Goal: Task Accomplishment & Management: Use online tool/utility

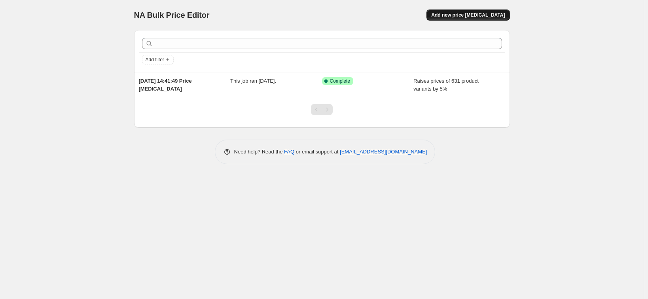
click at [471, 17] on span "Add new price [MEDICAL_DATA]" at bounding box center [468, 15] width 74 height 6
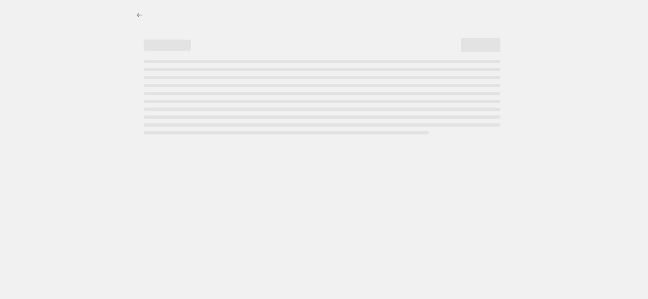
select select "percentage"
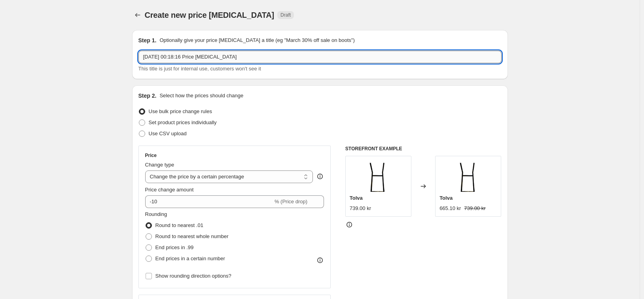
click at [254, 57] on input "[DATE] 00:18:16 Price [MEDICAL_DATA]" at bounding box center [319, 57] width 363 height 13
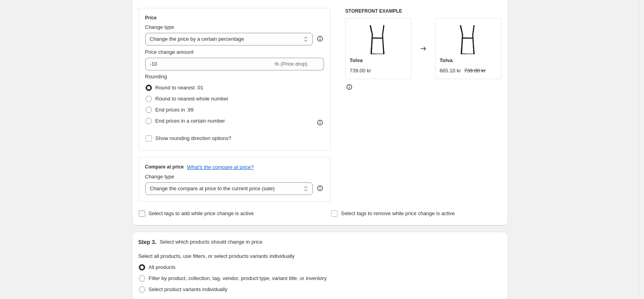
scroll to position [237, 0]
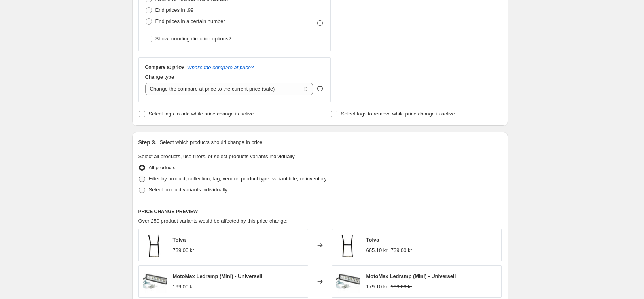
type input "Lagerrensning"
click at [208, 180] on span "Filter by product, collection, tag, vendor, product type, variant title, or inv…" at bounding box center [238, 179] width 178 height 6
click at [139, 176] on input "Filter by product, collection, tag, vendor, product type, variant title, or inv…" at bounding box center [139, 176] width 0 height 0
radio input "true"
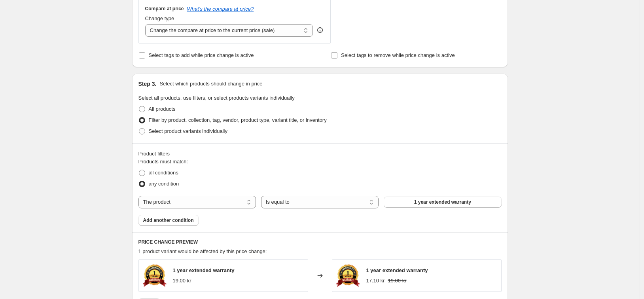
scroll to position [317, 0]
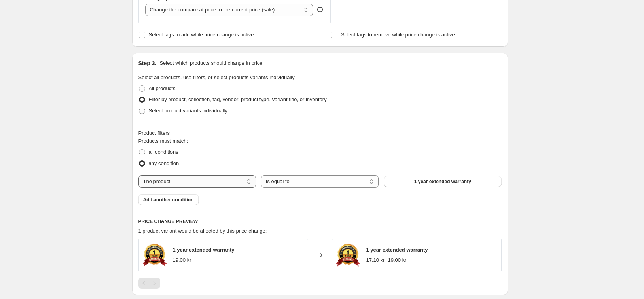
click at [229, 182] on select "The product The product's collection The product's tag The product's vendor The…" at bounding box center [197, 181] width 118 height 13
select select "collection"
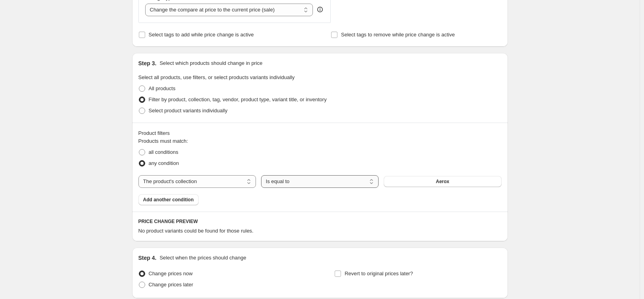
click at [296, 182] on select "Is equal to Is not equal to" at bounding box center [320, 181] width 118 height 13
click at [443, 181] on span "Aerox" at bounding box center [442, 181] width 13 height 6
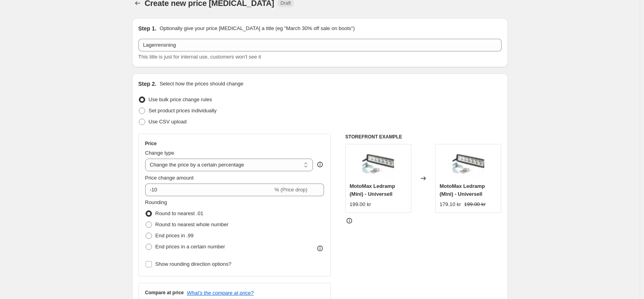
scroll to position [0, 0]
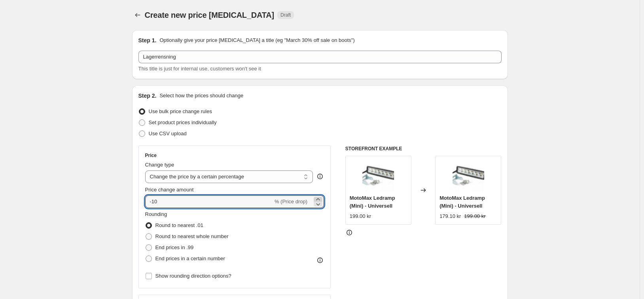
click at [317, 199] on icon at bounding box center [318, 199] width 8 height 8
click at [322, 203] on icon at bounding box center [318, 204] width 8 height 8
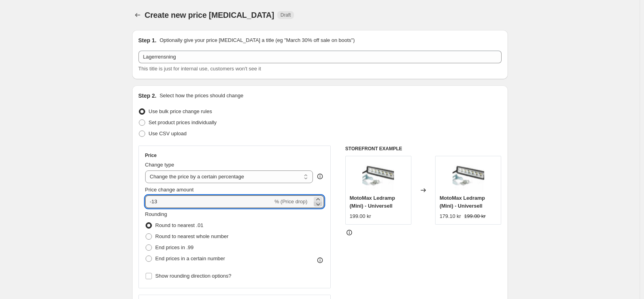
click at [322, 203] on icon at bounding box center [318, 204] width 8 height 8
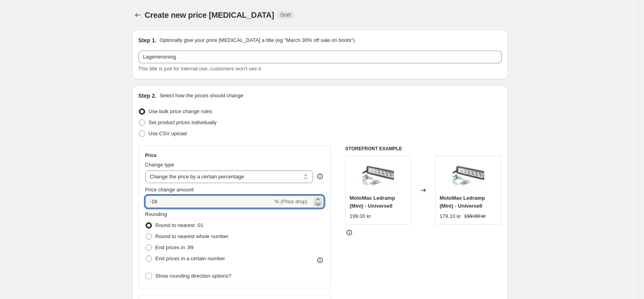
click at [322, 203] on icon at bounding box center [318, 204] width 8 height 8
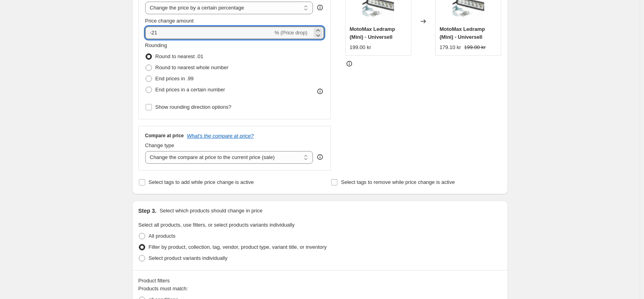
scroll to position [158, 0]
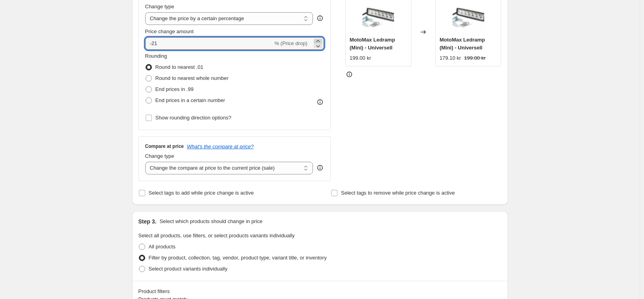
click at [320, 39] on icon at bounding box center [318, 41] width 8 height 8
type input "-20"
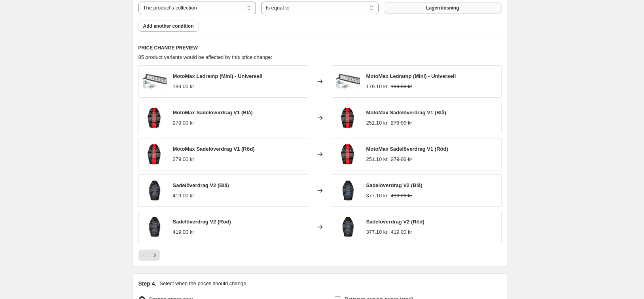
scroll to position [514, 0]
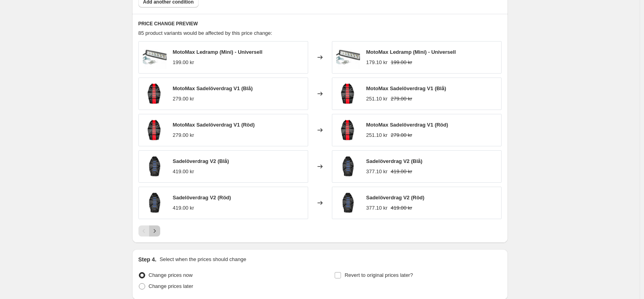
click at [156, 229] on icon "Next" at bounding box center [155, 231] width 8 height 8
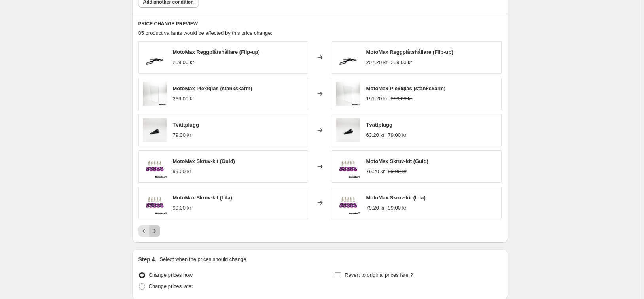
click at [156, 229] on icon "Next" at bounding box center [155, 231] width 8 height 8
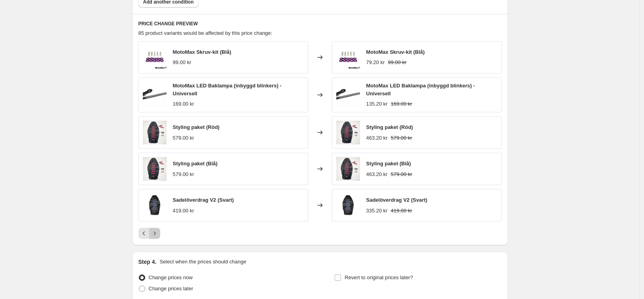
click at [158, 237] on icon "Next" at bounding box center [155, 233] width 8 height 8
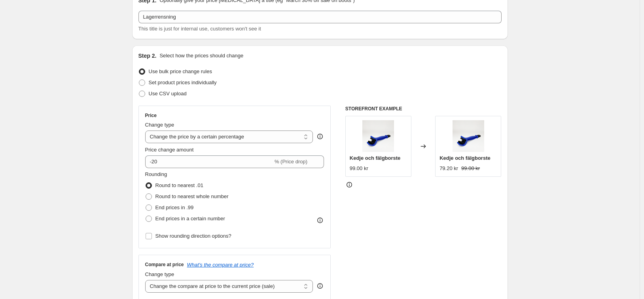
scroll to position [40, 0]
click at [214, 84] on span "Set product prices individually" at bounding box center [183, 83] width 68 height 6
click at [139, 80] on input "Set product prices individually" at bounding box center [139, 80] width 0 height 0
radio input "true"
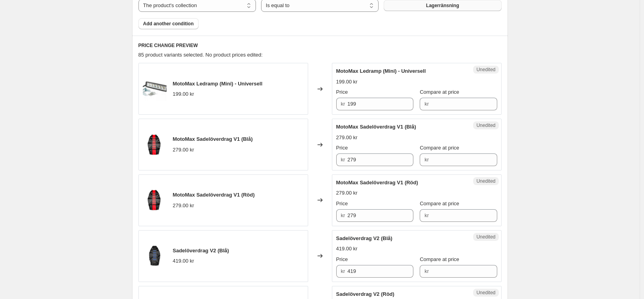
scroll to position [277, 0]
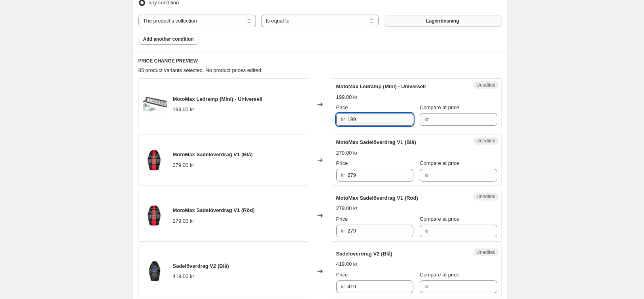
click at [400, 123] on input "199" at bounding box center [380, 119] width 66 height 13
type input "149"
click at [406, 96] on div "199.00 kr" at bounding box center [416, 97] width 161 height 8
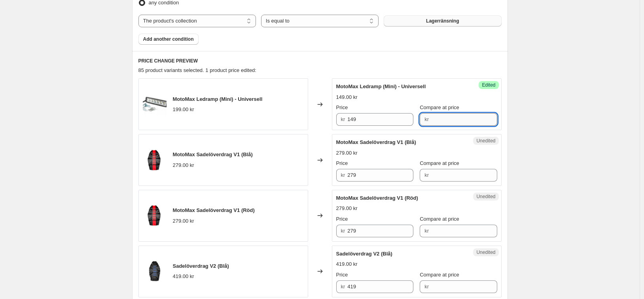
click at [438, 119] on input "Compare at price" at bounding box center [464, 119] width 66 height 13
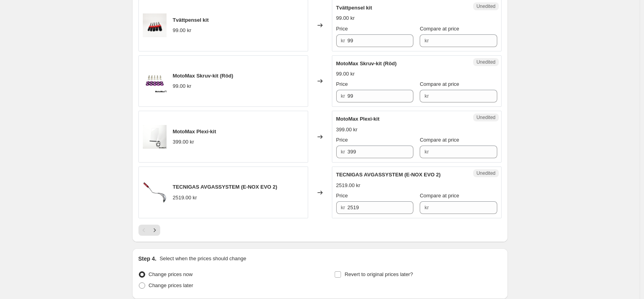
scroll to position [1321, 0]
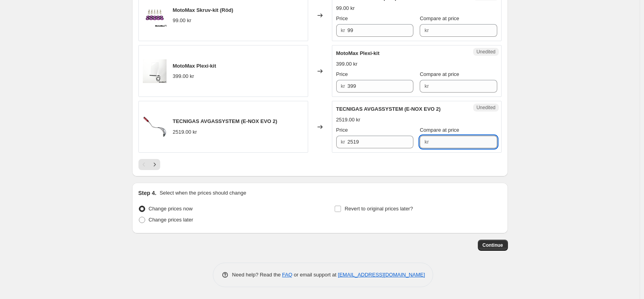
click at [439, 142] on input "Compare at price" at bounding box center [464, 142] width 66 height 13
type input "1999"
click at [469, 128] on div "Compare at price" at bounding box center [458, 130] width 77 height 8
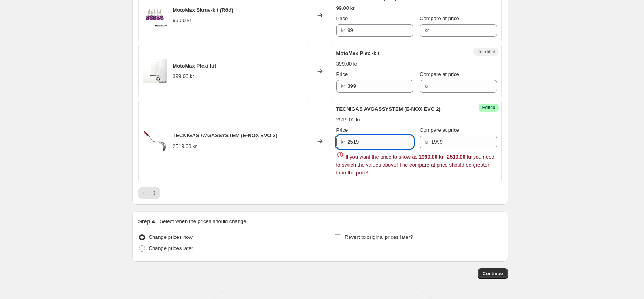
click at [397, 144] on input "2519" at bounding box center [380, 142] width 66 height 13
type input "1999"
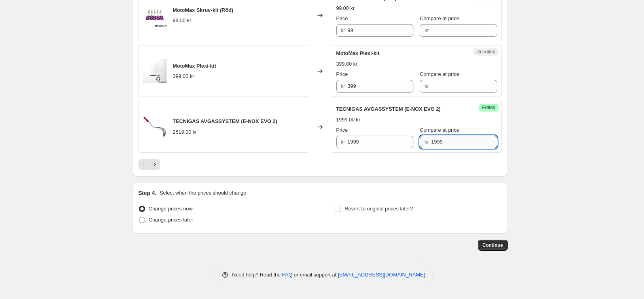
click at [455, 143] on input "1999" at bounding box center [464, 142] width 66 height 13
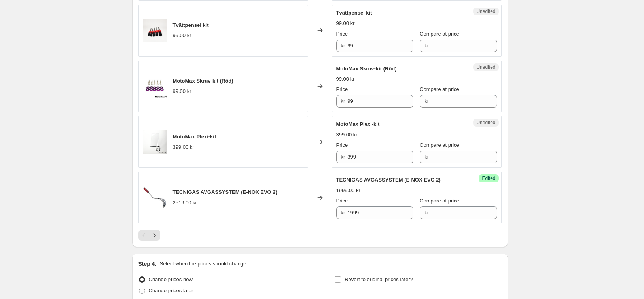
scroll to position [1242, 0]
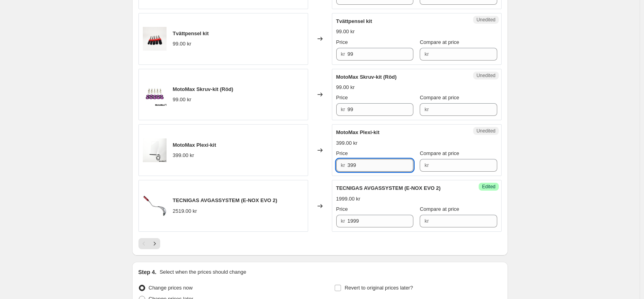
click at [401, 165] on input "399" at bounding box center [380, 165] width 66 height 13
click at [407, 153] on div "Price" at bounding box center [374, 154] width 77 height 8
click at [398, 166] on input "229" at bounding box center [380, 165] width 66 height 13
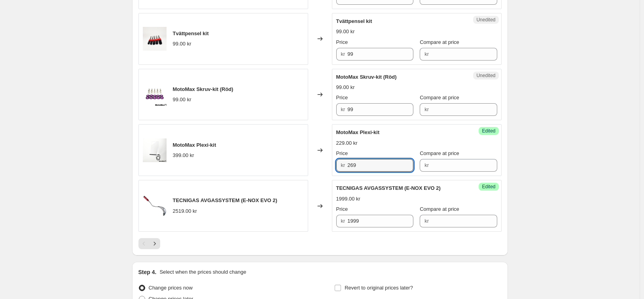
type input "269"
click at [402, 151] on div "Price" at bounding box center [374, 154] width 77 height 8
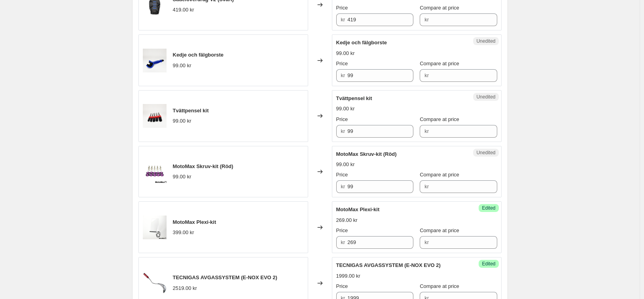
scroll to position [1163, 0]
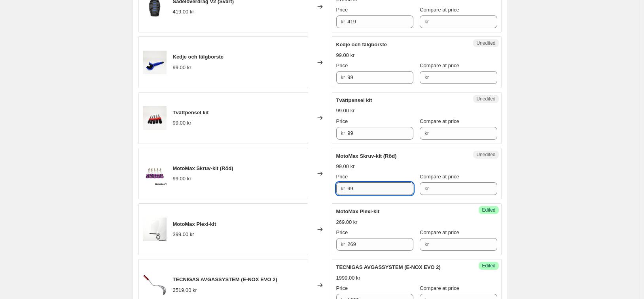
click at [380, 184] on input "99" at bounding box center [380, 188] width 66 height 13
click at [381, 186] on input "99" at bounding box center [380, 188] width 66 height 13
type input "69"
click at [397, 175] on div "Price" at bounding box center [374, 177] width 77 height 8
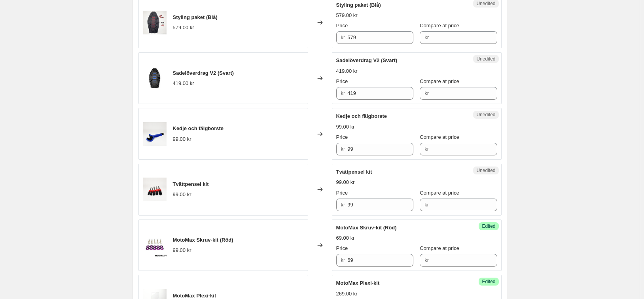
scroll to position [1083, 0]
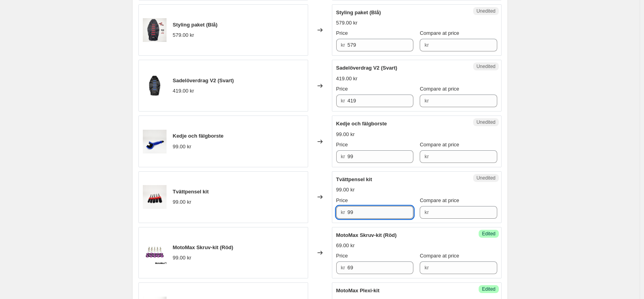
click at [381, 211] on input "99" at bounding box center [380, 212] width 66 height 13
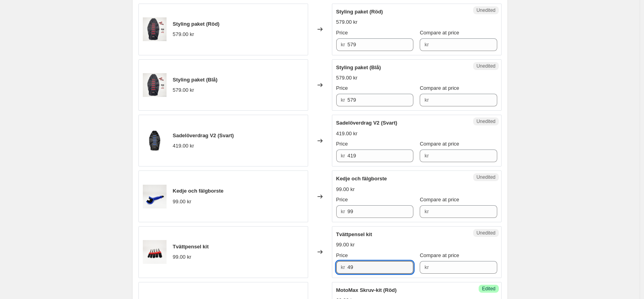
scroll to position [1004, 0]
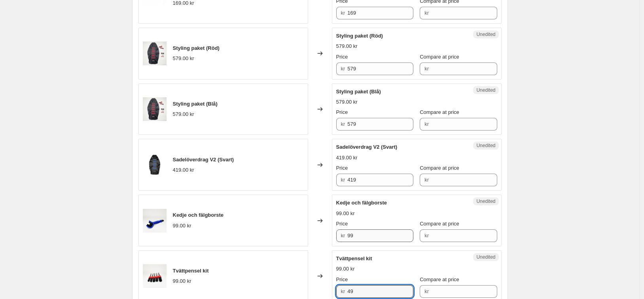
type input "49"
click at [382, 236] on input "99" at bounding box center [380, 235] width 66 height 13
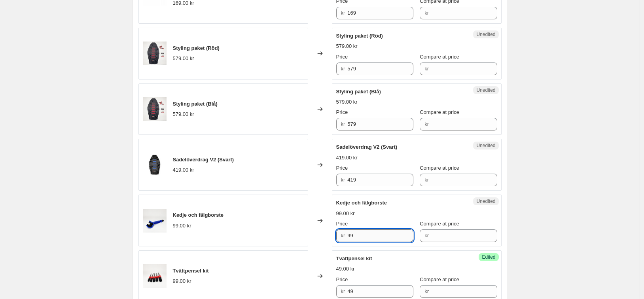
click at [382, 236] on input "99" at bounding box center [380, 235] width 66 height 13
type input "49"
click at [370, 181] on input "419" at bounding box center [380, 180] width 66 height 13
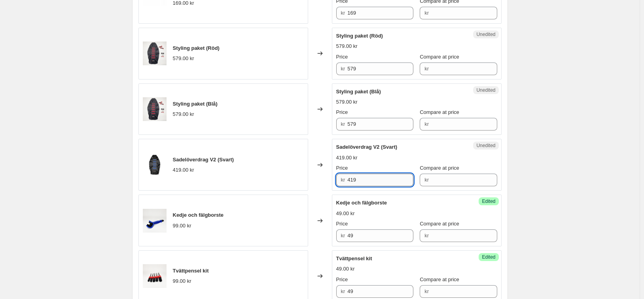
click at [370, 181] on input "419" at bounding box center [380, 180] width 66 height 13
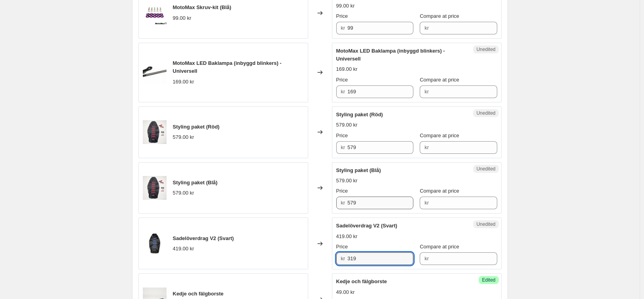
scroll to position [925, 0]
type input "319"
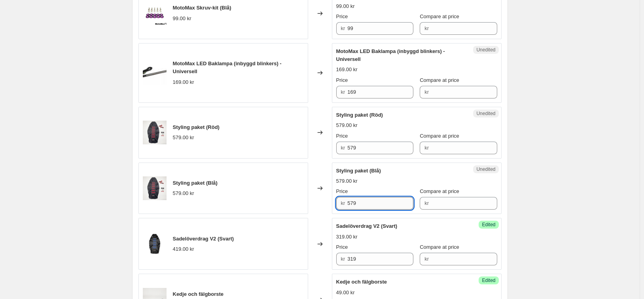
click at [367, 204] on input "579" at bounding box center [380, 203] width 66 height 13
click at [374, 204] on input "499" at bounding box center [380, 203] width 66 height 13
drag, startPoint x: 367, startPoint y: 205, endPoint x: 341, endPoint y: 208, distance: 26.3
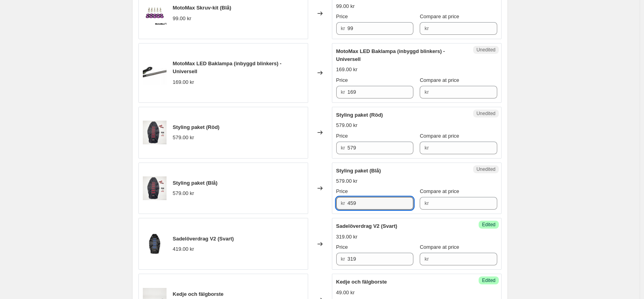
click at [342, 208] on div "kr 459" at bounding box center [374, 203] width 77 height 13
type input "459"
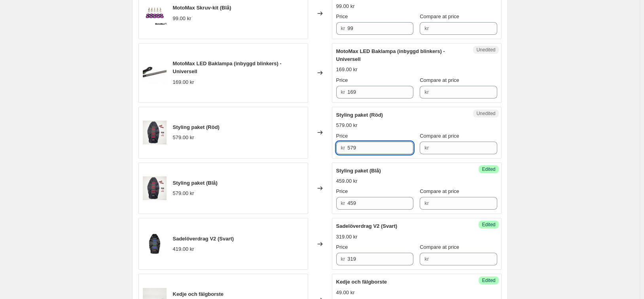
click at [368, 145] on input "579" at bounding box center [380, 148] width 66 height 13
paste input "459"
drag, startPoint x: 364, startPoint y: 150, endPoint x: 321, endPoint y: 152, distance: 42.8
click at [322, 152] on div "Styling paket (Röd) 579.00 kr Changed to Unedited Styling paket (Röd) 579.00 kr…" at bounding box center [319, 133] width 363 height 52
paste input "text"
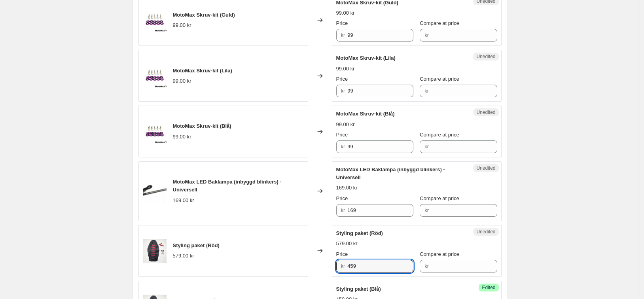
scroll to position [806, 0]
type input "459"
click at [368, 211] on input "169" at bounding box center [380, 211] width 66 height 13
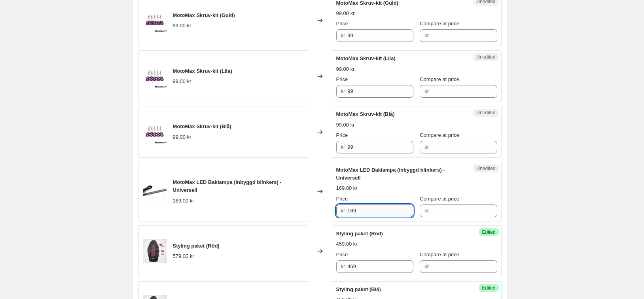
click at [368, 211] on input "169" at bounding box center [380, 211] width 66 height 13
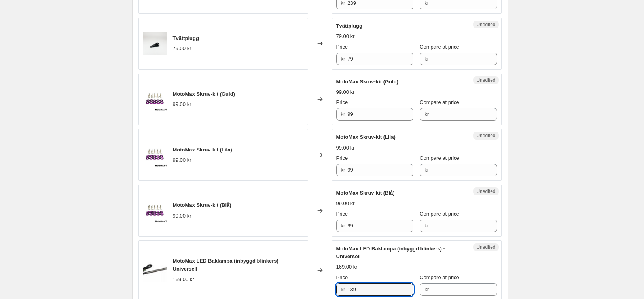
scroll to position [727, 0]
type input "139"
click at [372, 225] on input "99" at bounding box center [380, 226] width 66 height 13
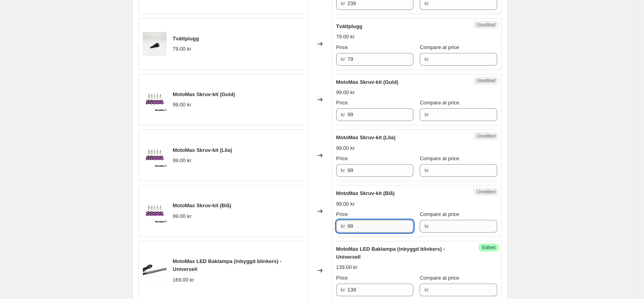
click at [372, 225] on input "99" at bounding box center [380, 226] width 66 height 13
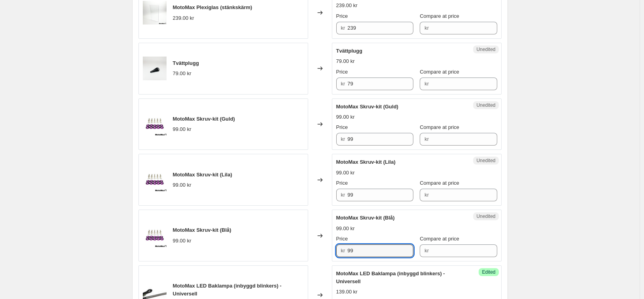
scroll to position [688, 0]
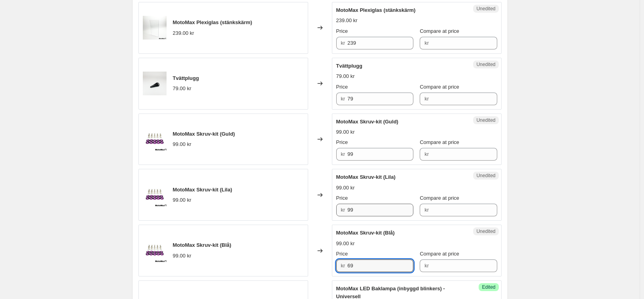
type input "69"
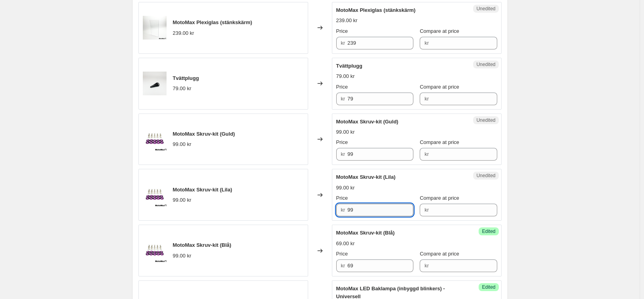
click at [369, 211] on input "99" at bounding box center [380, 210] width 66 height 13
type input "69"
click at [371, 158] on input "99" at bounding box center [380, 154] width 66 height 13
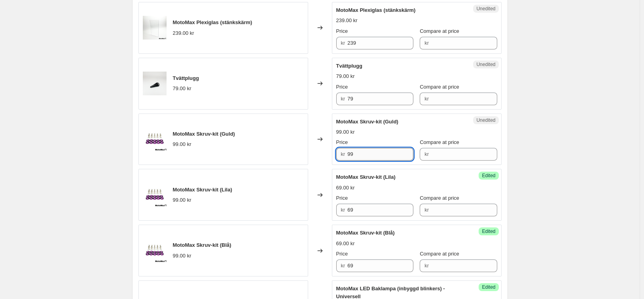
click at [371, 158] on input "99" at bounding box center [380, 154] width 66 height 13
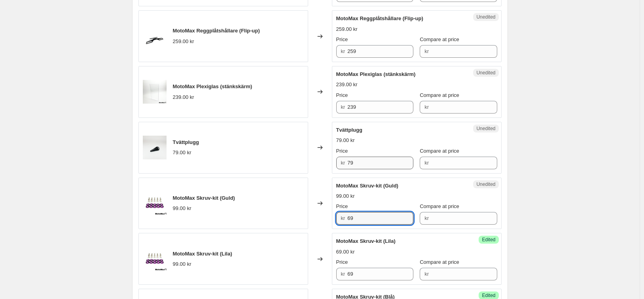
scroll to position [609, 0]
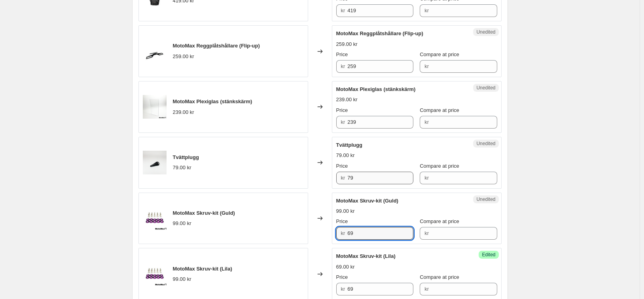
type input "69"
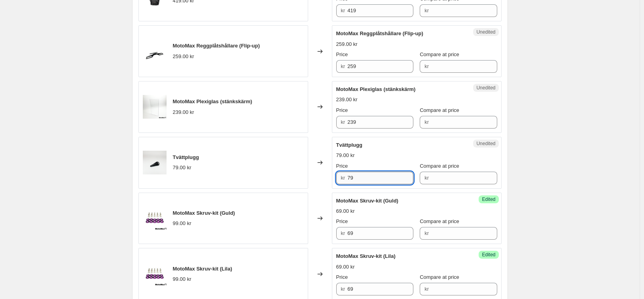
click at [373, 178] on input "79" at bounding box center [380, 178] width 66 height 13
type input "39"
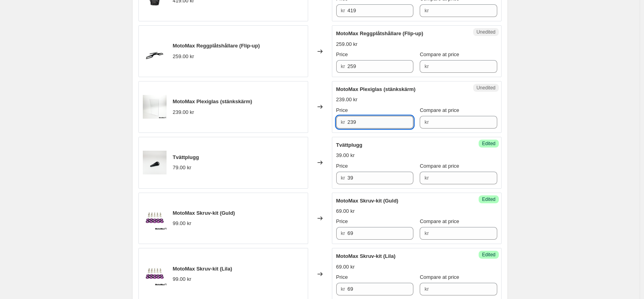
click at [376, 120] on input "239" at bounding box center [380, 122] width 66 height 13
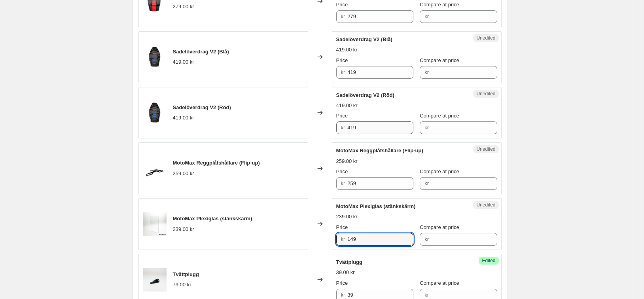
scroll to position [490, 0]
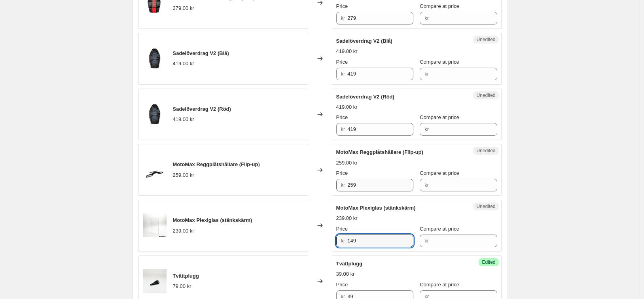
type input "149"
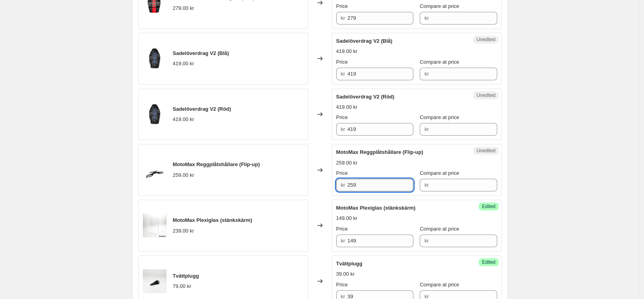
click at [373, 189] on input "259" at bounding box center [380, 185] width 66 height 13
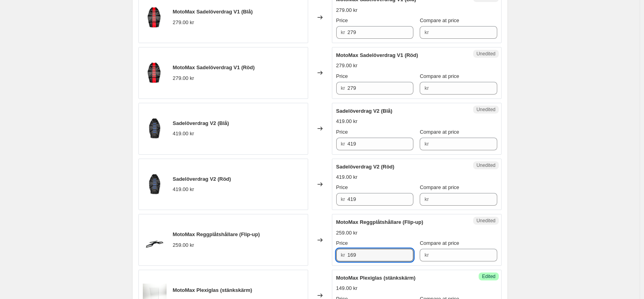
scroll to position [411, 0]
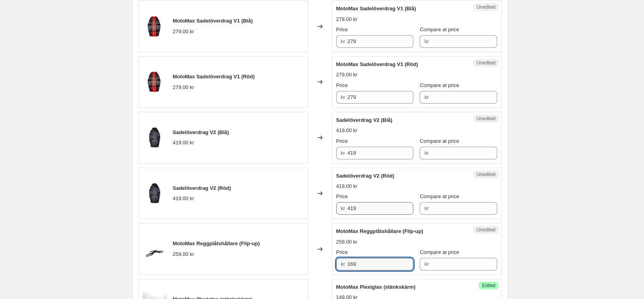
type input "169"
click at [364, 210] on input "419" at bounding box center [380, 208] width 66 height 13
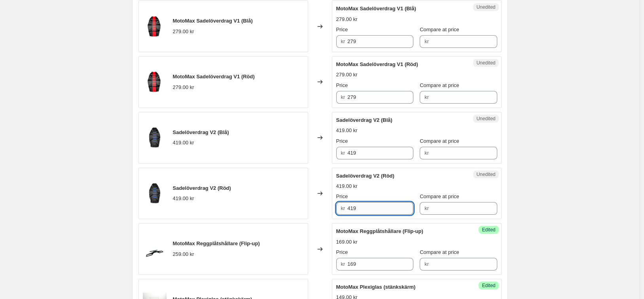
click at [364, 210] on input "419" at bounding box center [380, 208] width 66 height 13
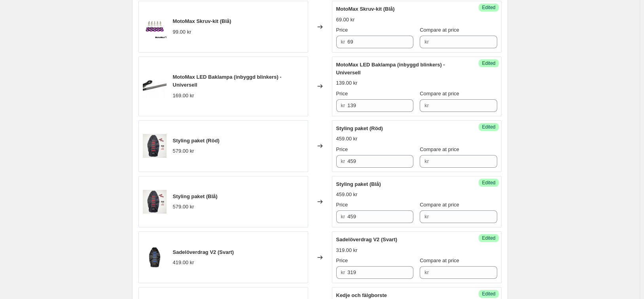
scroll to position [965, 0]
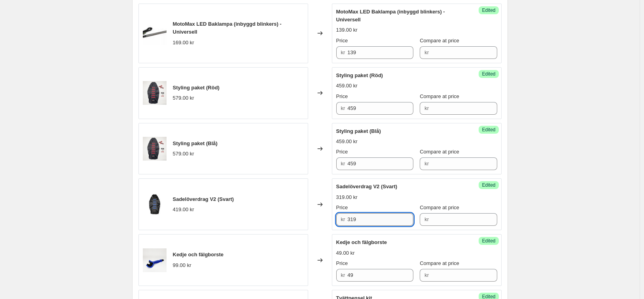
click at [379, 218] on input "319" at bounding box center [380, 219] width 66 height 13
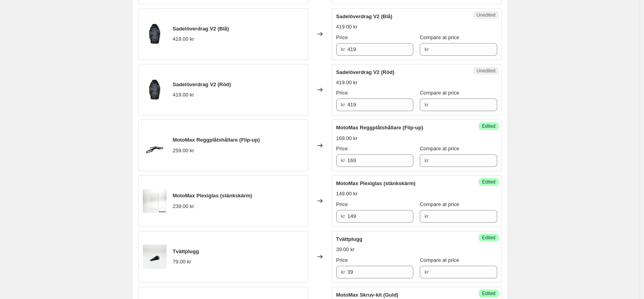
scroll to position [490, 0]
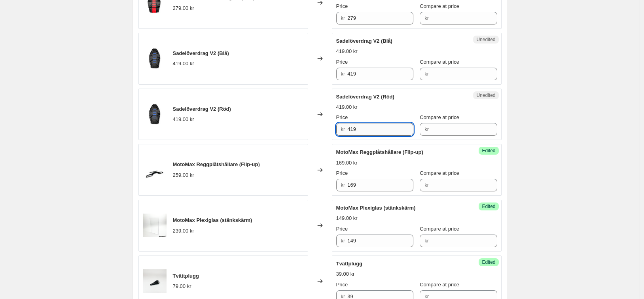
click at [371, 135] on input "419" at bounding box center [380, 129] width 66 height 13
drag, startPoint x: 371, startPoint y: 134, endPoint x: 374, endPoint y: 100, distance: 34.5
click at [371, 134] on input "419" at bounding box center [380, 129] width 66 height 13
paste input "3"
type input "319"
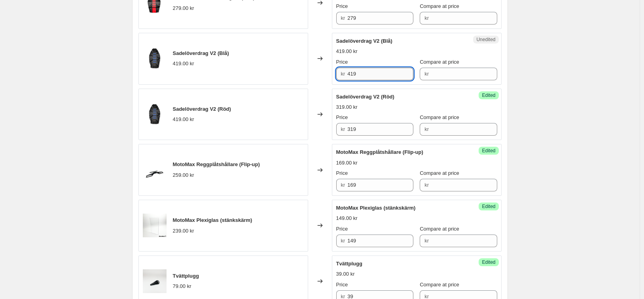
click at [373, 68] on input "419" at bounding box center [380, 74] width 66 height 13
click at [373, 70] on input "419" at bounding box center [380, 74] width 66 height 13
paste input "319"
click at [374, 74] on input "419319" at bounding box center [380, 74] width 66 height 13
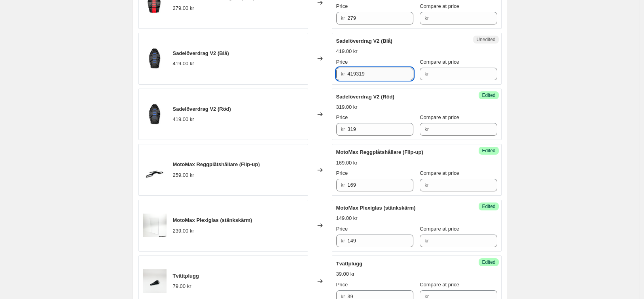
paste input "text"
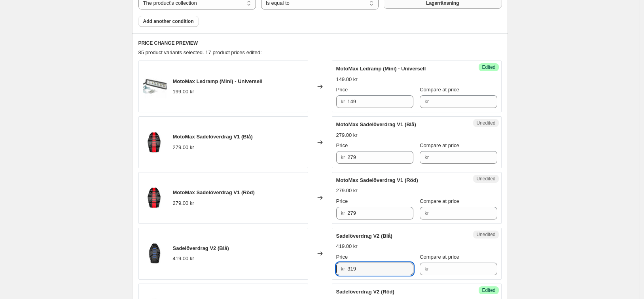
scroll to position [292, 0]
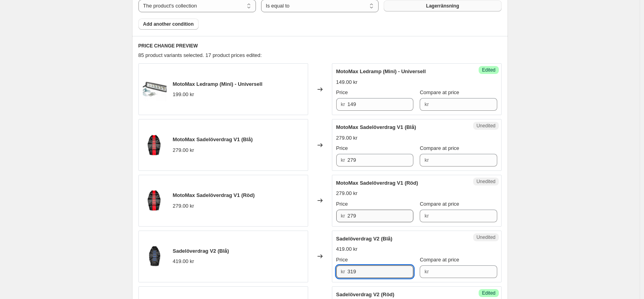
type input "319"
click at [363, 217] on input "279" at bounding box center [380, 216] width 66 height 13
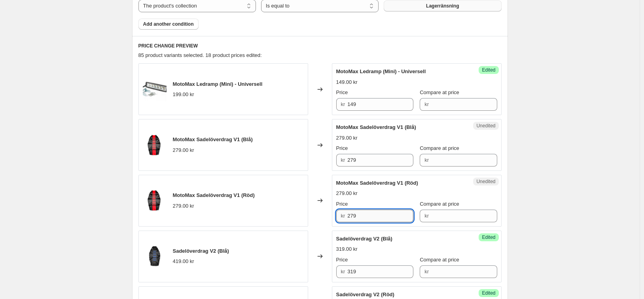
click at [363, 217] on input "279" at bounding box center [380, 216] width 66 height 13
type input "159"
click at [367, 163] on input "279" at bounding box center [380, 160] width 66 height 13
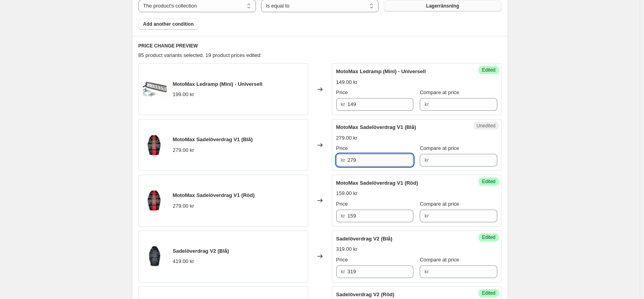
click at [367, 163] on input "279" at bounding box center [380, 160] width 66 height 13
type input "159"
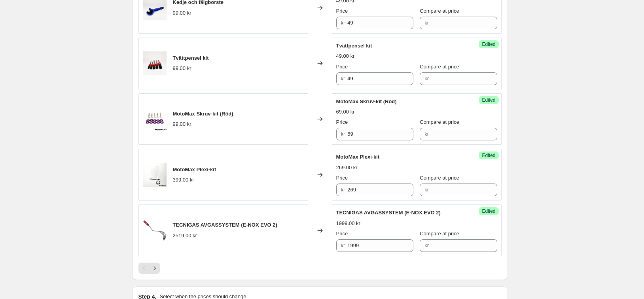
scroll to position [1321, 0]
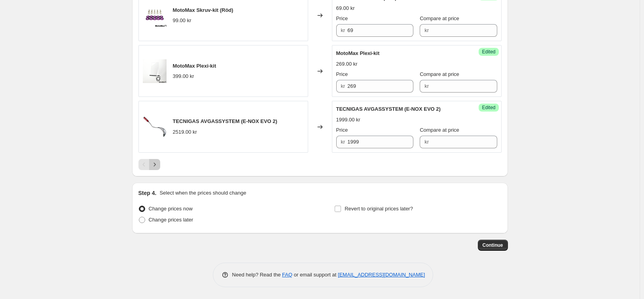
click at [158, 164] on icon "Next" at bounding box center [155, 165] width 8 height 8
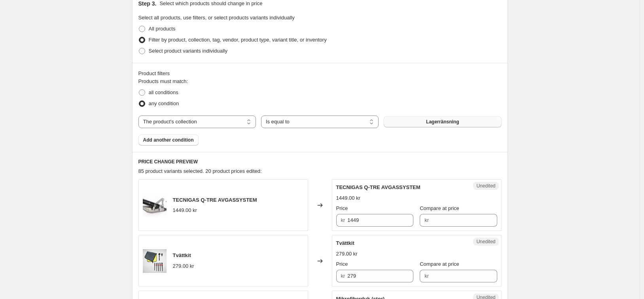
scroll to position [245, 0]
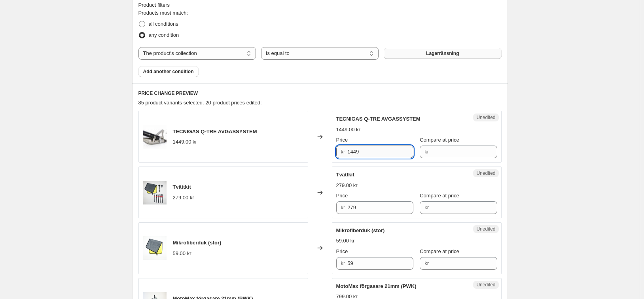
click at [375, 151] on input "1449" at bounding box center [380, 152] width 66 height 13
click at [381, 138] on div "Price" at bounding box center [374, 140] width 77 height 8
click at [384, 149] on input "1199" at bounding box center [380, 152] width 66 height 13
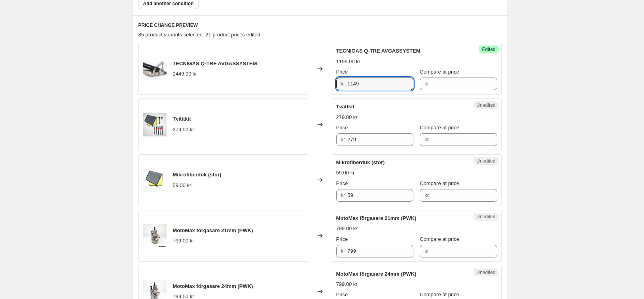
scroll to position [324, 0]
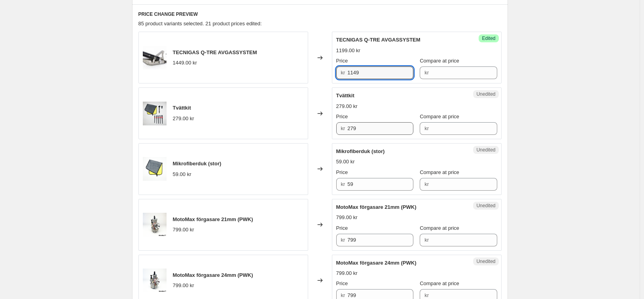
type input "1149"
click at [381, 132] on input "279" at bounding box center [380, 128] width 66 height 13
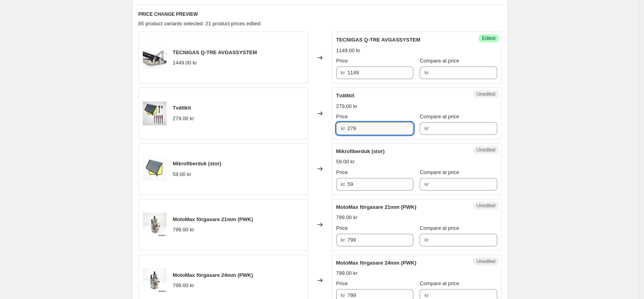
click at [381, 132] on input "279" at bounding box center [380, 128] width 66 height 13
type input "169"
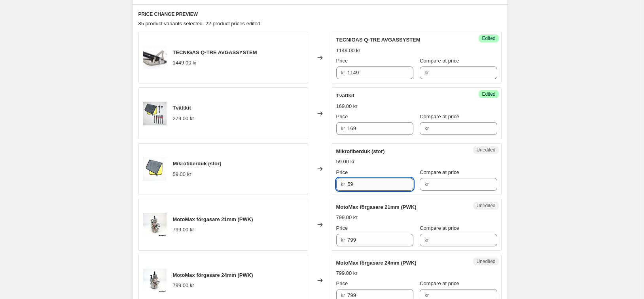
click at [373, 184] on input "59" at bounding box center [380, 184] width 66 height 13
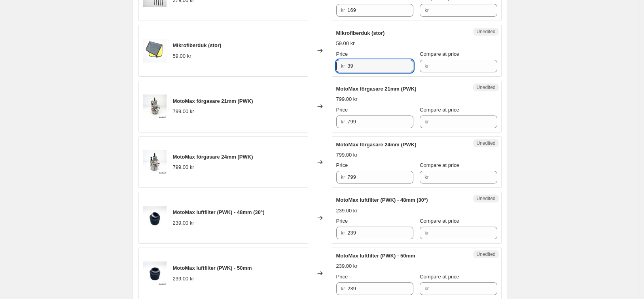
scroll to position [442, 0]
type input "39"
click at [385, 125] on input "799" at bounding box center [380, 121] width 66 height 13
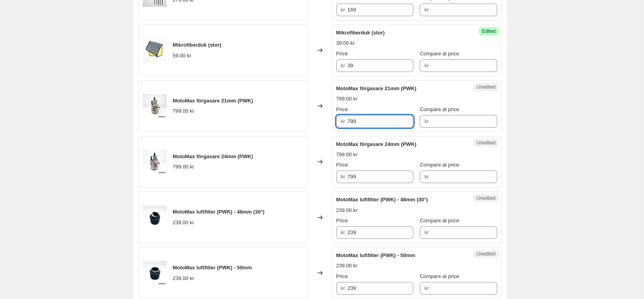
click at [385, 125] on input "799" at bounding box center [380, 121] width 66 height 13
type input "499"
click at [376, 179] on input "799" at bounding box center [380, 177] width 66 height 13
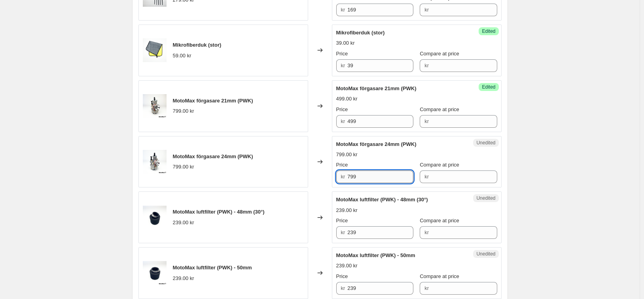
click at [376, 179] on input "799" at bounding box center [380, 177] width 66 height 13
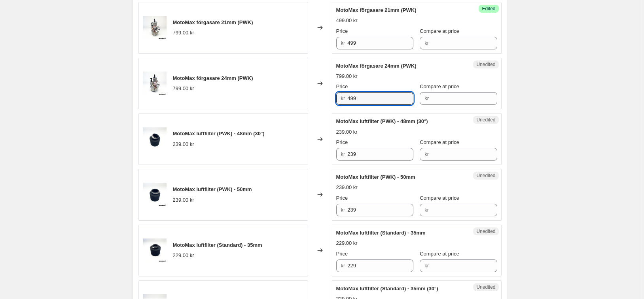
scroll to position [522, 0]
type input "499"
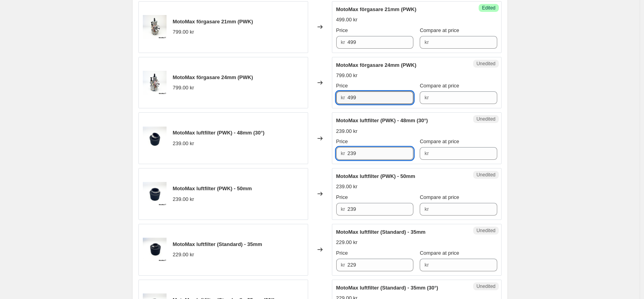
click at [378, 156] on input "239" at bounding box center [380, 153] width 66 height 13
drag, startPoint x: 374, startPoint y: 154, endPoint x: 339, endPoint y: 154, distance: 34.8
click at [341, 154] on div "kr 139" at bounding box center [374, 153] width 77 height 13
type input "139"
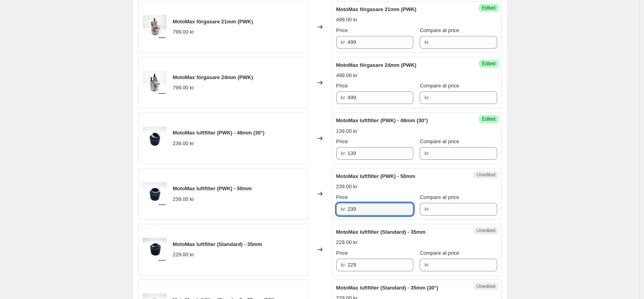
drag, startPoint x: 362, startPoint y: 208, endPoint x: 339, endPoint y: 207, distance: 23.8
click at [341, 208] on div "kr 239" at bounding box center [374, 209] width 77 height 13
paste input "1"
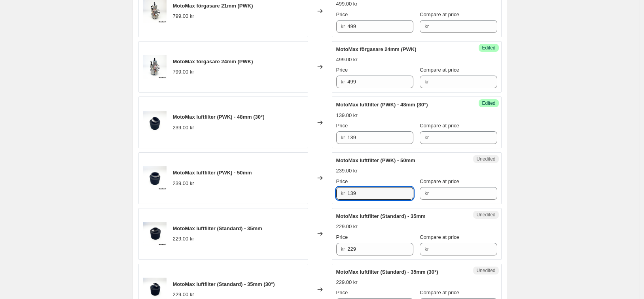
scroll to position [601, 0]
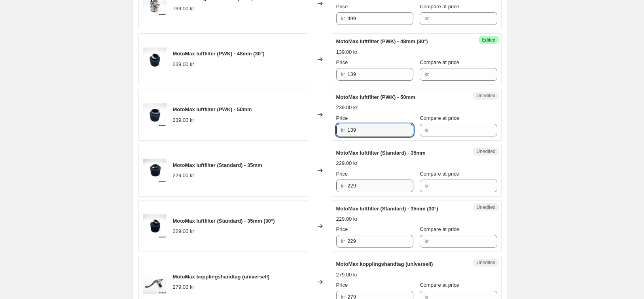
type input "139"
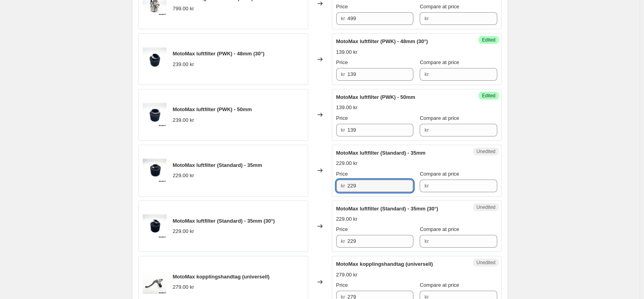
drag, startPoint x: 372, startPoint y: 188, endPoint x: 342, endPoint y: 189, distance: 29.7
click at [342, 189] on div "kr 229" at bounding box center [374, 186] width 77 height 13
paste input "13"
type input "139"
drag, startPoint x: 371, startPoint y: 240, endPoint x: 341, endPoint y: 239, distance: 30.5
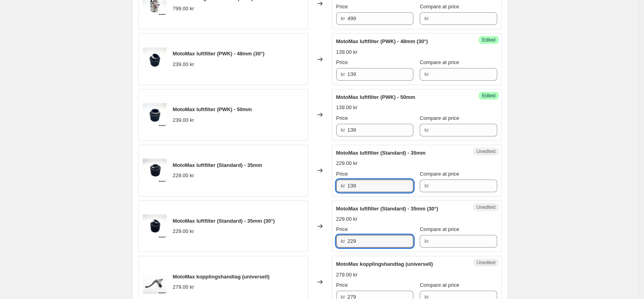
click at [343, 239] on div "kr 229" at bounding box center [374, 241] width 77 height 13
paste input "13"
drag, startPoint x: 366, startPoint y: 243, endPoint x: 329, endPoint y: 241, distance: 37.7
click at [330, 241] on div "MotoMax luftfilter (Standard) - 35mm (30°) 229.00 kr Changed to Unedited MotoMa…" at bounding box center [319, 227] width 363 height 52
paste input "text"
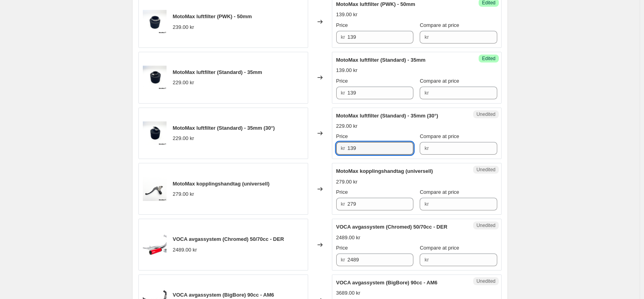
scroll to position [719, 0]
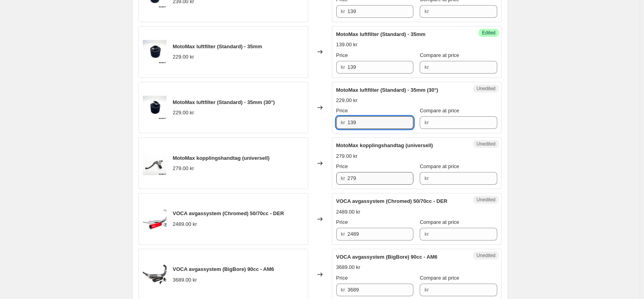
type input "139"
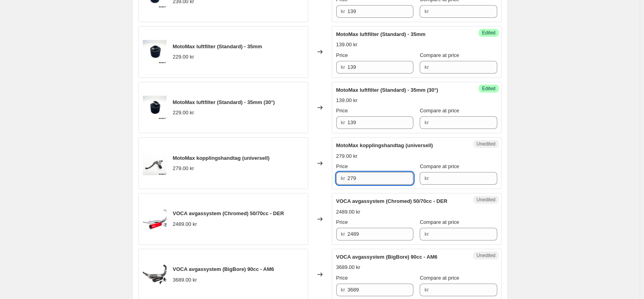
click at [369, 180] on input "279" at bounding box center [380, 178] width 66 height 13
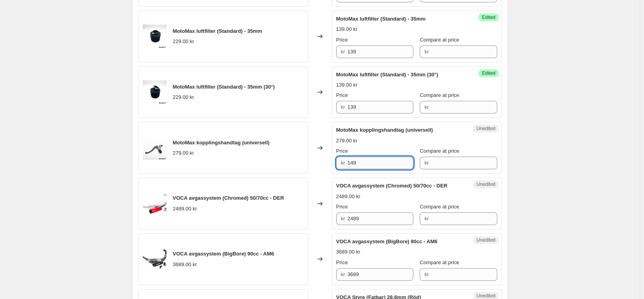
scroll to position [798, 0]
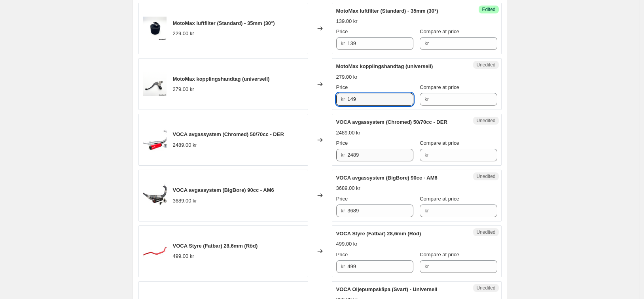
type input "149"
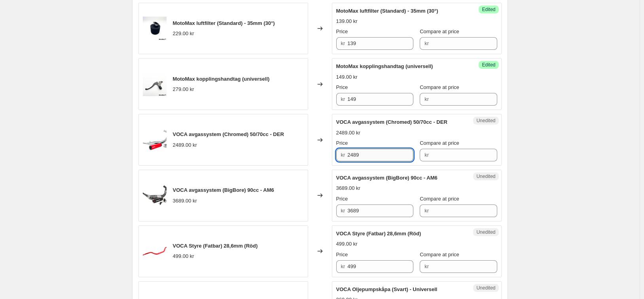
click at [374, 160] on input "2489" at bounding box center [380, 155] width 66 height 13
type input "1899"
click at [379, 140] on div "Price" at bounding box center [374, 143] width 77 height 8
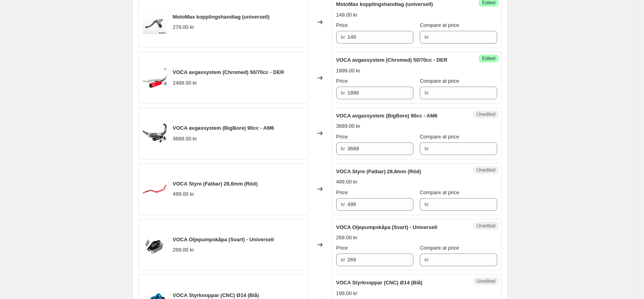
scroll to position [878, 0]
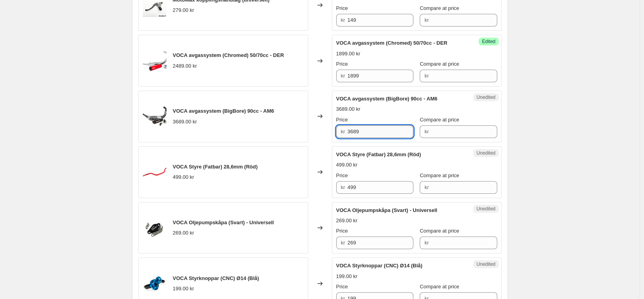
click at [379, 130] on input "3689" at bounding box center [380, 131] width 66 height 13
click at [378, 133] on input "1999" at bounding box center [380, 131] width 66 height 13
type input "2299"
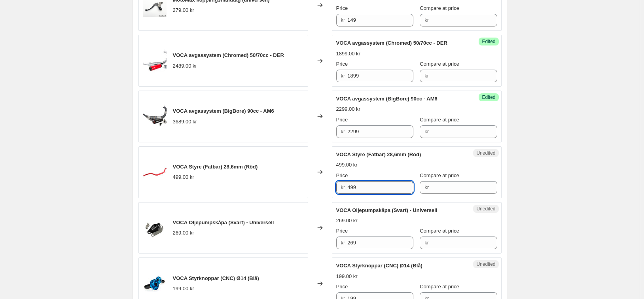
click at [380, 189] on input "499" at bounding box center [380, 187] width 66 height 13
type input "379"
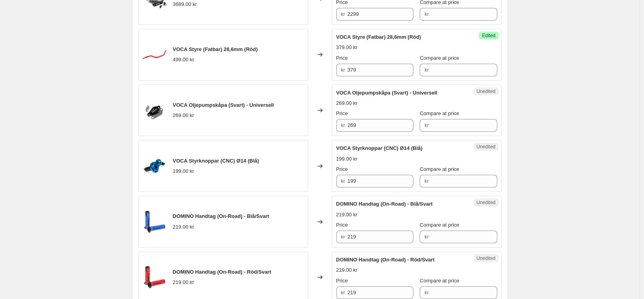
scroll to position [996, 0]
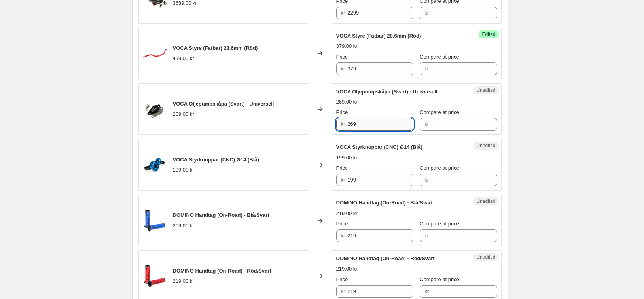
click at [368, 127] on input "269" at bounding box center [380, 124] width 66 height 13
type input "2"
type input "199"
drag, startPoint x: 588, startPoint y: 147, endPoint x: 516, endPoint y: 142, distance: 71.8
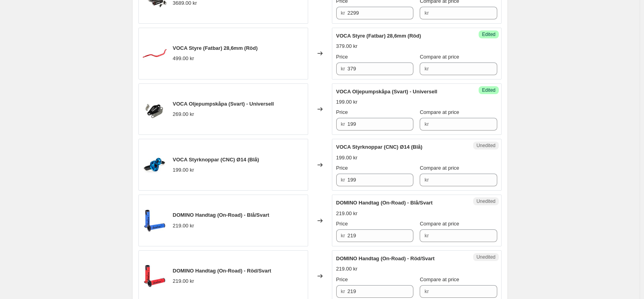
click at [376, 179] on input "199" at bounding box center [380, 180] width 66 height 13
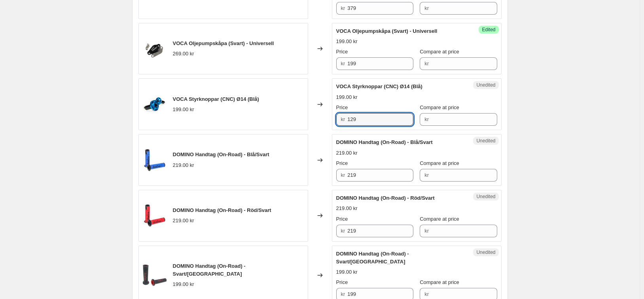
scroll to position [1075, 0]
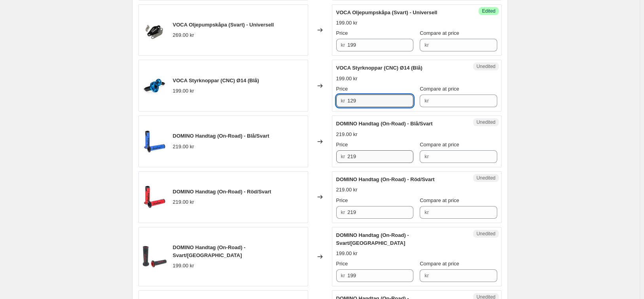
type input "129"
click at [378, 159] on input "219" at bounding box center [380, 156] width 66 height 13
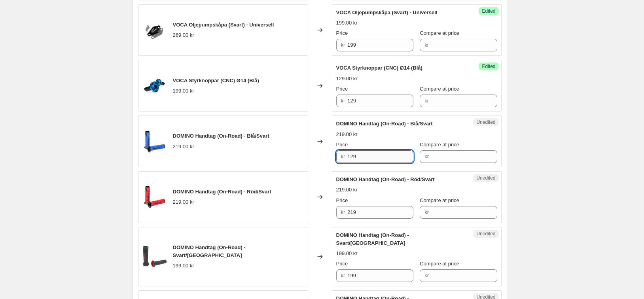
click at [359, 157] on input "129" at bounding box center [380, 156] width 66 height 13
drag, startPoint x: 350, startPoint y: 156, endPoint x: 332, endPoint y: 157, distance: 17.8
click at [332, 156] on div "DOMINO Handtag (On-Road) - Blå/Svart 219.00 kr Changed to Unedited DOMINO Handt…" at bounding box center [319, 142] width 363 height 52
type input "129"
drag, startPoint x: 362, startPoint y: 211, endPoint x: 318, endPoint y: 207, distance: 44.5
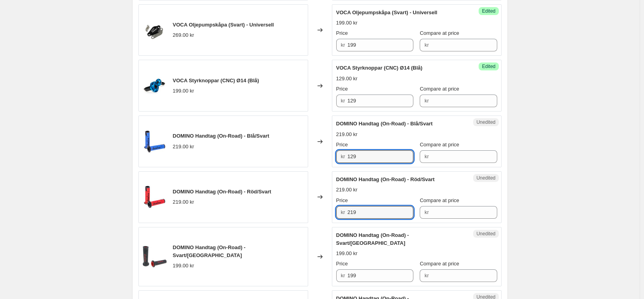
click at [321, 211] on div "DOMINO Handtag (On-Road) - Röd/Svart 219.00 kr Changed to Unedited DOMINO Handt…" at bounding box center [319, 197] width 363 height 52
paste input "12"
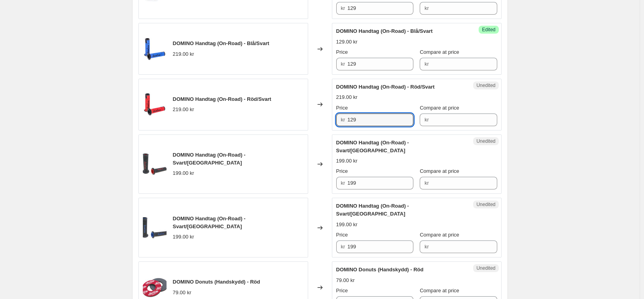
scroll to position [1194, 0]
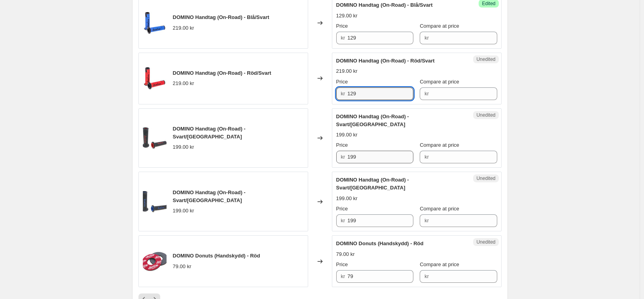
type input "129"
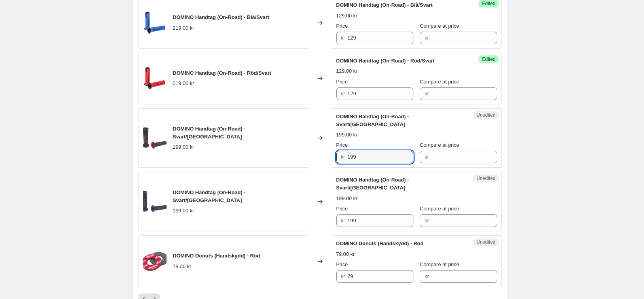
drag, startPoint x: 365, startPoint y: 146, endPoint x: 328, endPoint y: 148, distance: 37.2
click at [330, 148] on div "DOMINO Handtag (On-Road) - Svart/Röd 199.00 kr Changed to Unedited DOMINO Handt…" at bounding box center [319, 138] width 363 height 60
paste input "2"
type input "129"
drag, startPoint x: 338, startPoint y: 203, endPoint x: 329, endPoint y: 202, distance: 8.7
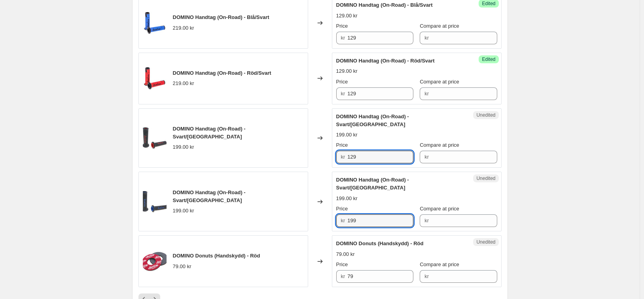
click at [330, 203] on div "DOMINO Handtag (On-Road) - Svart/Blå 199.00 kr Changed to Unedited DOMINO Handt…" at bounding box center [319, 202] width 363 height 60
paste input "2"
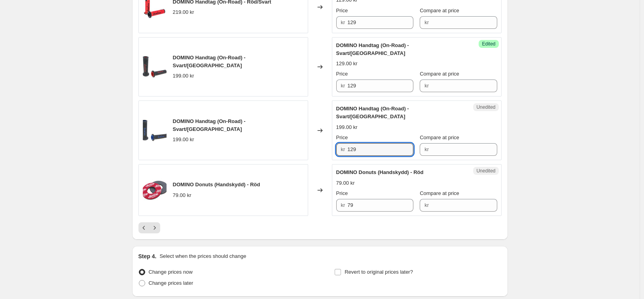
scroll to position [1273, 0]
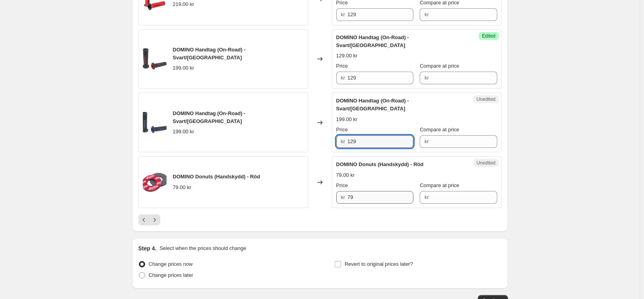
type input "129"
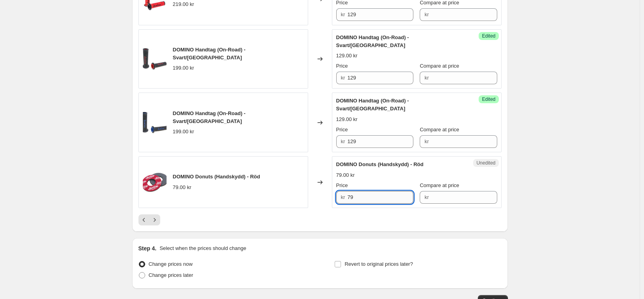
click at [362, 191] on input "79" at bounding box center [380, 197] width 66 height 13
type input "39"
click at [164, 214] on div at bounding box center [319, 219] width 363 height 11
click at [160, 214] on button "Next" at bounding box center [154, 219] width 11 height 11
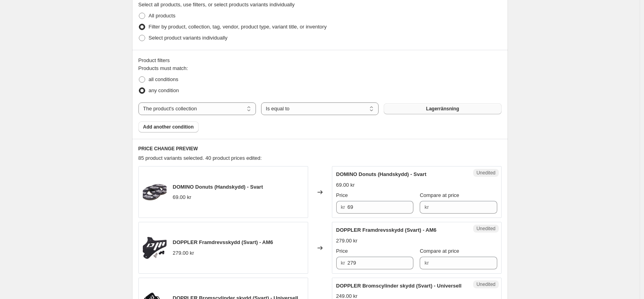
scroll to position [277, 0]
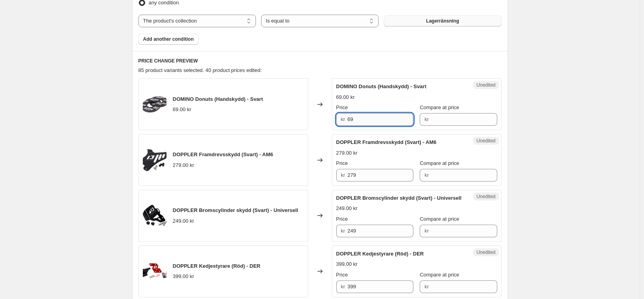
click at [389, 119] on input "69" at bounding box center [380, 119] width 66 height 13
type input "29"
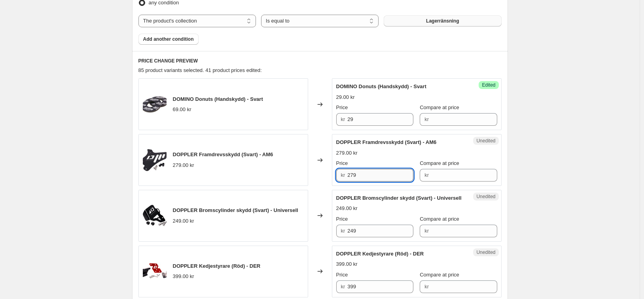
click at [358, 172] on input "279" at bounding box center [380, 175] width 66 height 13
type input "189"
click at [369, 231] on input "249" at bounding box center [380, 231] width 66 height 13
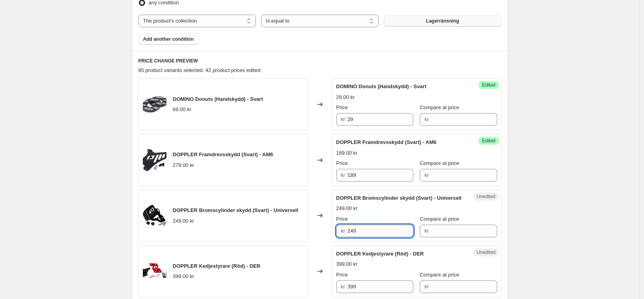
click at [369, 231] on input "249" at bounding box center [380, 231] width 66 height 13
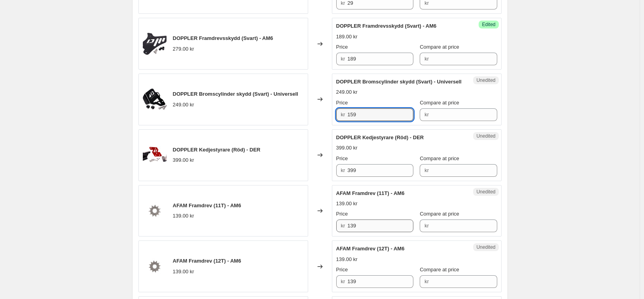
scroll to position [396, 0]
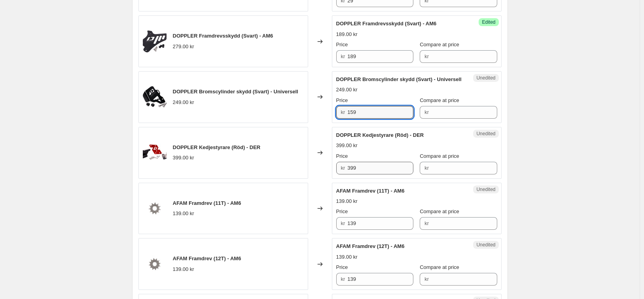
type input "159"
click at [366, 173] on input "399" at bounding box center [380, 168] width 66 height 13
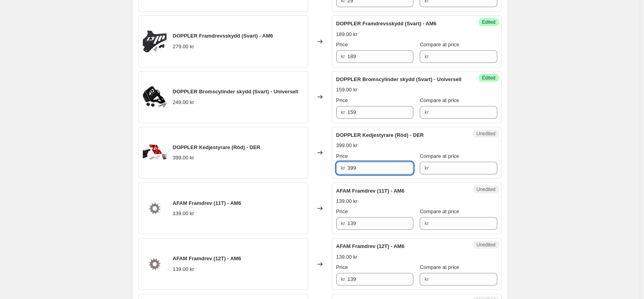
click at [366, 173] on input "399" at bounding box center [380, 168] width 66 height 13
type input "279"
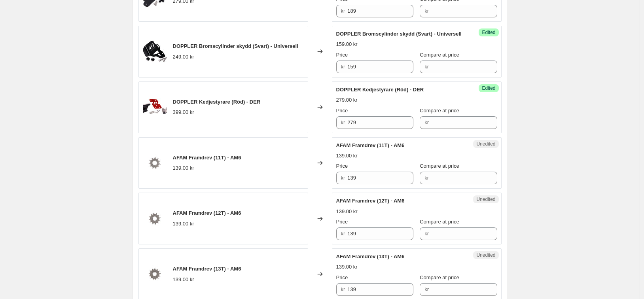
scroll to position [475, 0]
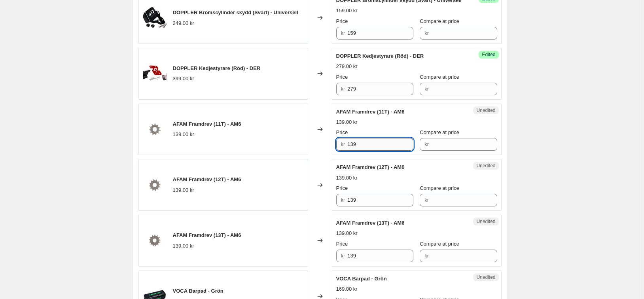
click at [369, 142] on input "139" at bounding box center [380, 144] width 66 height 13
drag, startPoint x: 345, startPoint y: 144, endPoint x: 334, endPoint y: 145, distance: 11.1
click at [325, 144] on div "AFAM Framdrev (11T) - AM6 139.00 kr Changed to Unedited AFAM Framdrev (11T) - A…" at bounding box center [319, 130] width 363 height 52
type input "89"
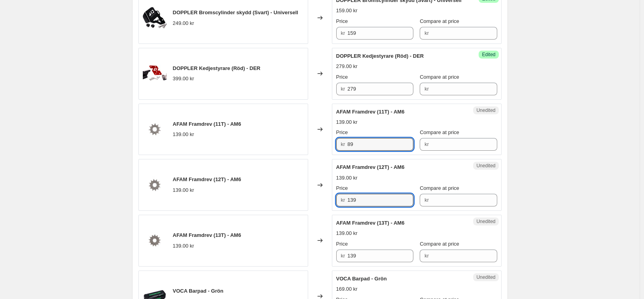
click at [332, 201] on div "AFAM Framdrev (12T) - AM6 139.00 kr Changed to Unedited AFAM Framdrev (12T) - A…" at bounding box center [319, 185] width 363 height 52
paste input "89"
drag, startPoint x: 370, startPoint y: 201, endPoint x: 337, endPoint y: 204, distance: 32.6
click at [333, 202] on div "AFAM Framdrev (12T) - AM6 139.00 kr Changed to Unedited AFAM Framdrev (12T) - A…" at bounding box center [319, 185] width 363 height 52
paste input "text"
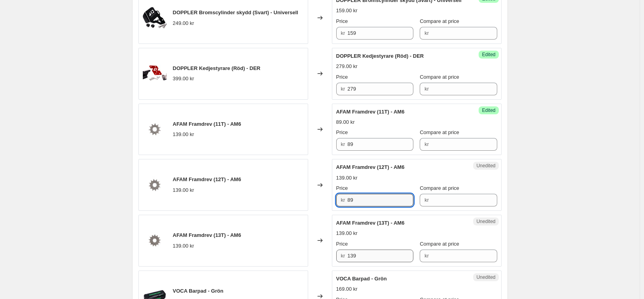
type input "89"
drag, startPoint x: 360, startPoint y: 256, endPoint x: 332, endPoint y: 254, distance: 28.2
click at [330, 256] on div "AFAM Framdrev (13T) - AM6 139.00 kr Changed to Unedited AFAM Framdrev (13T) - A…" at bounding box center [319, 241] width 363 height 52
paste input "8"
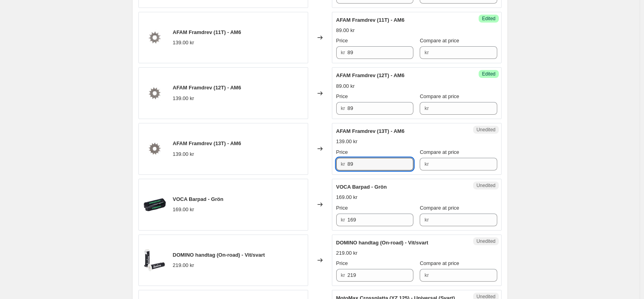
scroll to position [594, 0]
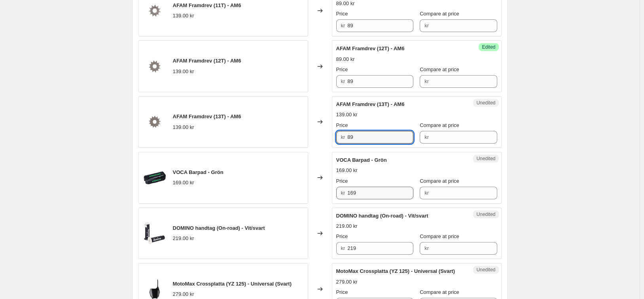
type input "89"
click at [368, 191] on input "169" at bounding box center [380, 193] width 66 height 13
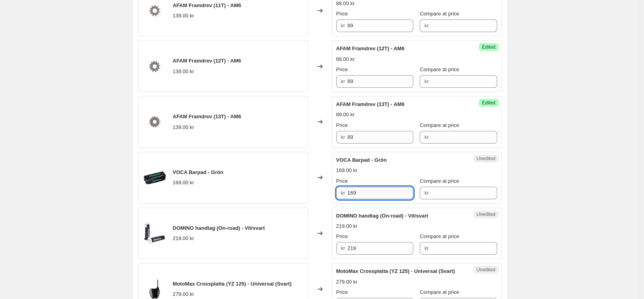
click at [368, 191] on input "169" at bounding box center [380, 193] width 66 height 13
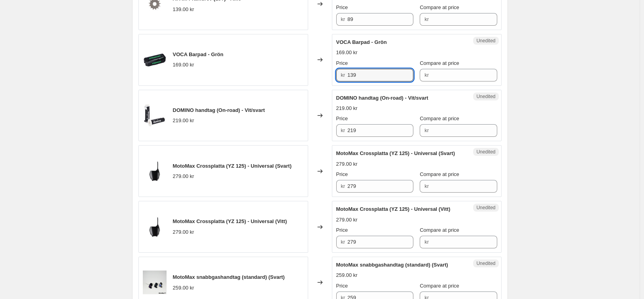
scroll to position [712, 0]
type input "139"
click at [368, 129] on input "219" at bounding box center [380, 129] width 66 height 13
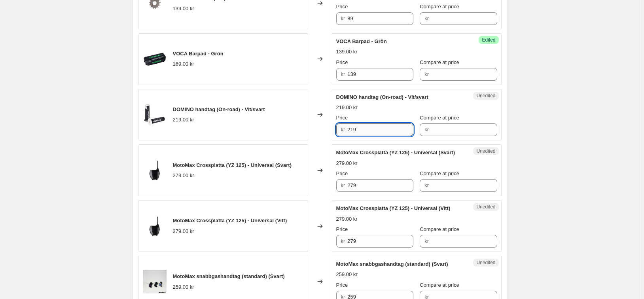
click at [368, 129] on input "219" at bounding box center [380, 129] width 66 height 13
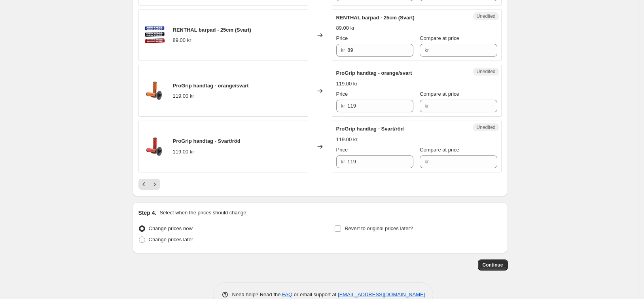
scroll to position [1313, 0]
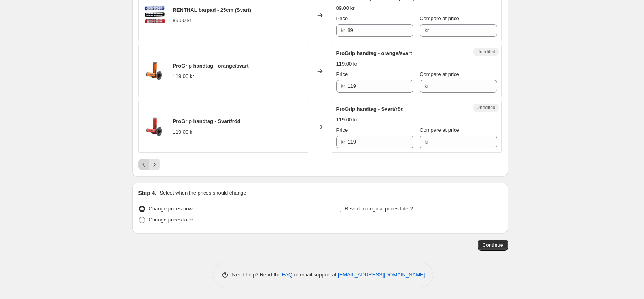
click at [145, 166] on icon "Previous" at bounding box center [144, 165] width 8 height 8
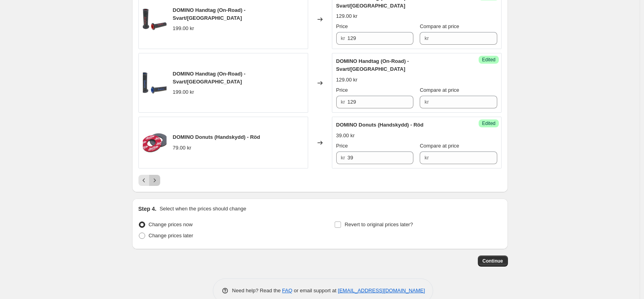
click at [158, 176] on icon "Next" at bounding box center [155, 180] width 8 height 8
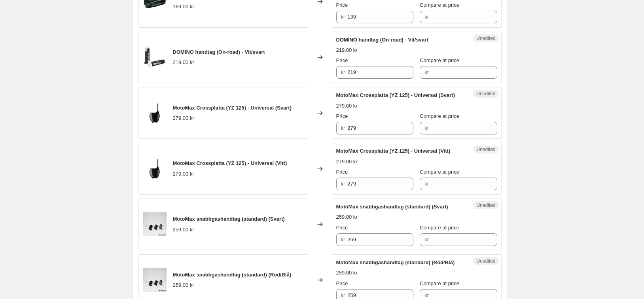
scroll to position [719, 0]
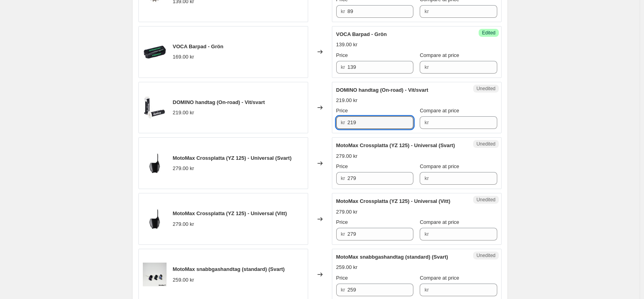
drag, startPoint x: 372, startPoint y: 120, endPoint x: 333, endPoint y: 126, distance: 39.6
click at [333, 126] on div "DOMINO handtag (On-road) - Vit/svart 219.00 kr Changed to Unedited DOMINO handt…" at bounding box center [319, 108] width 363 height 52
type input "129"
click at [364, 177] on input "279" at bounding box center [380, 178] width 66 height 13
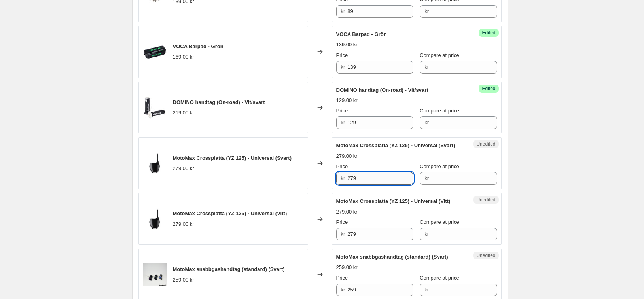
click at [364, 177] on input "279" at bounding box center [380, 178] width 66 height 13
type input "1"
type input "189"
click at [364, 237] on input "279" at bounding box center [380, 234] width 66 height 13
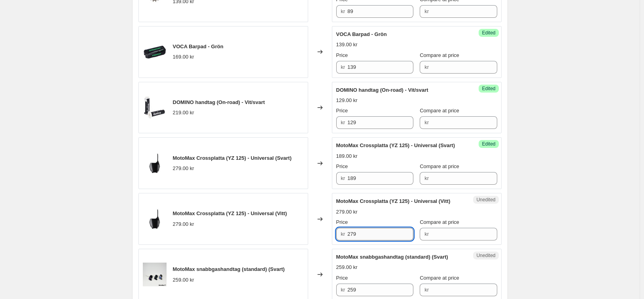
click at [364, 237] on input "279" at bounding box center [380, 234] width 66 height 13
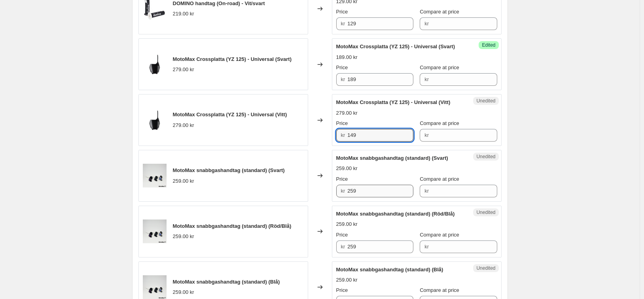
scroll to position [838, 0]
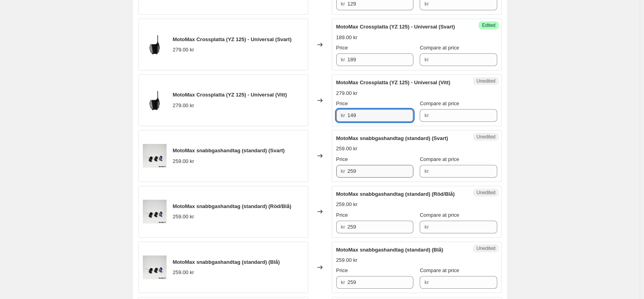
type input "149"
click at [368, 174] on input "259" at bounding box center [380, 171] width 66 height 13
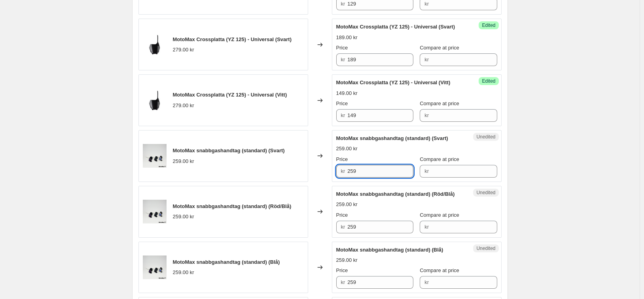
click at [368, 174] on input "259" at bounding box center [380, 171] width 66 height 13
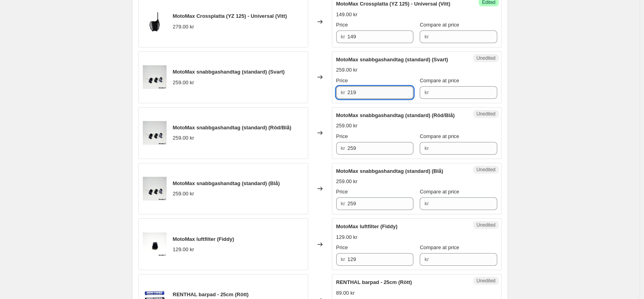
scroll to position [917, 0]
type input "219"
click at [371, 151] on input "259" at bounding box center [380, 148] width 66 height 13
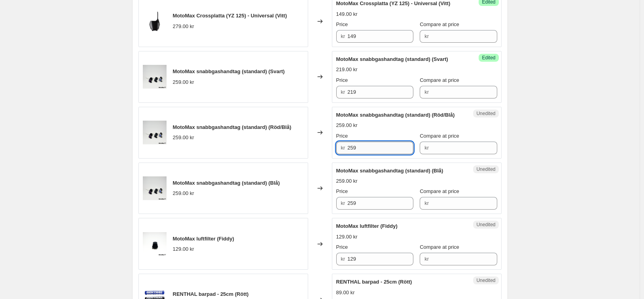
click at [371, 151] on input "259" at bounding box center [380, 148] width 66 height 13
type input "149"
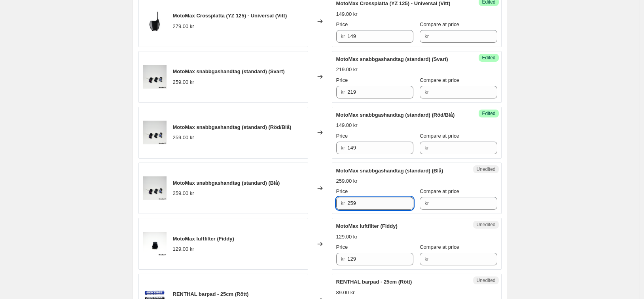
click at [368, 208] on input "259" at bounding box center [380, 203] width 66 height 13
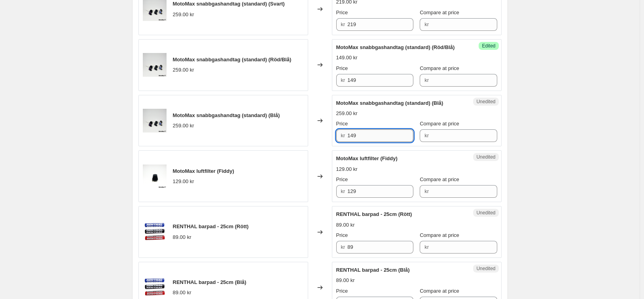
scroll to position [996, 0]
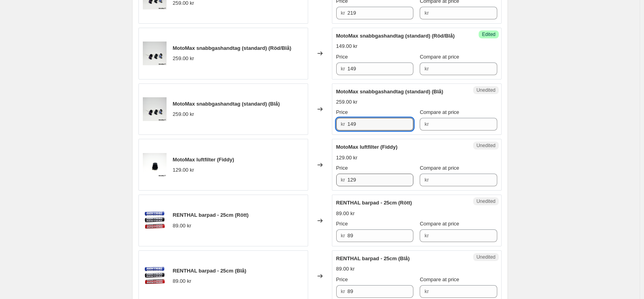
type input "149"
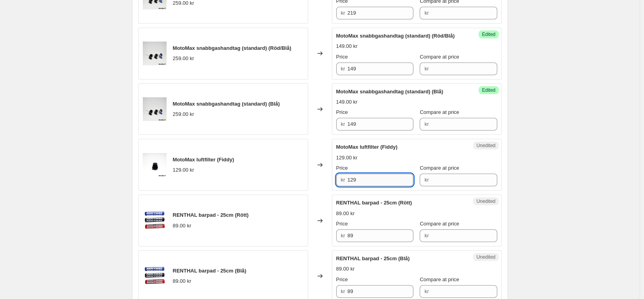
click at [369, 181] on input "129" at bounding box center [380, 180] width 66 height 13
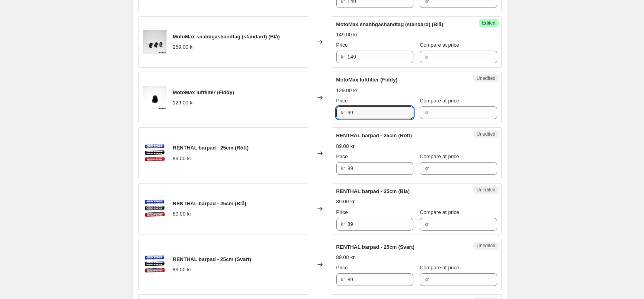
scroll to position [1075, 0]
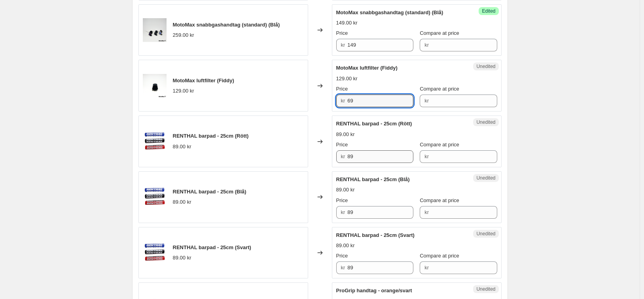
type input "69"
click at [377, 153] on input "89" at bounding box center [380, 156] width 66 height 13
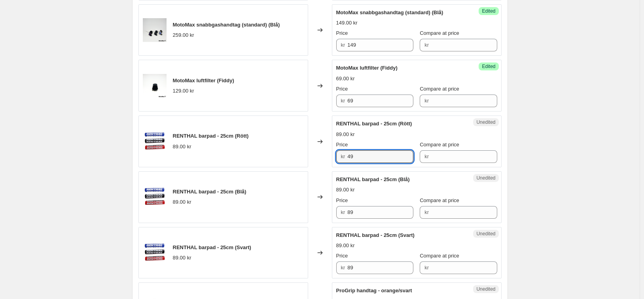
drag, startPoint x: 373, startPoint y: 155, endPoint x: 325, endPoint y: 155, distance: 47.9
click at [325, 155] on div "RENTHAL barpad - 25cm (Rött) 89.00 kr Changed to Unedited RENTHAL barpad - 25cm…" at bounding box center [319, 142] width 363 height 52
type input "49"
click at [327, 216] on div "RENTHAL barpad - 25cm (Blå) 89.00 kr Changed to Unedited RENTHAL barpad - 25cm …" at bounding box center [319, 197] width 363 height 52
paste input "4"
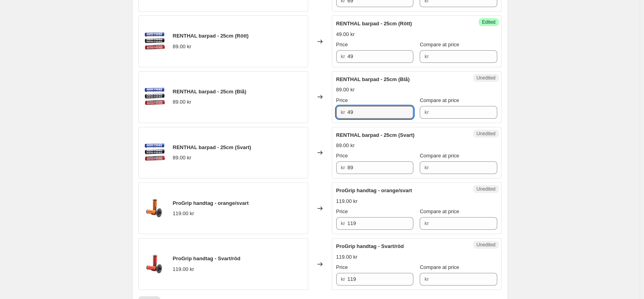
scroll to position [1194, 0]
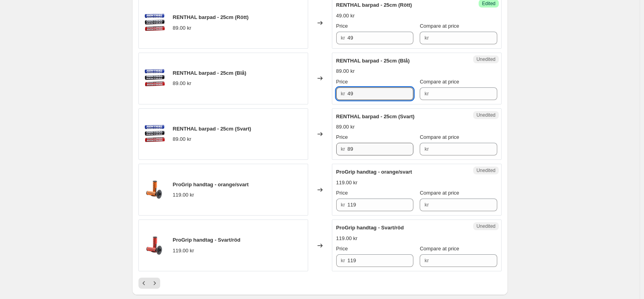
type input "49"
drag, startPoint x: 372, startPoint y: 152, endPoint x: 328, endPoint y: 152, distance: 43.5
click at [328, 152] on div "RENTHAL barpad - 25cm (Svart) 89.00 kr Changed to Unedited RENTHAL barpad - 25c…" at bounding box center [319, 134] width 363 height 52
paste input "4"
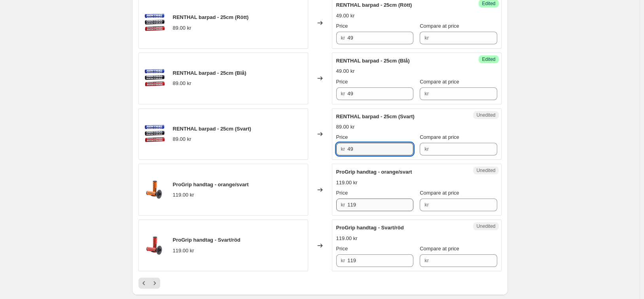
type input "49"
click at [362, 203] on input "119" at bounding box center [380, 205] width 66 height 13
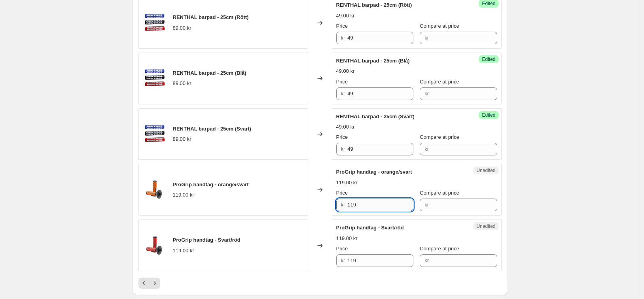
click at [362, 203] on input "119" at bounding box center [380, 205] width 66 height 13
drag, startPoint x: 364, startPoint y: 203, endPoint x: 338, endPoint y: 202, distance: 26.5
click at [339, 202] on div "kr 89" at bounding box center [374, 205] width 77 height 13
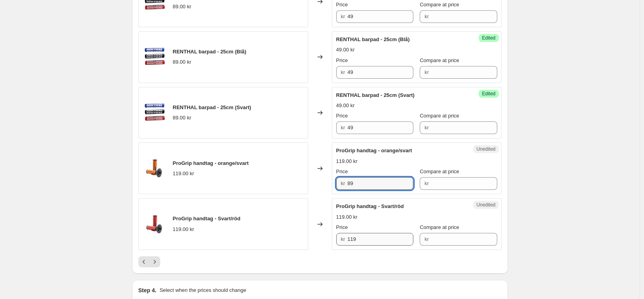
scroll to position [1273, 0]
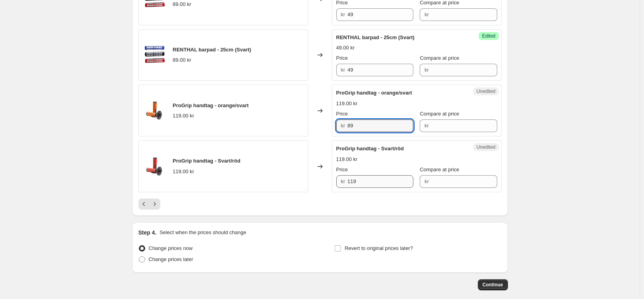
type input "89"
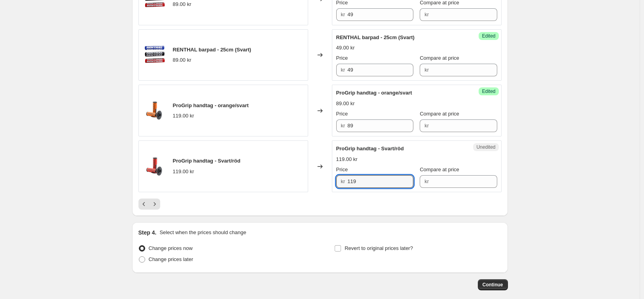
drag, startPoint x: 358, startPoint y: 178, endPoint x: 304, endPoint y: 189, distance: 55.3
click at [338, 177] on div "kr 119" at bounding box center [374, 181] width 77 height 13
paste input "8"
type input "89"
click at [154, 201] on icon "Next" at bounding box center [155, 204] width 8 height 8
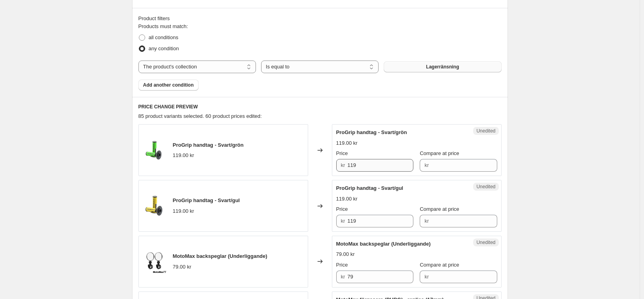
scroll to position [245, 0]
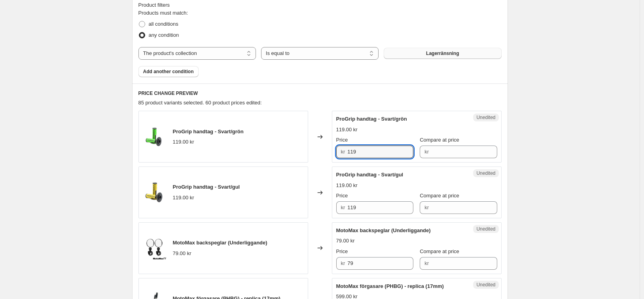
drag, startPoint x: 367, startPoint y: 151, endPoint x: 346, endPoint y: 152, distance: 21.4
click at [348, 150] on div "kr 119" at bounding box center [374, 152] width 77 height 13
paste input "8"
type input "89"
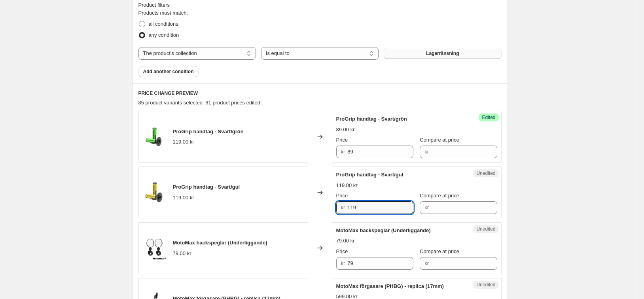
drag, startPoint x: 364, startPoint y: 205, endPoint x: 322, endPoint y: 207, distance: 42.4
click at [322, 207] on div "ProGrip handtag - Svart/gul 119.00 kr Changed to Unedited ProGrip handtag - Sva…" at bounding box center [319, 193] width 363 height 52
paste input "8"
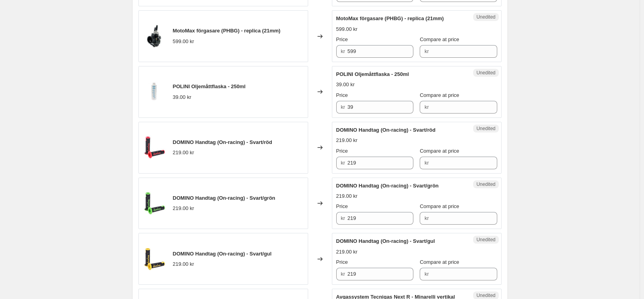
scroll to position [640, 0]
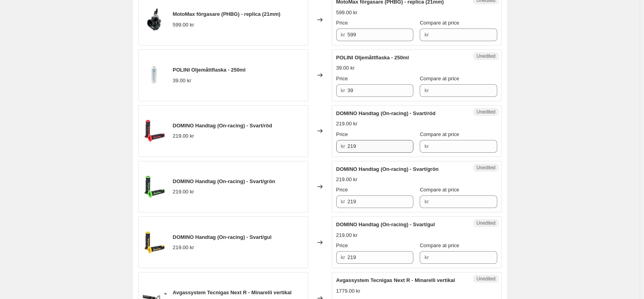
type input "89"
drag, startPoint x: 368, startPoint y: 146, endPoint x: 339, endPoint y: 150, distance: 29.2
click at [339, 150] on div "kr 219" at bounding box center [374, 146] width 77 height 13
drag, startPoint x: 337, startPoint y: 144, endPoint x: 331, endPoint y: 144, distance: 5.6
click at [331, 144] on div "DOMINO Handtag (On-racing) - Svart/röd 219.00 kr Changed to Unedited DOMINO Han…" at bounding box center [319, 131] width 363 height 52
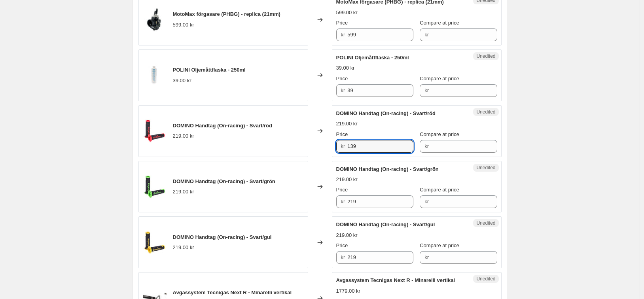
type input "139"
drag, startPoint x: 336, startPoint y: 202, endPoint x: 338, endPoint y: 207, distance: 5.7
click at [320, 203] on div "DOMINO Handtag (On-racing) - Svart/grön 219.00 kr Changed to Unedited DOMINO Ha…" at bounding box center [319, 187] width 363 height 52
paste input "13"
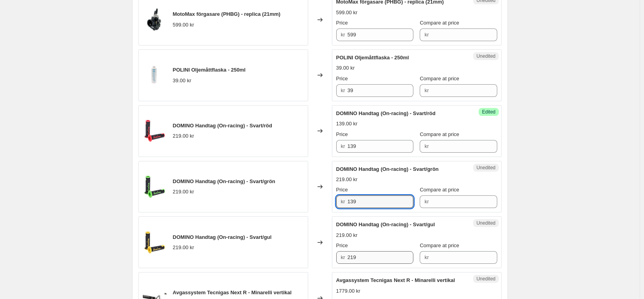
type input "139"
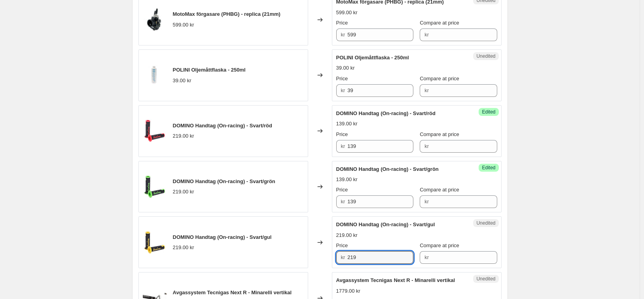
drag, startPoint x: 371, startPoint y: 258, endPoint x: 329, endPoint y: 254, distance: 42.5
click at [329, 257] on div "DOMINO Handtag (On-racing) - Svart/gul 219.00 kr Changed to Unedited DOMINO Han…" at bounding box center [319, 242] width 363 height 52
paste input "13"
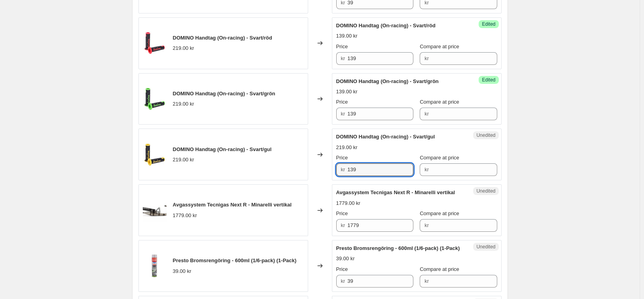
scroll to position [759, 0]
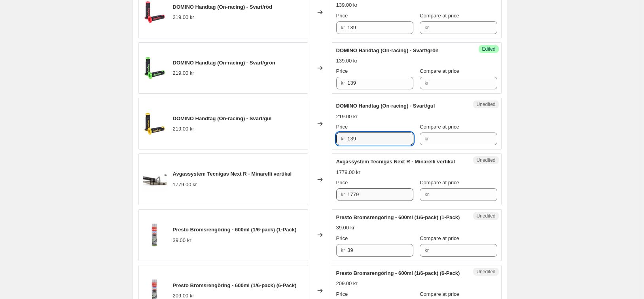
type input "139"
click at [372, 198] on input "1779" at bounding box center [380, 194] width 66 height 13
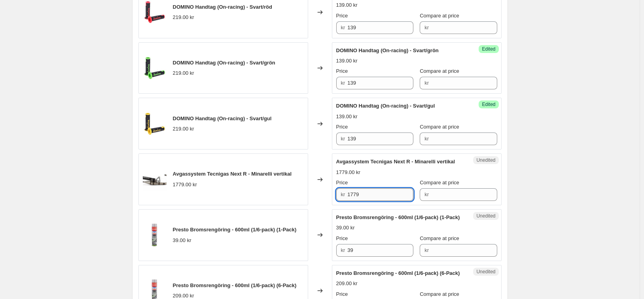
click at [372, 198] on input "1779" at bounding box center [380, 194] width 66 height 13
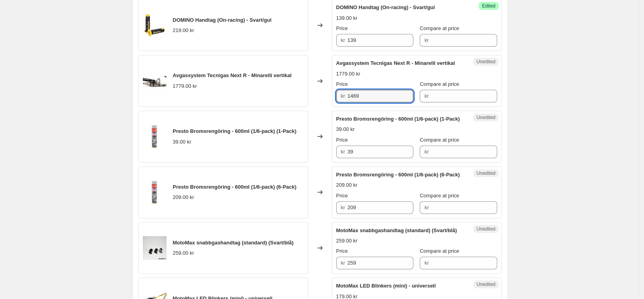
scroll to position [878, 0]
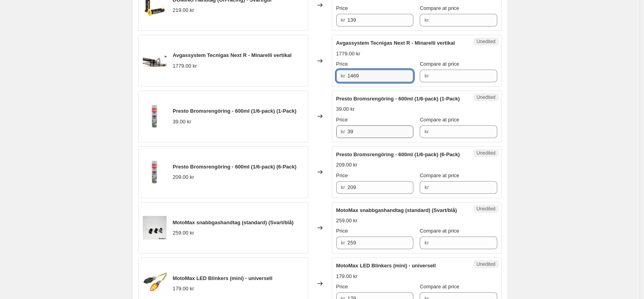
type input "1469"
click at [371, 132] on input "39" at bounding box center [380, 131] width 66 height 13
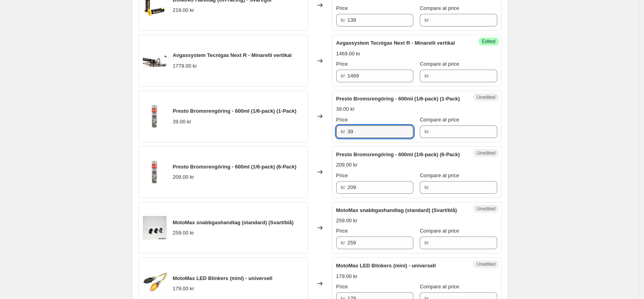
type input "2"
type input "29"
click at [364, 191] on input "209" at bounding box center [380, 187] width 66 height 13
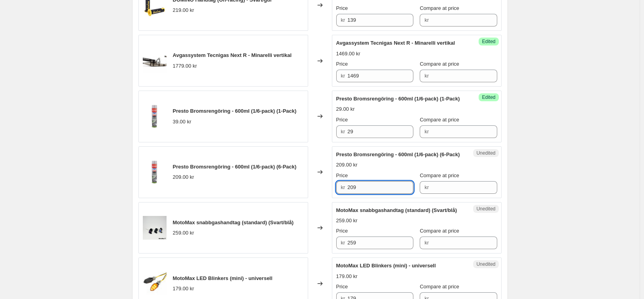
click at [364, 191] on input "209" at bounding box center [380, 187] width 66 height 13
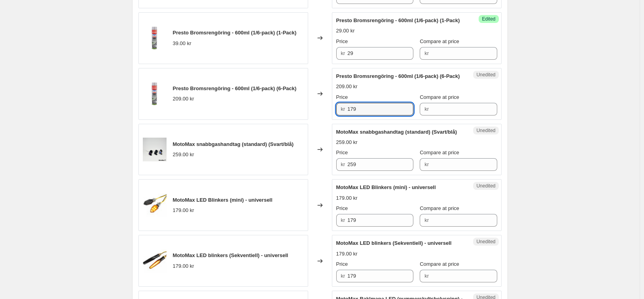
scroll to position [957, 0]
type input "179"
click at [361, 170] on input "259" at bounding box center [380, 163] width 66 height 13
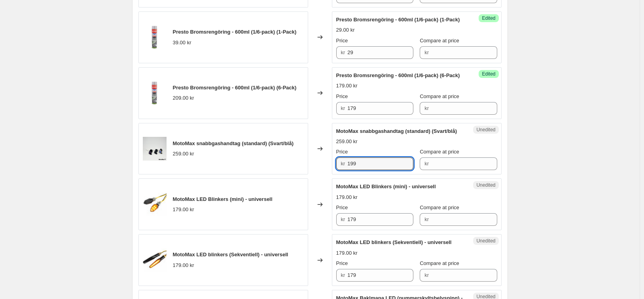
type input "199"
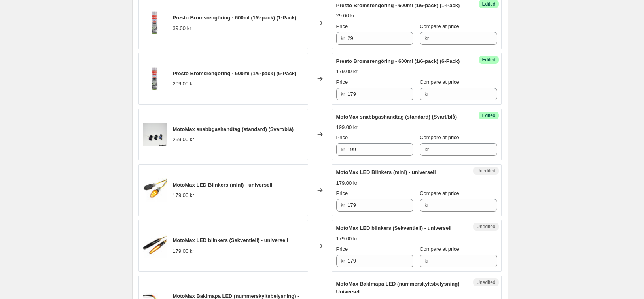
scroll to position [1036, 0]
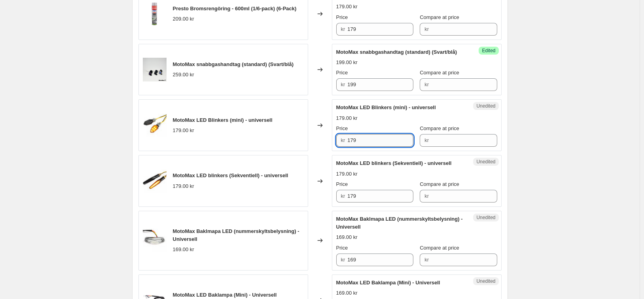
click at [360, 147] on input "179" at bounding box center [380, 140] width 66 height 13
drag, startPoint x: 338, startPoint y: 146, endPoint x: 319, endPoint y: 150, distance: 20.1
click at [319, 149] on div "MotoMax LED Blinkers (mini) - universell 179.00 kr Changed to Unedited MotoMax …" at bounding box center [319, 125] width 363 height 52
type input "109"
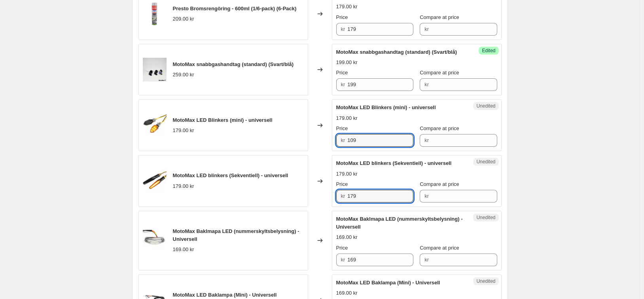
click at [334, 204] on div "Unedited MotoMax LED blinkers (Sekventiell) - universell 179.00 kr Price kr 179…" at bounding box center [417, 181] width 170 height 52
paste input "0"
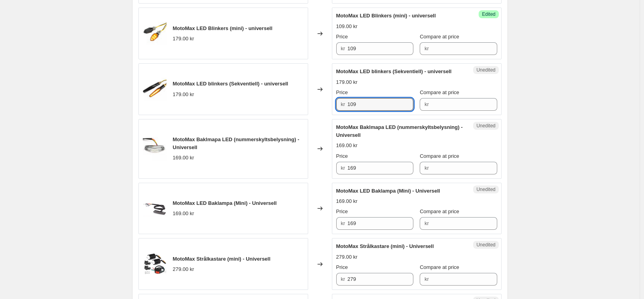
scroll to position [1155, 0]
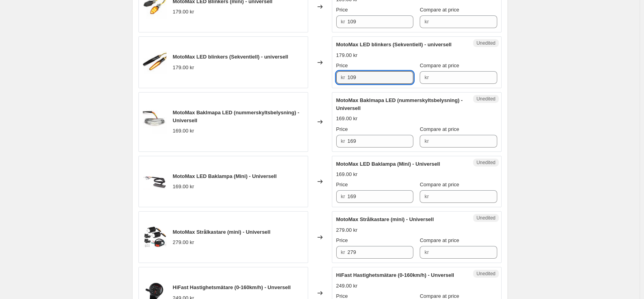
type input "109"
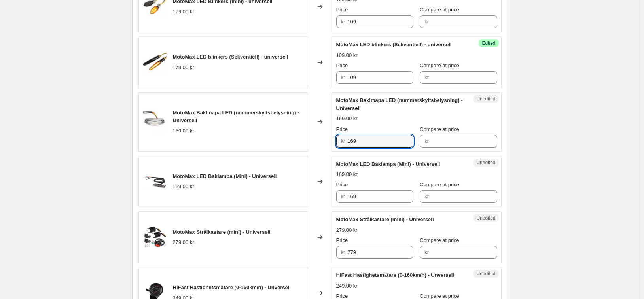
drag, startPoint x: 338, startPoint y: 152, endPoint x: 323, endPoint y: 152, distance: 14.2
click at [324, 152] on div "MotoMax Baklmapa LED (nummerskyltsbelysning) - Universell 169.00 kr Changed to …" at bounding box center [319, 122] width 363 height 60
paste input "0"
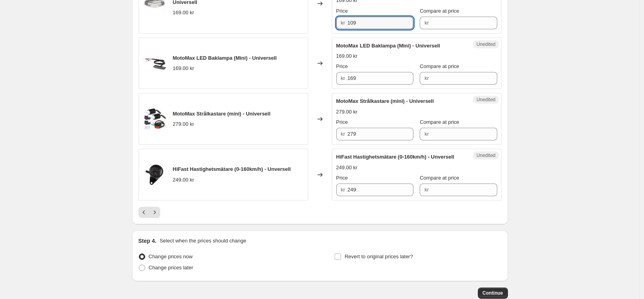
scroll to position [1273, 0]
type input "109"
drag, startPoint x: 367, startPoint y: 89, endPoint x: 332, endPoint y: 90, distance: 35.6
click at [332, 89] on div "MotoMax LED Baklampa (Mini) - Universell 169.00 kr Changed to Unedited MotoMax …" at bounding box center [319, 63] width 363 height 52
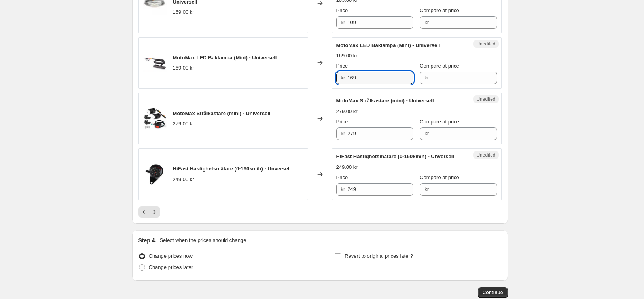
paste input "0"
type input "109"
click at [363, 140] on input "279" at bounding box center [380, 133] width 66 height 13
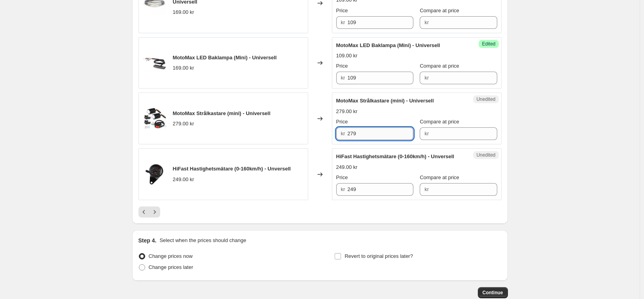
click at [363, 140] on input "279" at bounding box center [380, 133] width 66 height 13
type input "199"
click at [365, 196] on input "249" at bounding box center [380, 189] width 66 height 13
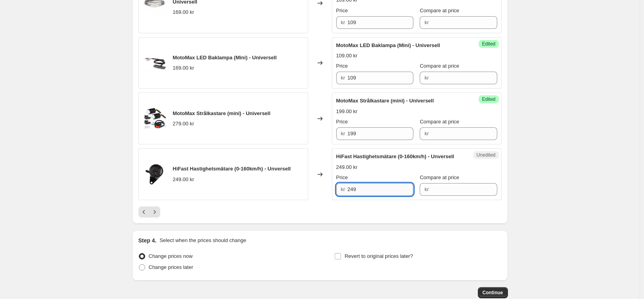
click at [365, 196] on input "249" at bounding box center [380, 189] width 66 height 13
type input "189"
click at [367, 218] on div at bounding box center [319, 212] width 363 height 11
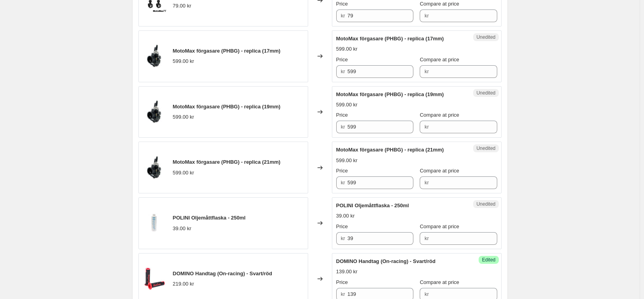
scroll to position [482, 0]
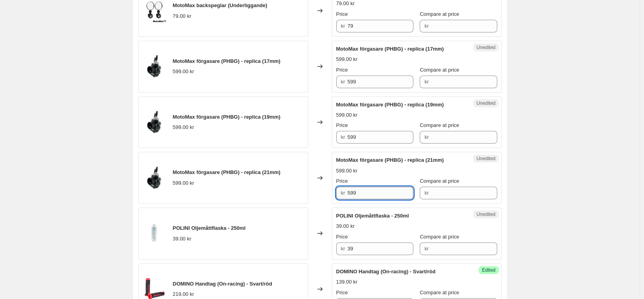
click at [359, 193] on input "599" at bounding box center [380, 193] width 66 height 13
drag, startPoint x: 362, startPoint y: 195, endPoint x: 336, endPoint y: 193, distance: 27.0
click at [336, 193] on div "Unedited MotoMax förgasare (PHBG) - replica (21mm) 599.00 kr Price kr 359 Compa…" at bounding box center [417, 178] width 170 height 52
type input "359"
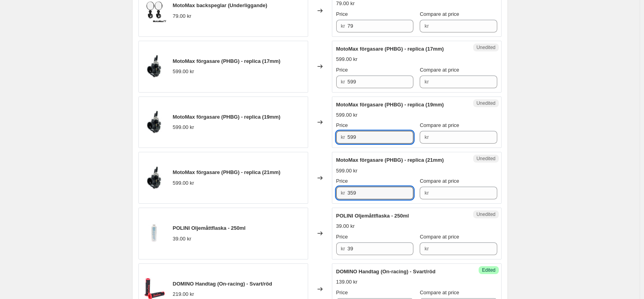
click at [328, 138] on div "MotoMax förgasare (PHBG) - replica (19mm) 599.00 kr Changed to Unedited MotoMax…" at bounding box center [319, 123] width 363 height 52
paste input "35"
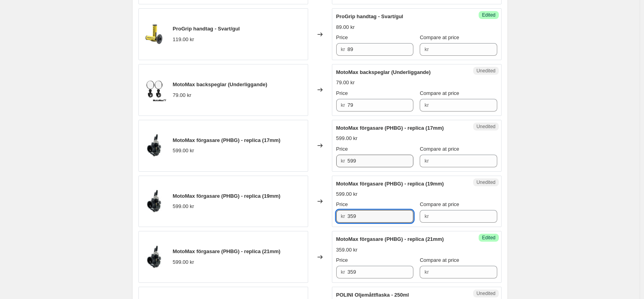
type input "359"
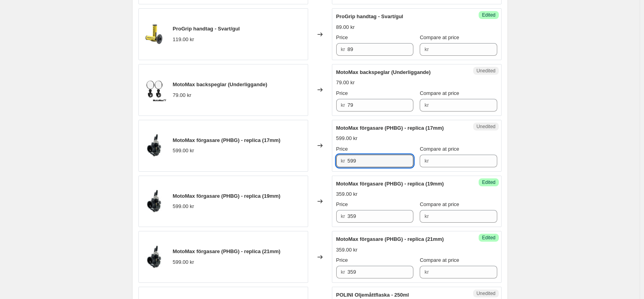
drag, startPoint x: 366, startPoint y: 160, endPoint x: 319, endPoint y: 161, distance: 47.9
click at [326, 161] on div "MotoMax förgasare (PHBG) - replica (17mm) 599.00 kr Changed to Unedited MotoMax…" at bounding box center [319, 146] width 363 height 52
paste input "35"
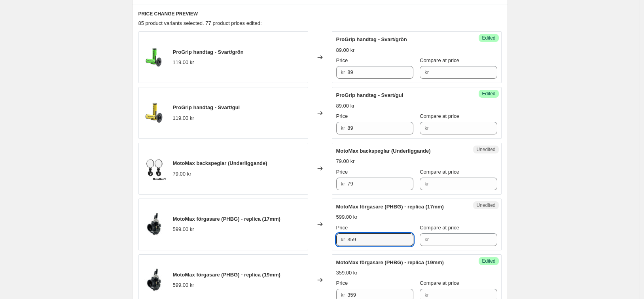
scroll to position [324, 0]
type input "359"
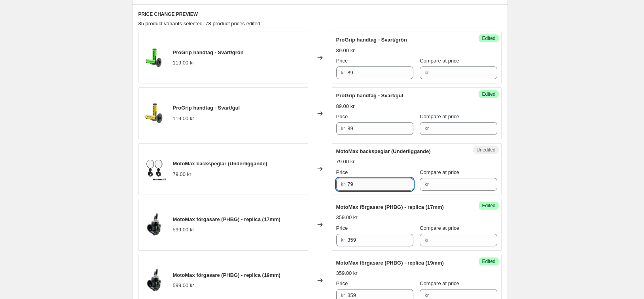
click at [358, 183] on input "79" at bounding box center [380, 184] width 66 height 13
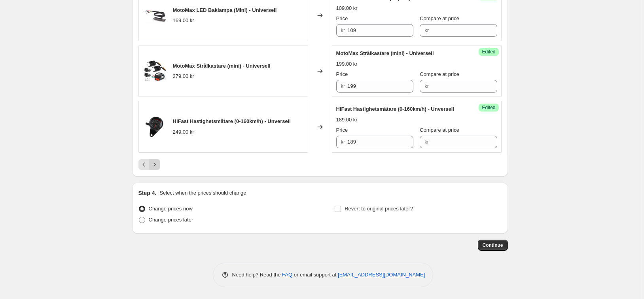
type input "59"
click at [156, 165] on icon "Next" at bounding box center [155, 165] width 8 height 8
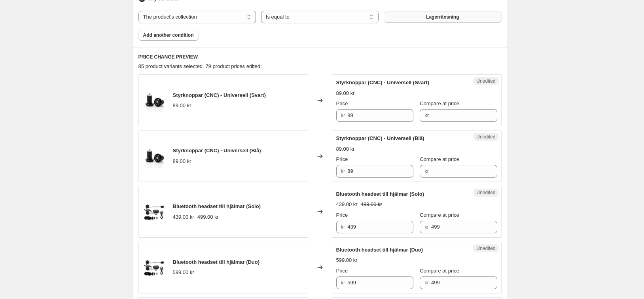
scroll to position [279, 0]
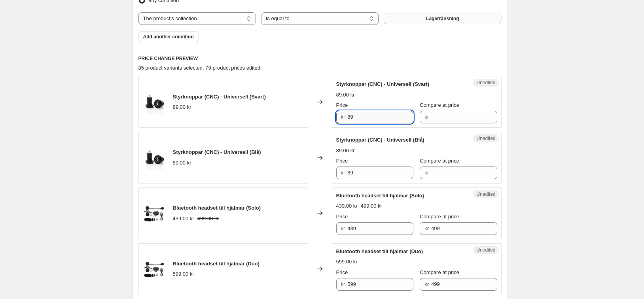
click at [360, 114] on input "89" at bounding box center [380, 117] width 66 height 13
type input "59"
click at [375, 170] on input "89" at bounding box center [380, 173] width 66 height 13
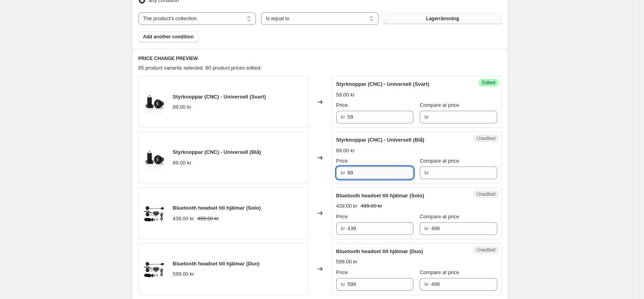
click at [375, 170] on input "89" at bounding box center [380, 173] width 66 height 13
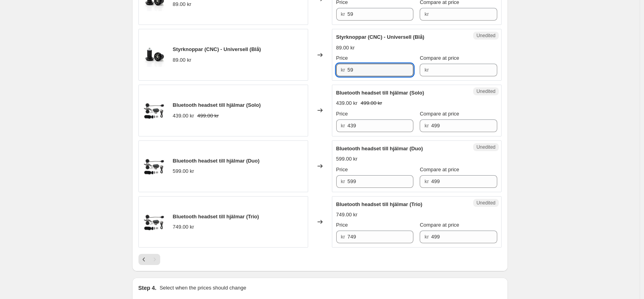
scroll to position [398, 0]
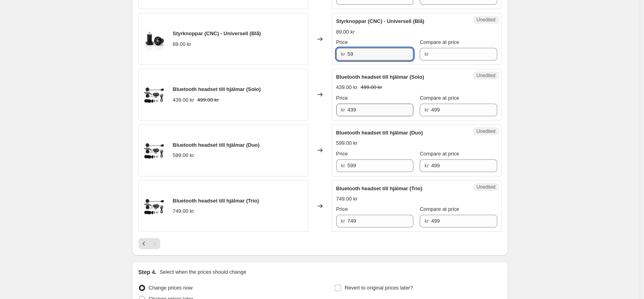
type input "59"
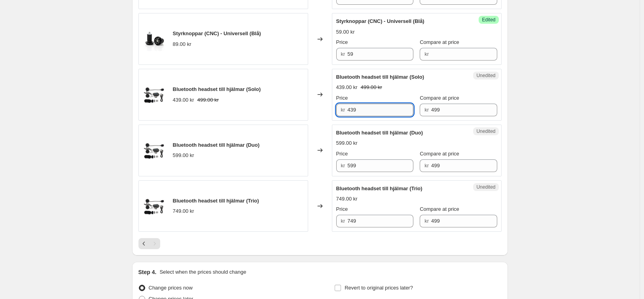
click at [364, 113] on input "439" at bounding box center [380, 110] width 66 height 13
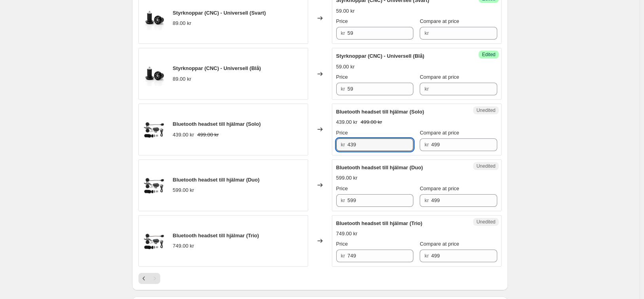
scroll to position [358, 0]
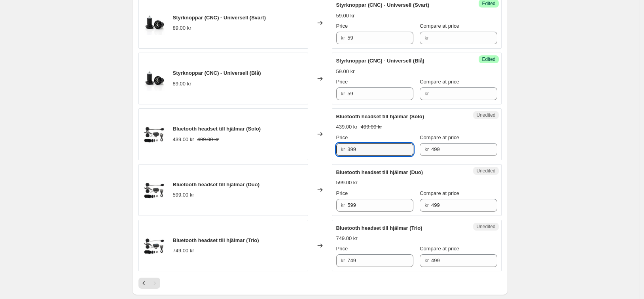
type input "399"
drag, startPoint x: 321, startPoint y: 159, endPoint x: 328, endPoint y: 159, distance: 6.4
click at [322, 159] on div "Changed to" at bounding box center [320, 134] width 24 height 52
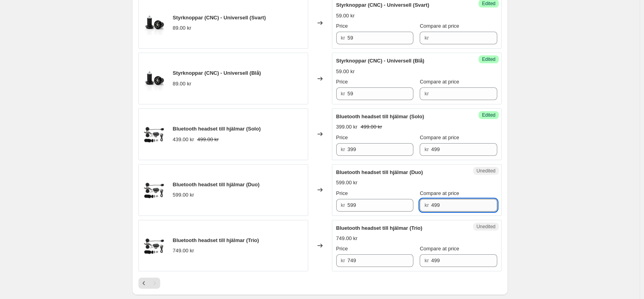
click at [457, 204] on input "499" at bounding box center [464, 205] width 66 height 13
type input "599"
click at [442, 255] on input "499" at bounding box center [464, 260] width 66 height 13
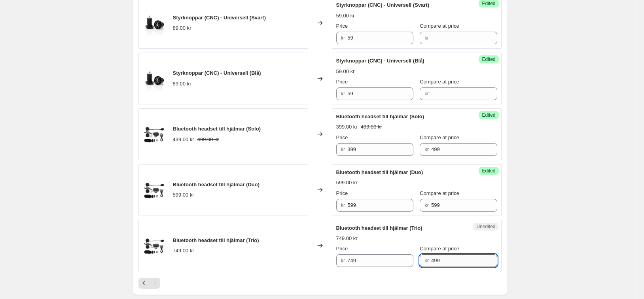
click at [442, 255] on input "499" at bounding box center [464, 260] width 66 height 13
type input "749"
click at [387, 207] on input "599" at bounding box center [380, 205] width 66 height 13
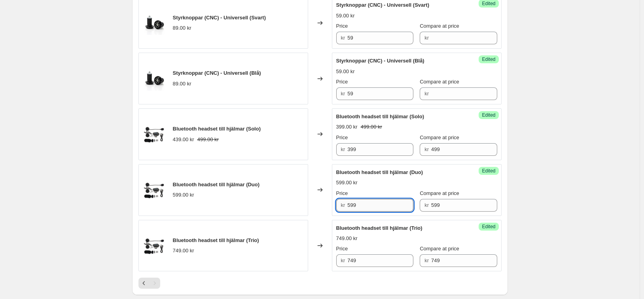
click at [387, 207] on input "599" at bounding box center [380, 205] width 66 height 13
click at [444, 205] on input "599" at bounding box center [464, 205] width 66 height 13
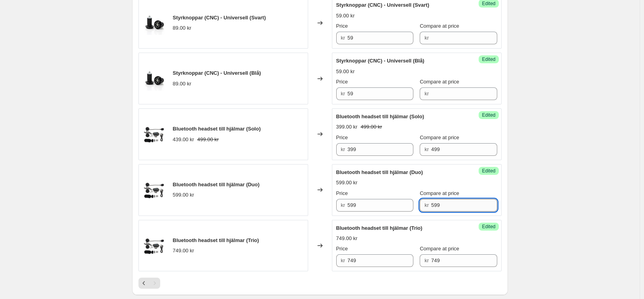
click at [444, 205] on input "599" at bounding box center [464, 205] width 66 height 13
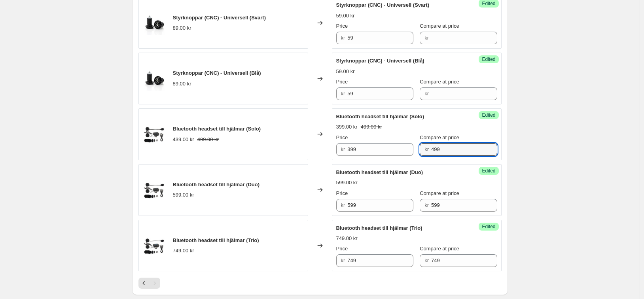
drag, startPoint x: 452, startPoint y: 149, endPoint x: 431, endPoint y: 152, distance: 21.9
click at [431, 152] on div "kr 499" at bounding box center [458, 149] width 77 height 13
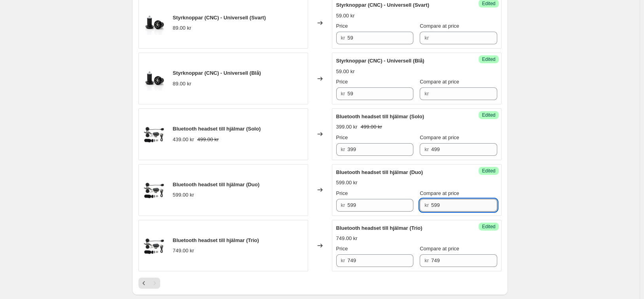
click at [456, 208] on input "599" at bounding box center [464, 205] width 66 height 13
type input "998"
click at [465, 262] on input "749" at bounding box center [464, 260] width 66 height 13
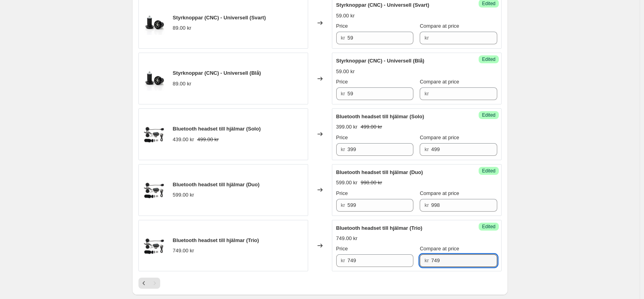
drag, startPoint x: 459, startPoint y: 262, endPoint x: 430, endPoint y: 262, distance: 29.3
click at [432, 262] on div "kr 749" at bounding box center [458, 260] width 77 height 13
paste input "1 497"
type input "749"
click at [554, 242] on div "Create new price [MEDICAL_DATA]. This page is ready Create new price [MEDICAL_D…" at bounding box center [320, 30] width 640 height 776
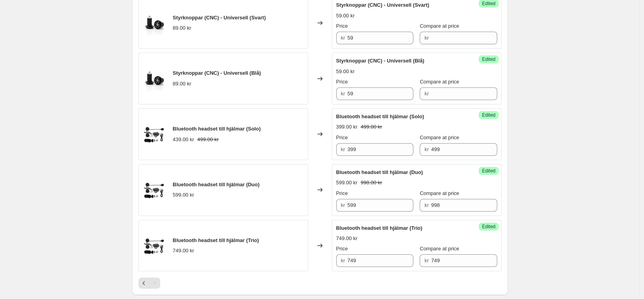
click at [563, 191] on div "Create new price [MEDICAL_DATA]. This page is ready Create new price [MEDICAL_D…" at bounding box center [320, 30] width 640 height 776
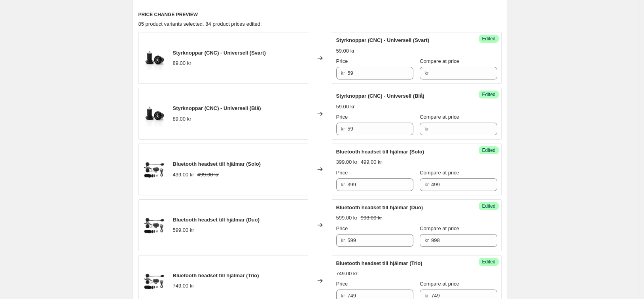
scroll to position [319, 0]
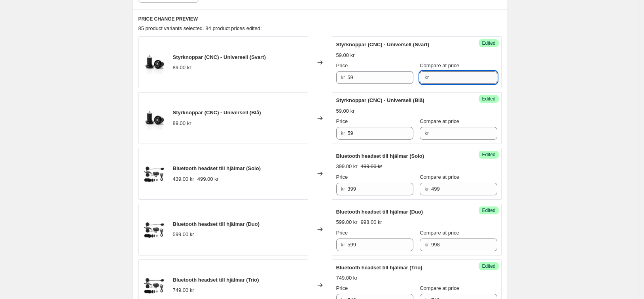
click at [453, 80] on input "Compare at price" at bounding box center [464, 77] width 66 height 13
type input "89"
click at [439, 133] on input "Compare at price" at bounding box center [464, 133] width 66 height 13
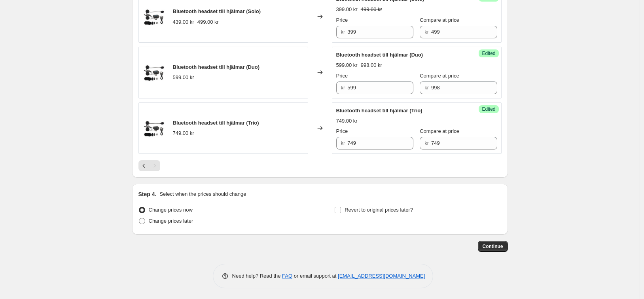
scroll to position [477, 0]
type input "89"
click at [143, 167] on icon "Previous" at bounding box center [144, 165] width 8 height 8
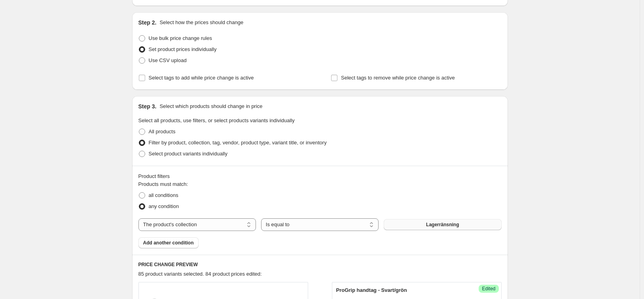
scroll to position [200, 0]
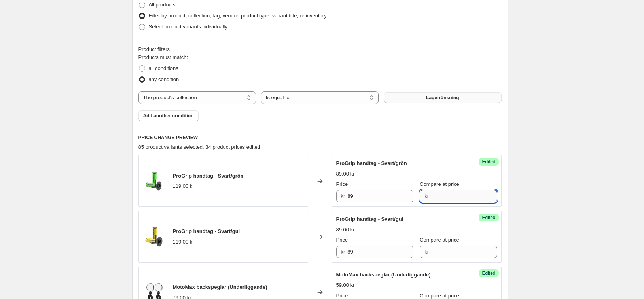
click at [444, 195] on input "Compare at price" at bounding box center [464, 196] width 66 height 13
click at [421, 193] on div "Price kr 89 Compare at price kr 119" at bounding box center [416, 191] width 161 height 22
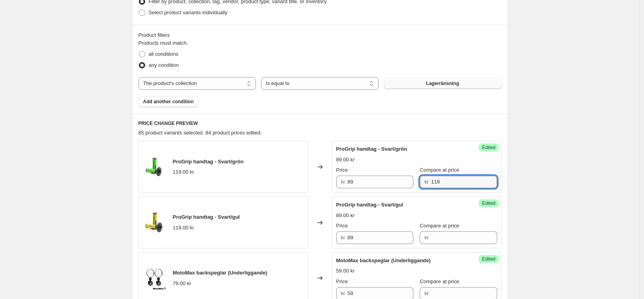
scroll to position [319, 0]
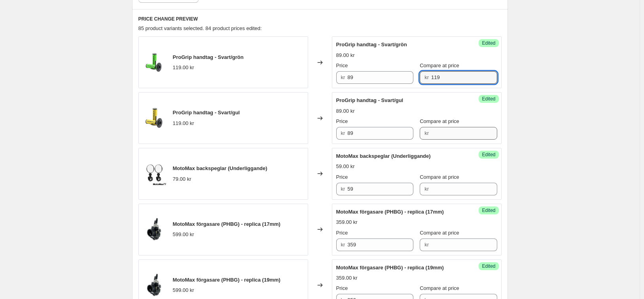
type input "119"
click at [434, 133] on input "Compare at price" at bounding box center [464, 133] width 66 height 13
paste input "119"
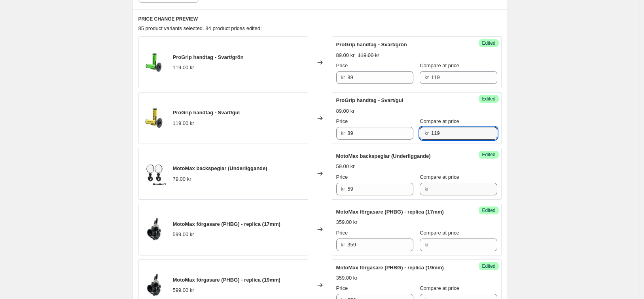
type input "119"
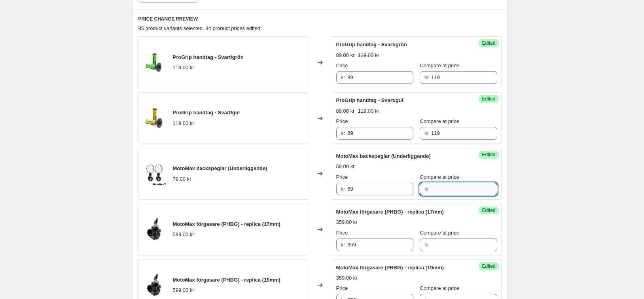
click at [437, 186] on input "Compare at price" at bounding box center [464, 189] width 66 height 13
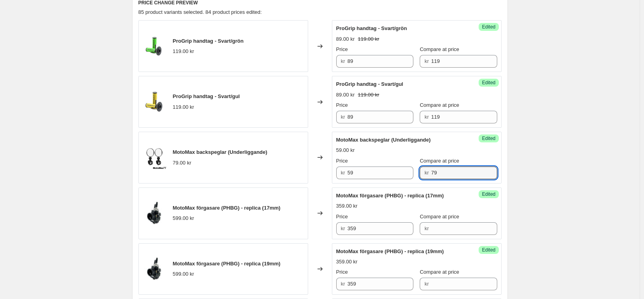
scroll to position [398, 0]
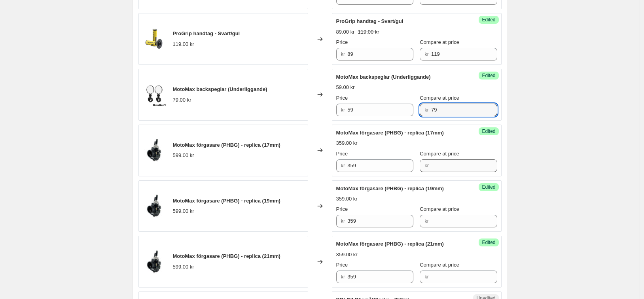
type input "79"
click at [461, 171] on input "Compare at price" at bounding box center [464, 165] width 66 height 13
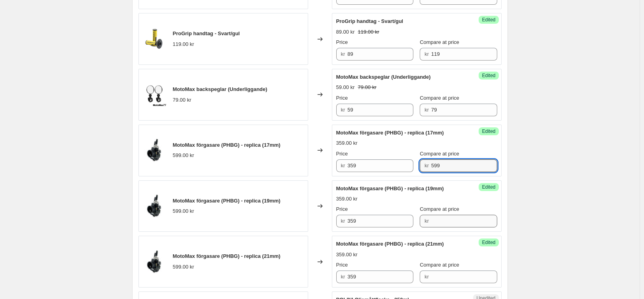
type input "599"
click at [450, 220] on input "Compare at price" at bounding box center [464, 221] width 66 height 13
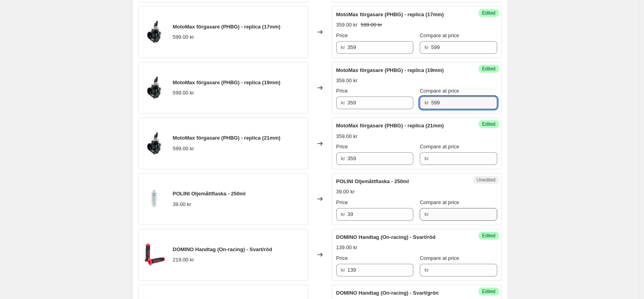
scroll to position [517, 0]
type input "599"
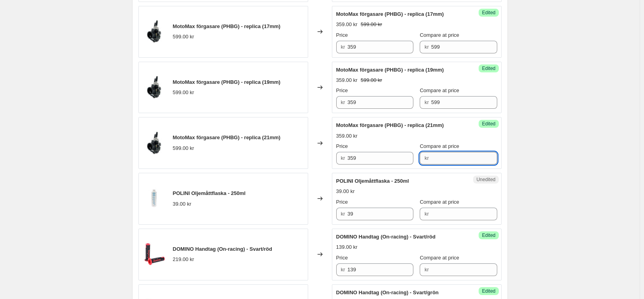
click at [442, 158] on input "Compare at price" at bounding box center [464, 158] width 66 height 13
type input "599"
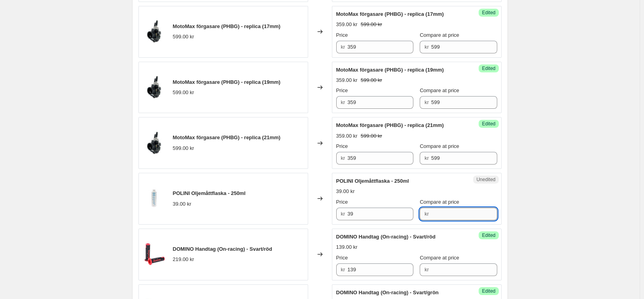
click at [443, 216] on input "Compare at price" at bounding box center [464, 214] width 66 height 13
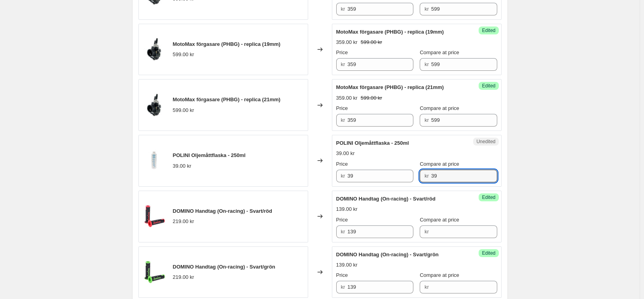
scroll to position [556, 0]
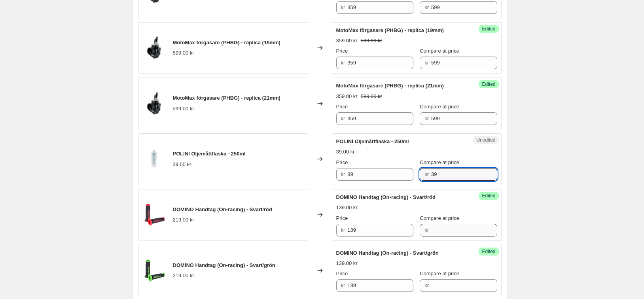
type input "39"
click at [448, 231] on input "Compare at price" at bounding box center [464, 230] width 66 height 13
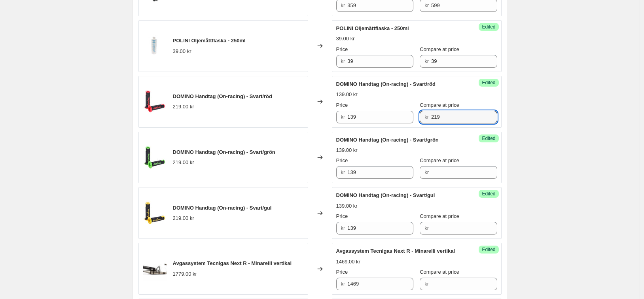
scroll to position [675, 0]
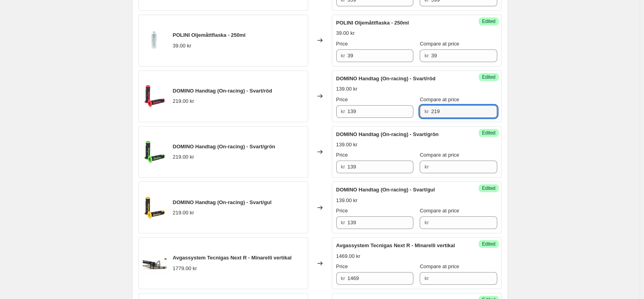
drag, startPoint x: 459, startPoint y: 115, endPoint x: 425, endPoint y: 116, distance: 34.8
click at [425, 116] on div "kr 219" at bounding box center [458, 111] width 77 height 13
type input "219"
click at [450, 163] on input "Compare at price" at bounding box center [464, 167] width 66 height 13
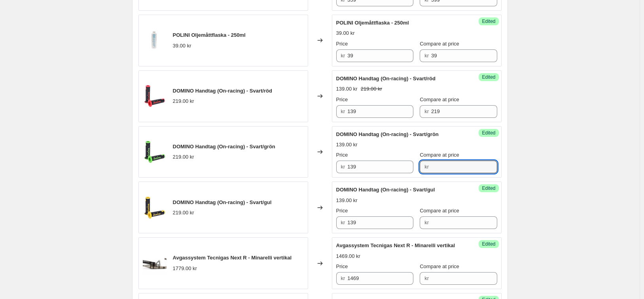
paste input "219"
type input "219"
click at [446, 226] on input "Compare at price" at bounding box center [464, 222] width 66 height 13
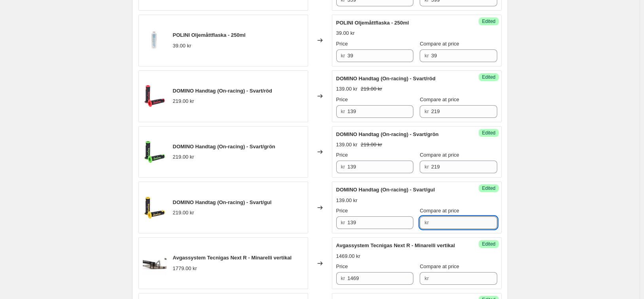
paste input "219"
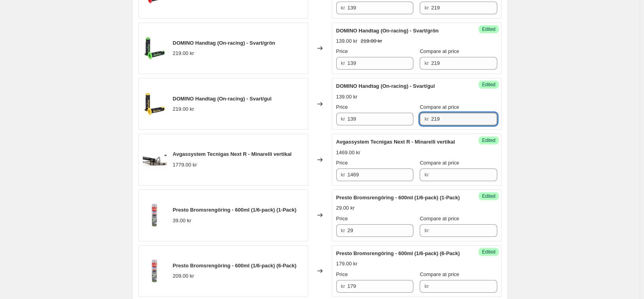
scroll to position [794, 0]
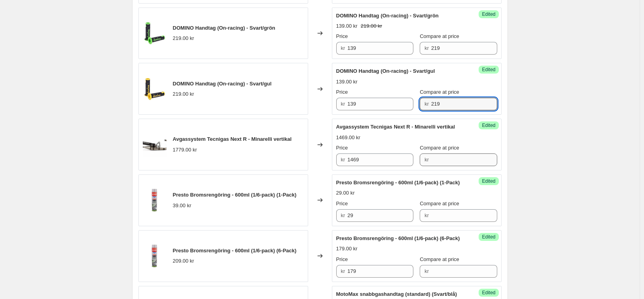
type input "219"
click at [451, 157] on input "Compare at price" at bounding box center [464, 160] width 66 height 13
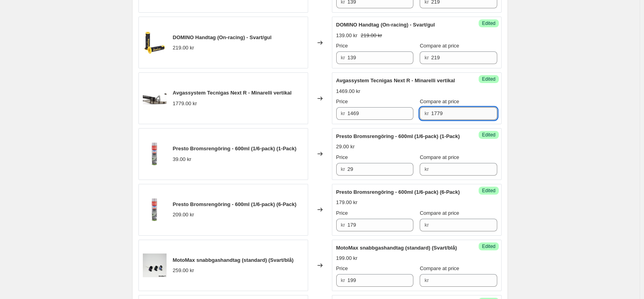
scroll to position [873, 0]
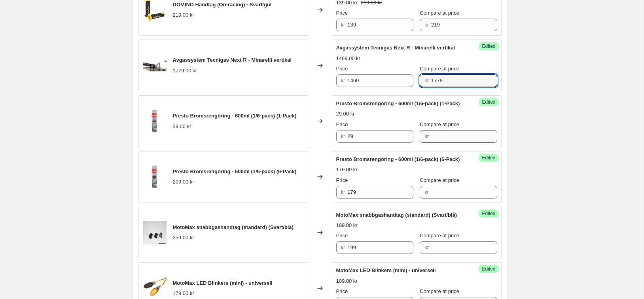
type input "1779"
click at [445, 140] on input "Compare at price" at bounding box center [464, 136] width 66 height 13
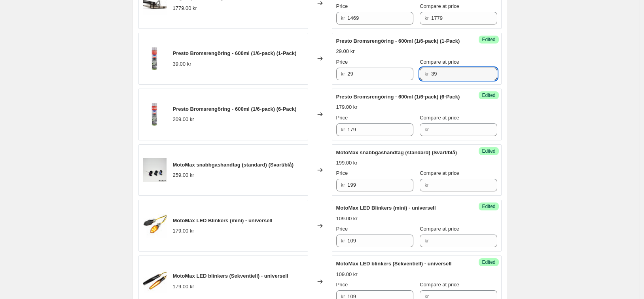
scroll to position [952, 0]
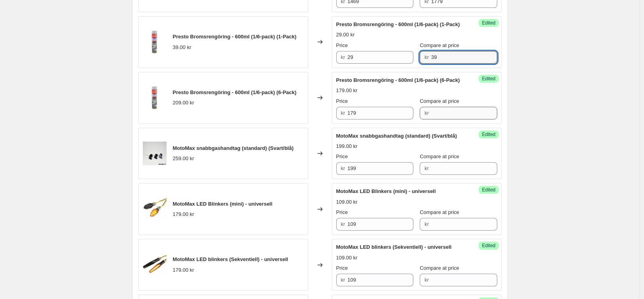
type input "39"
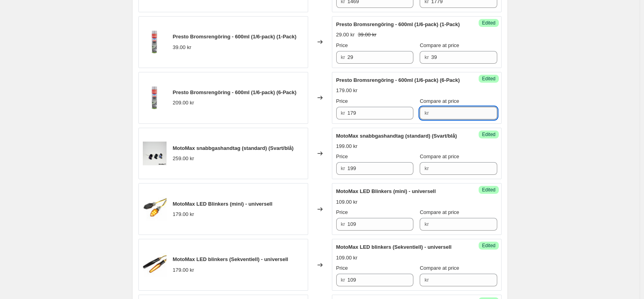
click at [449, 119] on input "Compare at price" at bounding box center [464, 113] width 66 height 13
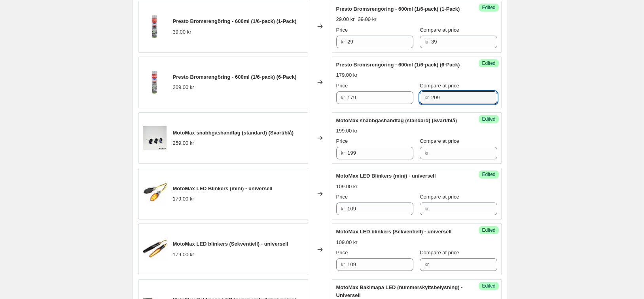
scroll to position [1031, 0]
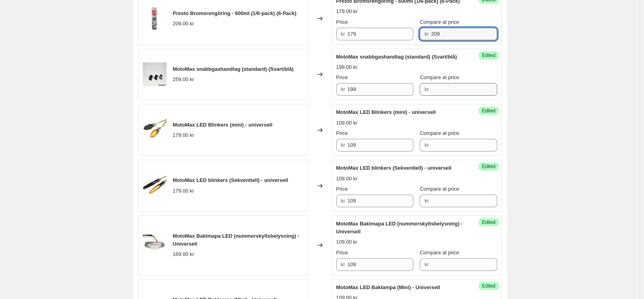
type input "209"
click at [468, 96] on input "Compare at price" at bounding box center [464, 89] width 66 height 13
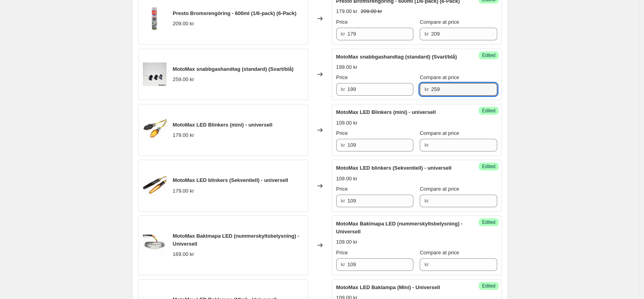
type input "259"
click at [457, 156] on div "Success Edited MotoMax LED Blinkers (mini) - universell 109.00 kr Price kr 109 …" at bounding box center [417, 130] width 170 height 52
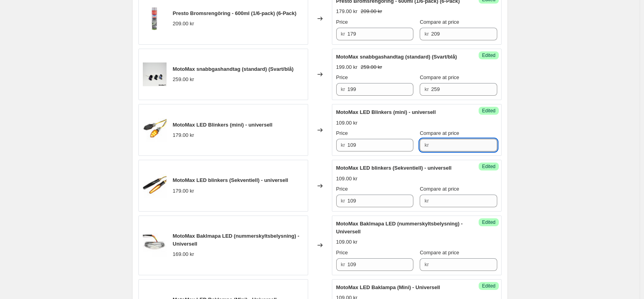
click at [447, 152] on input "Compare at price" at bounding box center [464, 145] width 66 height 13
drag, startPoint x: 450, startPoint y: 153, endPoint x: 423, endPoint y: 152, distance: 26.5
click at [423, 152] on div "kr 179" at bounding box center [458, 145] width 77 height 13
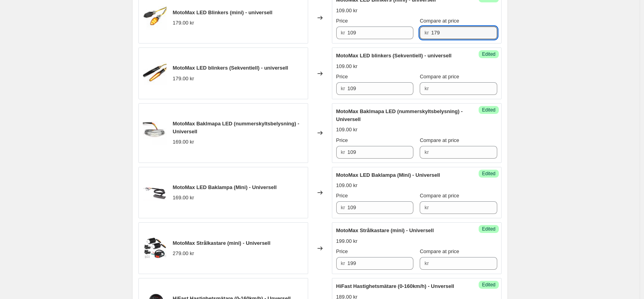
scroll to position [1150, 0]
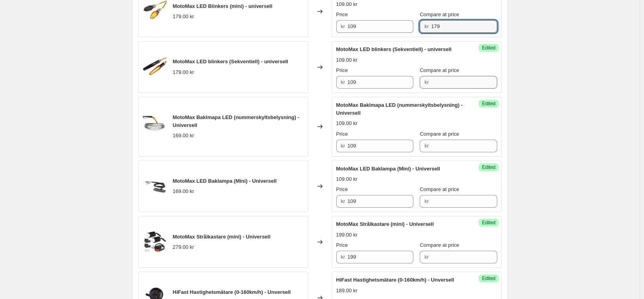
type input "179"
click at [452, 86] on input "Compare at price" at bounding box center [464, 82] width 66 height 13
paste input "179"
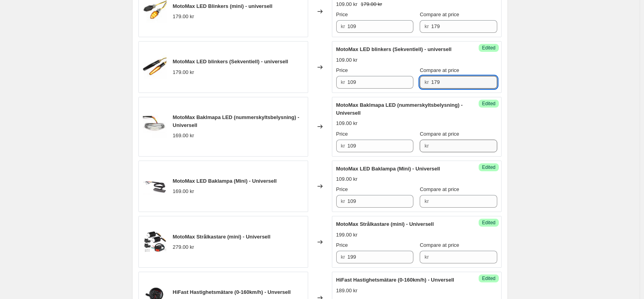
type input "179"
click at [449, 152] on input "Compare at price" at bounding box center [464, 146] width 66 height 13
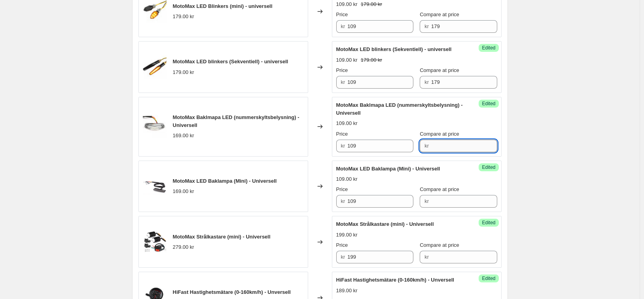
paste input "179"
click at [438, 152] on input "179" at bounding box center [464, 146] width 66 height 13
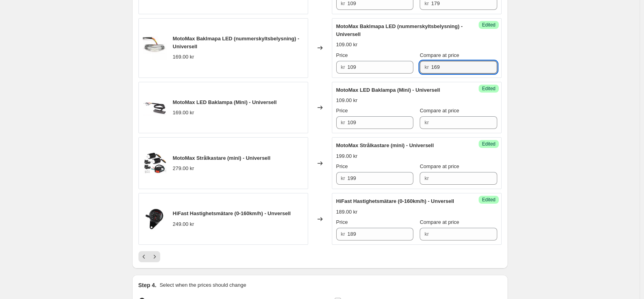
scroll to position [1229, 0]
drag, startPoint x: 448, startPoint y: 72, endPoint x: 412, endPoint y: 83, distance: 37.9
click at [413, 73] on div "Price kr 109 Compare at price kr 169" at bounding box center [416, 62] width 161 height 22
type input "169"
click at [450, 129] on input "Compare at price" at bounding box center [464, 122] width 66 height 13
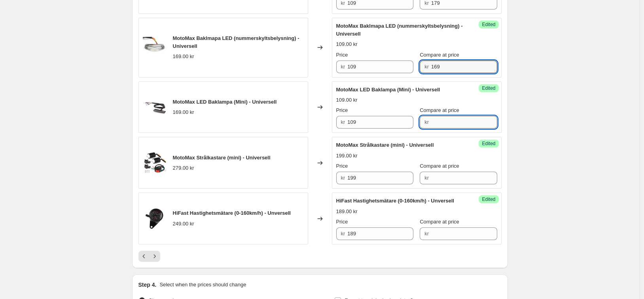
paste input "169"
type input "169"
click at [447, 178] on div "Compare at price kr" at bounding box center [458, 173] width 77 height 22
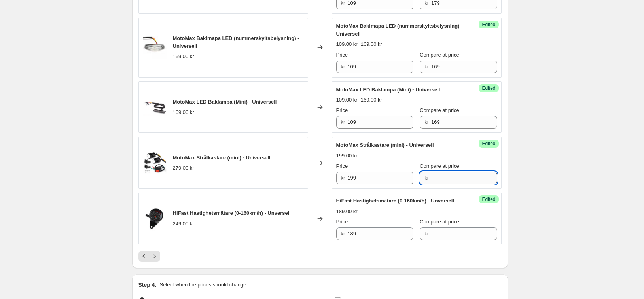
click at [447, 181] on input "Compare at price" at bounding box center [464, 178] width 66 height 13
type input "279"
click at [441, 240] on input "Compare at price" at bounding box center [464, 234] width 66 height 13
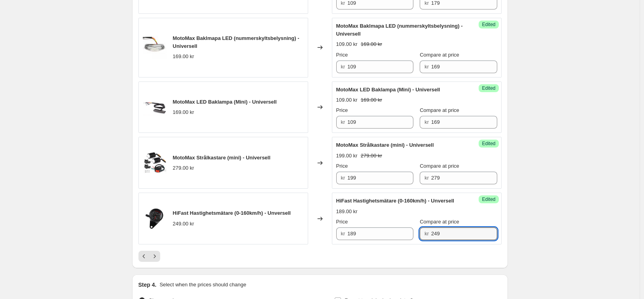
type input "249"
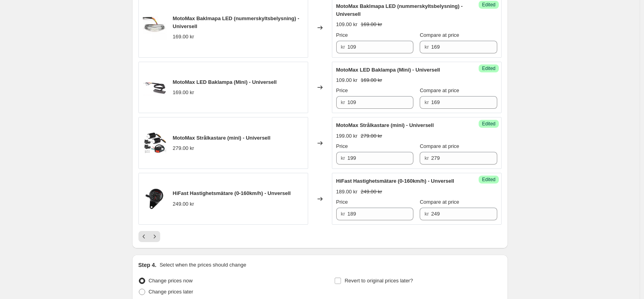
scroll to position [1308, 0]
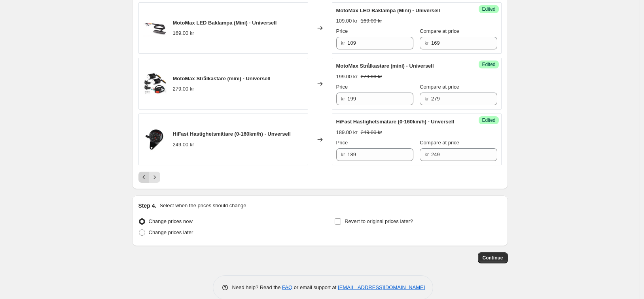
click at [147, 181] on icon "Previous" at bounding box center [144, 177] width 8 height 8
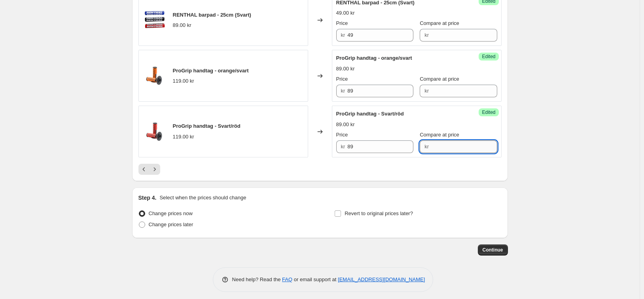
click at [439, 147] on input "Compare at price" at bounding box center [464, 146] width 66 height 13
drag, startPoint x: 427, startPoint y: 147, endPoint x: 436, endPoint y: 147, distance: 9.1
click at [427, 147] on div "kr 119" at bounding box center [458, 146] width 77 height 13
drag, startPoint x: 446, startPoint y: 147, endPoint x: 427, endPoint y: 146, distance: 18.6
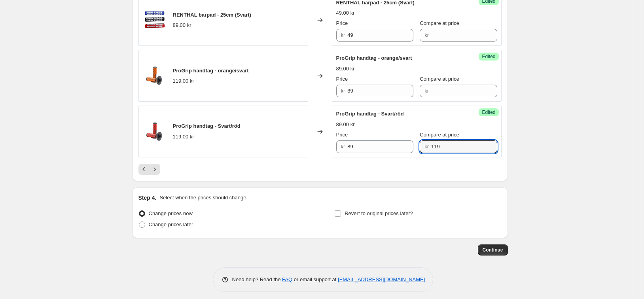
click at [427, 146] on div "kr 119" at bounding box center [458, 146] width 77 height 13
paste input "c"
drag, startPoint x: 449, startPoint y: 145, endPoint x: 405, endPoint y: 146, distance: 43.9
click at [412, 146] on div "Price kr 89 Compare at price kr 119" at bounding box center [416, 142] width 161 height 22
type input "119"
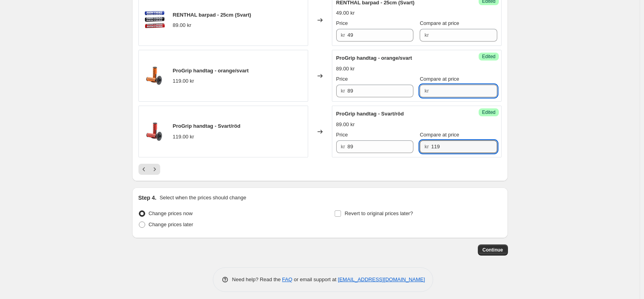
click at [448, 86] on input "Compare at price" at bounding box center [464, 91] width 66 height 13
paste input "119"
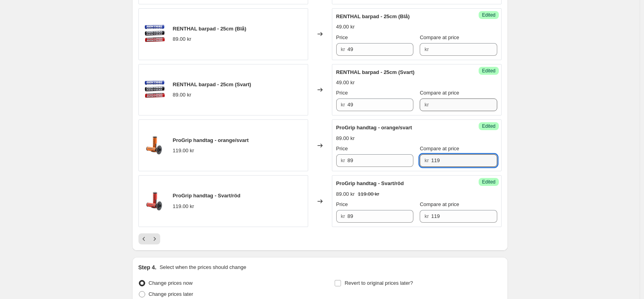
scroll to position [1229, 0]
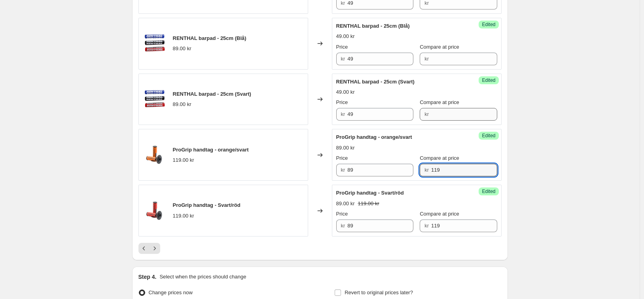
type input "119"
click at [441, 118] on input "Compare at price" at bounding box center [464, 114] width 66 height 13
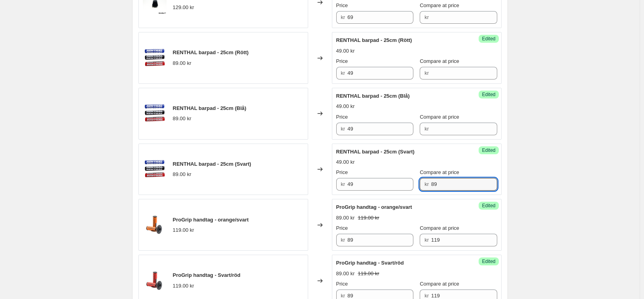
scroll to position [1150, 0]
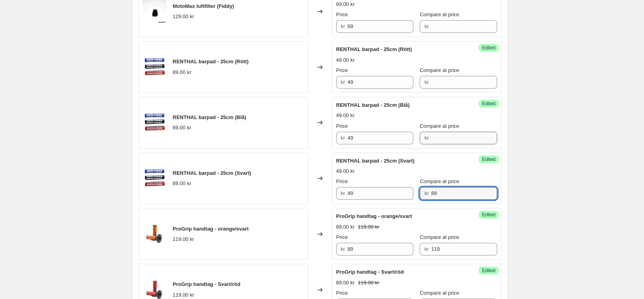
type input "89"
click at [444, 143] on input "Compare at price" at bounding box center [464, 138] width 66 height 13
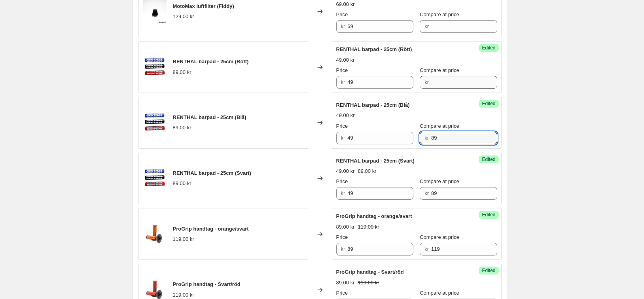
type input "89"
click at [441, 84] on input "Compare at price" at bounding box center [464, 82] width 66 height 13
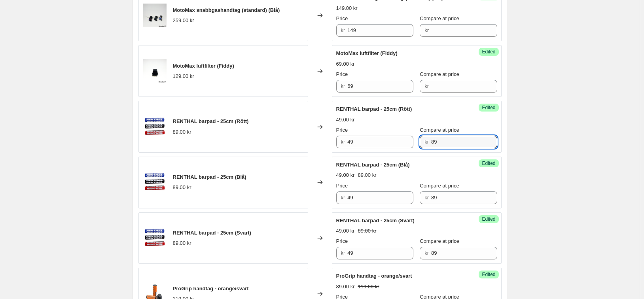
scroll to position [1071, 0]
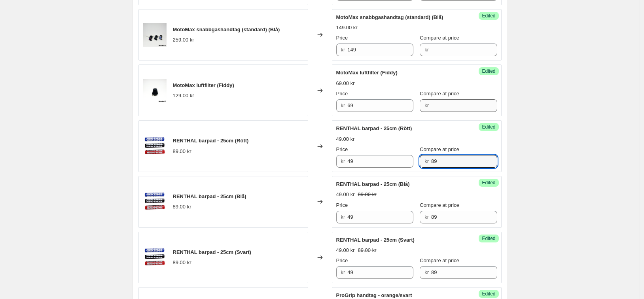
type input "89"
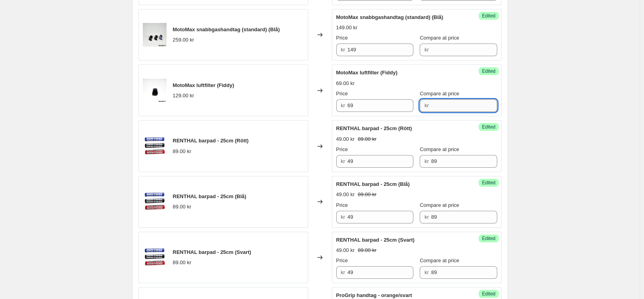
click at [443, 106] on input "Compare at price" at bounding box center [464, 105] width 66 height 13
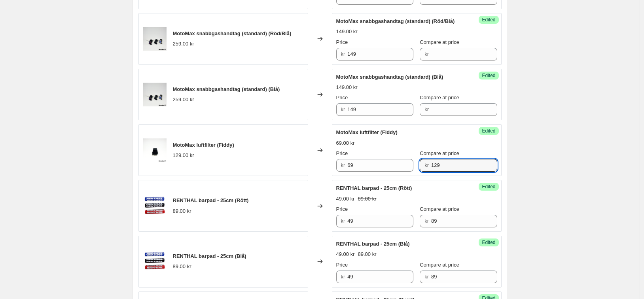
scroll to position [992, 0]
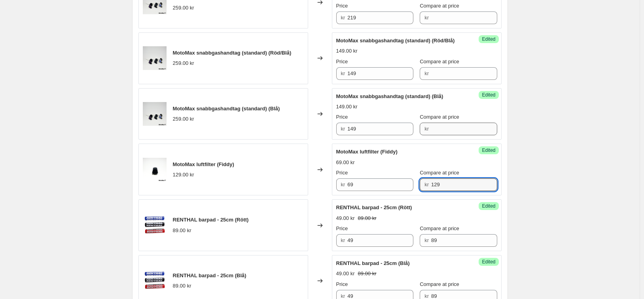
type input "129"
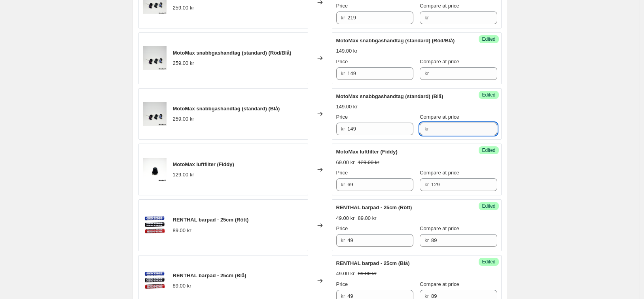
click at [452, 131] on input "Compare at price" at bounding box center [464, 129] width 66 height 13
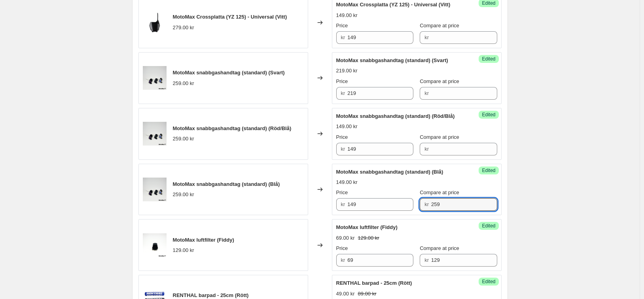
scroll to position [912, 0]
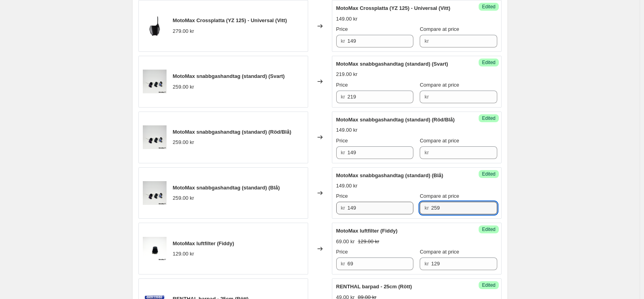
drag, startPoint x: 423, startPoint y: 205, endPoint x: 414, endPoint y: 205, distance: 8.7
click at [414, 205] on div "Price kr 149 Compare at price kr 259" at bounding box center [416, 203] width 161 height 22
type input "259"
click at [449, 153] on input "Compare at price" at bounding box center [464, 152] width 66 height 13
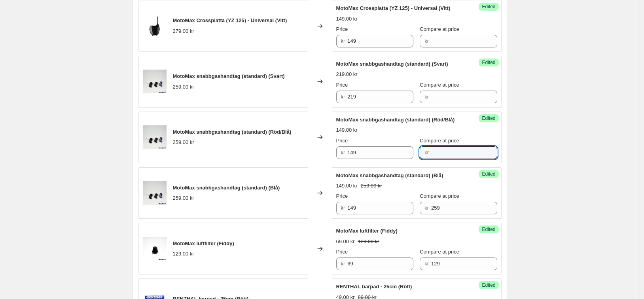
paste input "259"
type input "259"
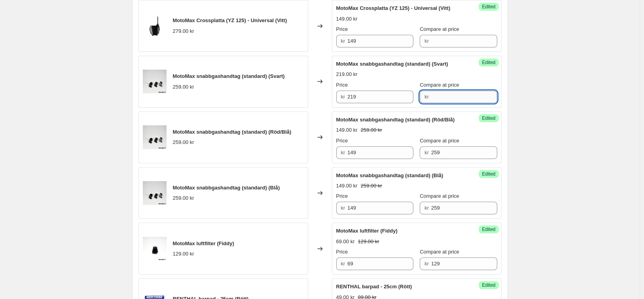
click at [460, 97] on input "Compare at price" at bounding box center [464, 97] width 66 height 13
paste input "259"
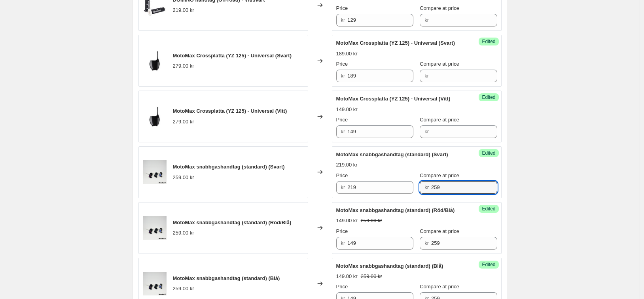
scroll to position [794, 0]
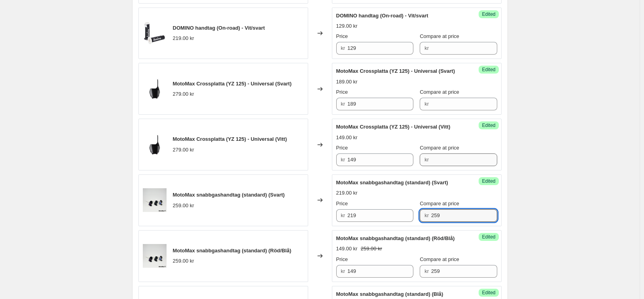
type input "259"
click at [451, 162] on input "Compare at price" at bounding box center [464, 160] width 66 height 13
paste input "259"
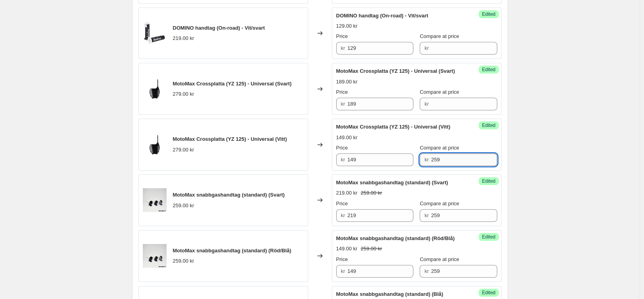
click at [439, 161] on input "259" at bounding box center [464, 160] width 66 height 13
drag, startPoint x: 427, startPoint y: 156, endPoint x: 412, endPoint y: 152, distance: 15.9
click at [405, 156] on div "Price kr 149 Compare at price kr 279" at bounding box center [416, 155] width 161 height 22
type input "279"
click at [442, 104] on input "Compare at price" at bounding box center [464, 104] width 66 height 13
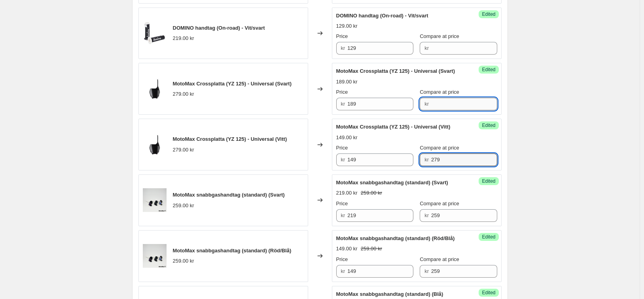
paste input "279"
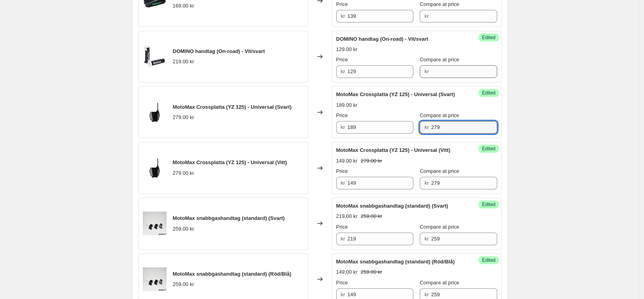
scroll to position [715, 0]
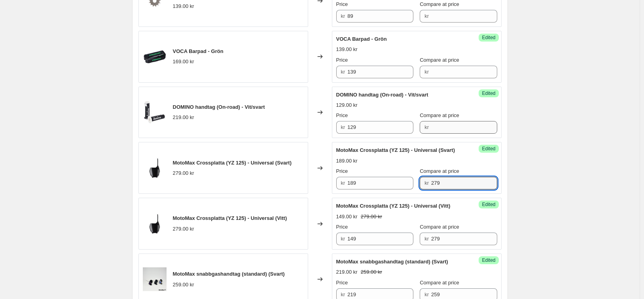
type input "279"
click at [442, 127] on input "Compare at price" at bounding box center [464, 127] width 66 height 13
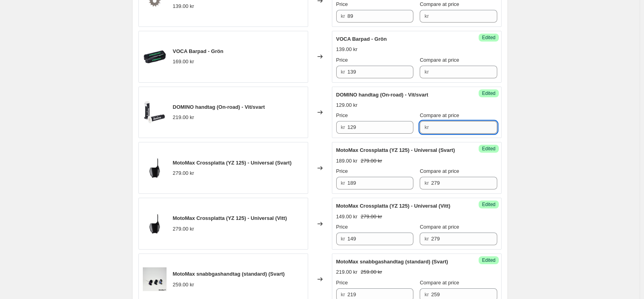
paste input "279"
click at [439, 127] on input "279" at bounding box center [464, 127] width 66 height 13
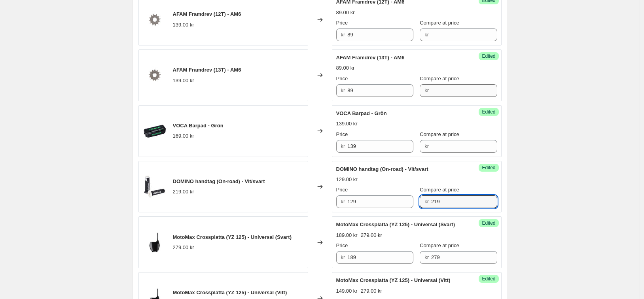
scroll to position [596, 0]
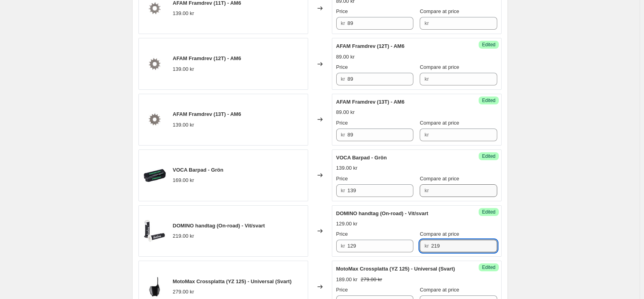
type input "219"
click at [438, 187] on input "Compare at price" at bounding box center [464, 190] width 66 height 13
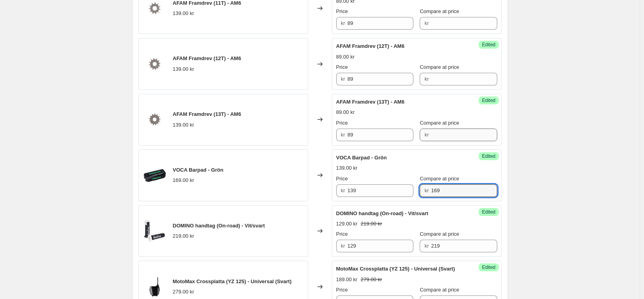
type input "169"
click at [449, 133] on input "Compare at price" at bounding box center [464, 135] width 66 height 13
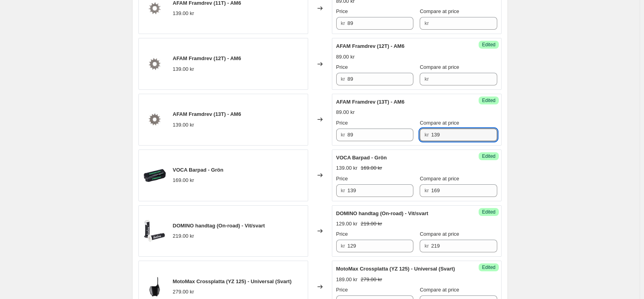
drag, startPoint x: 449, startPoint y: 133, endPoint x: 427, endPoint y: 133, distance: 21.8
click at [420, 134] on div "Price kr 89 Compare at price kr 139" at bounding box center [416, 130] width 161 height 22
type input "139"
click at [446, 81] on input "Compare at price" at bounding box center [464, 79] width 66 height 13
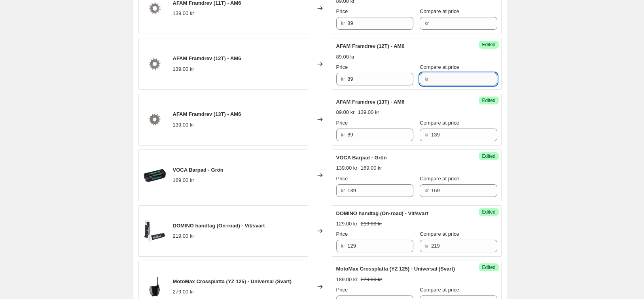
paste input "139"
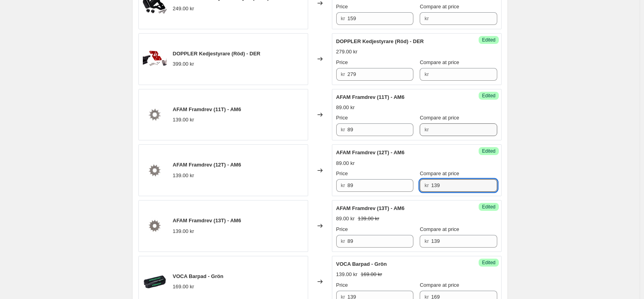
scroll to position [477, 0]
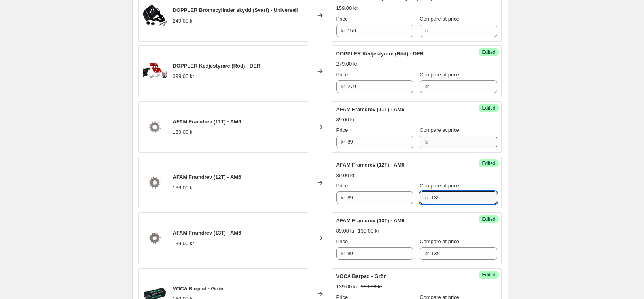
type input "139"
click at [442, 141] on input "Compare at price" at bounding box center [464, 142] width 66 height 13
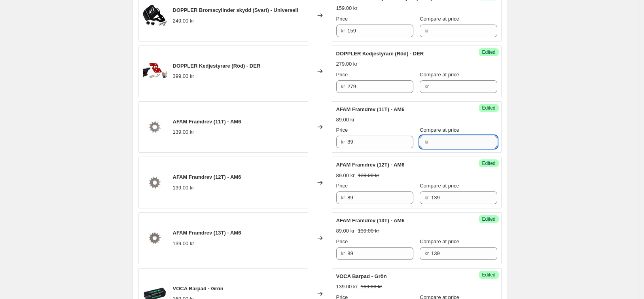
paste input "139"
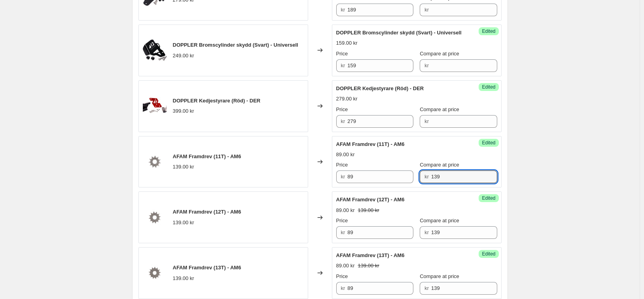
scroll to position [438, 0]
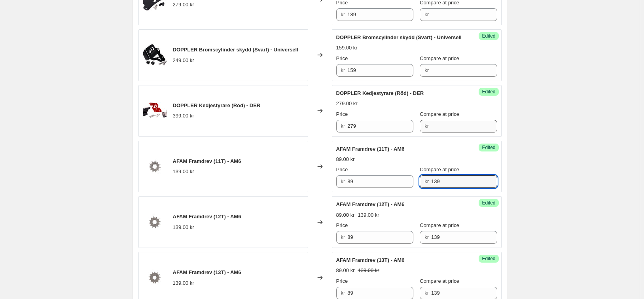
type input "139"
click at [446, 129] on input "Compare at price" at bounding box center [464, 126] width 66 height 13
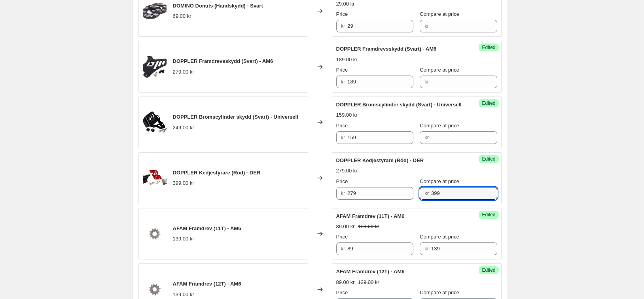
scroll to position [358, 0]
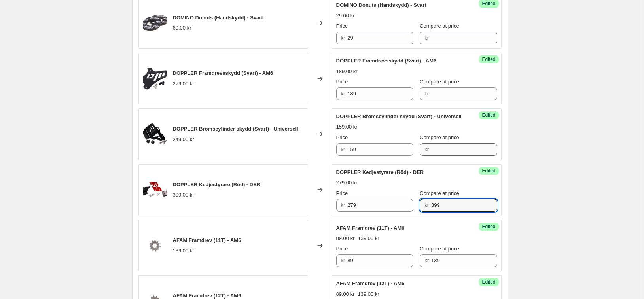
type input "399"
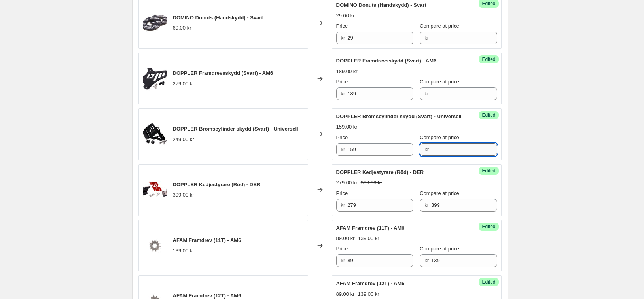
click at [450, 149] on input "Compare at price" at bounding box center [464, 149] width 66 height 13
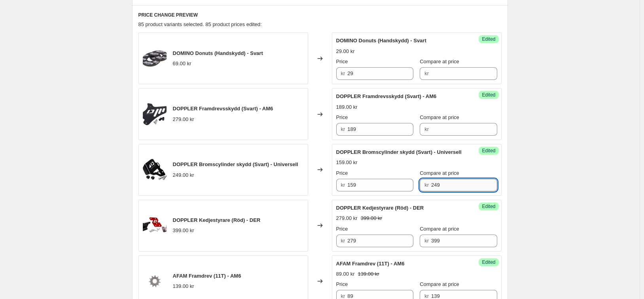
scroll to position [319, 0]
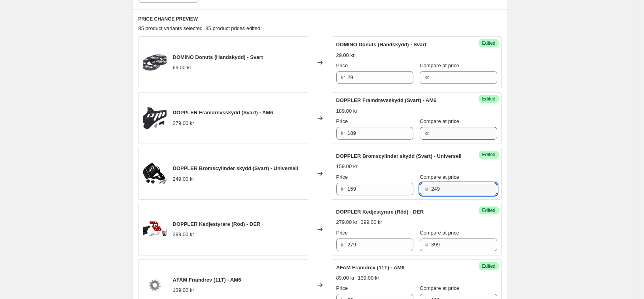
type input "249"
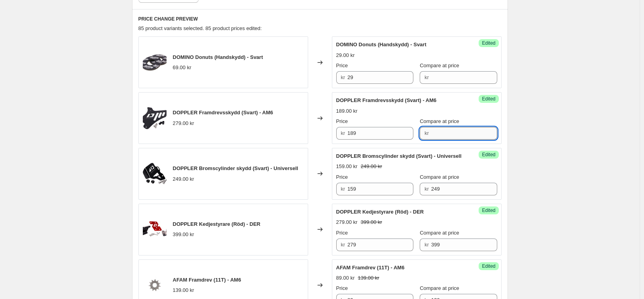
click at [451, 135] on input "Compare at price" at bounding box center [464, 133] width 66 height 13
type input "279"
click at [458, 79] on input "Compare at price" at bounding box center [464, 77] width 66 height 13
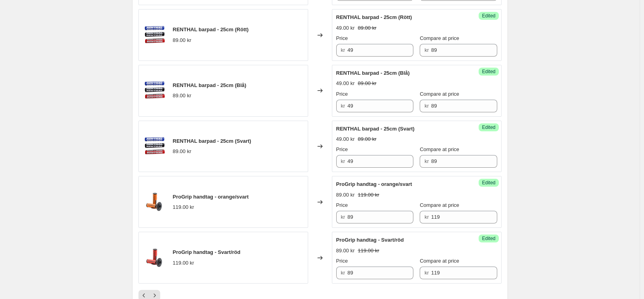
scroll to position [1313, 0]
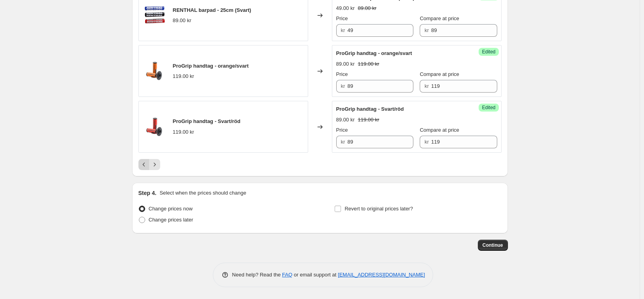
type input "69"
click at [150, 165] on button "Previous" at bounding box center [143, 164] width 11 height 11
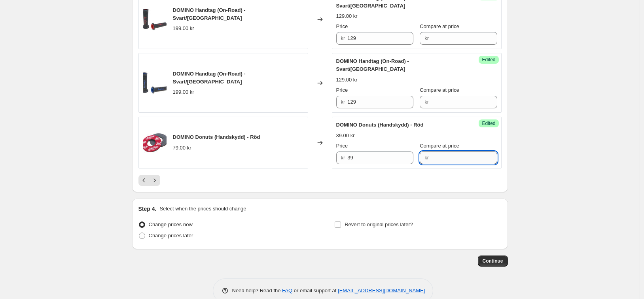
click at [437, 152] on input "Compare at price" at bounding box center [464, 158] width 66 height 13
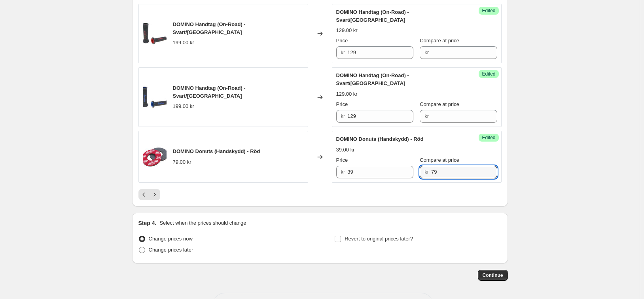
scroll to position [1234, 0]
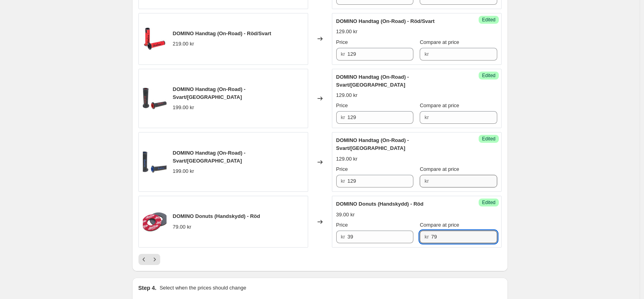
type input "79"
click at [442, 175] on input "Compare at price" at bounding box center [464, 181] width 66 height 13
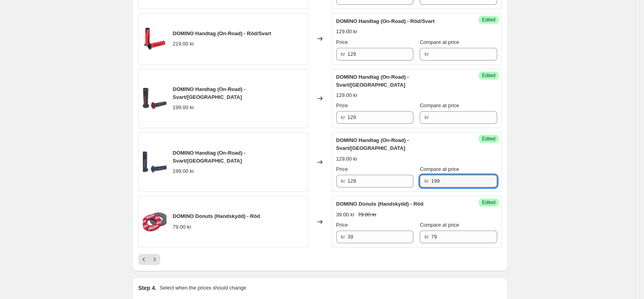
drag, startPoint x: 448, startPoint y: 167, endPoint x: 423, endPoint y: 166, distance: 24.5
click at [423, 175] on div "kr 199" at bounding box center [458, 181] width 77 height 13
type input "199"
click at [461, 111] on input "Compare at price" at bounding box center [464, 117] width 66 height 13
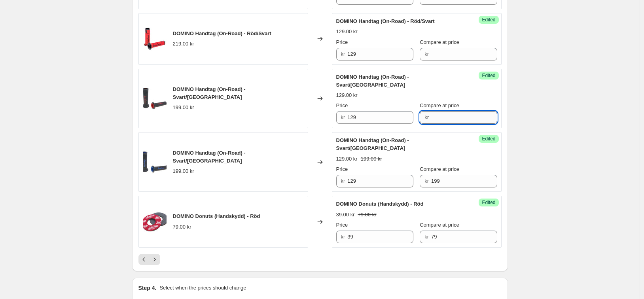
paste input "199"
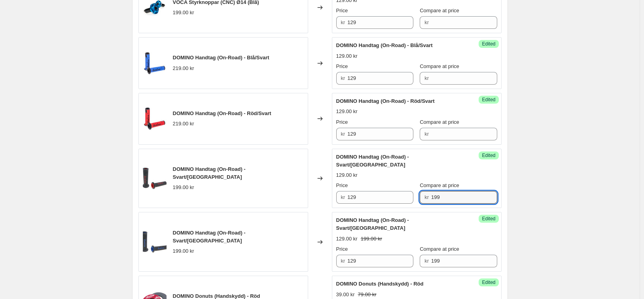
scroll to position [1115, 0]
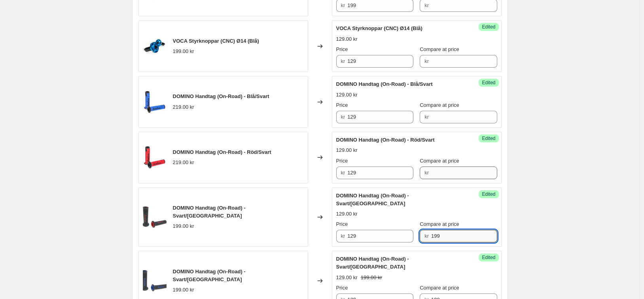
type input "199"
click at [464, 174] on input "Compare at price" at bounding box center [464, 173] width 66 height 13
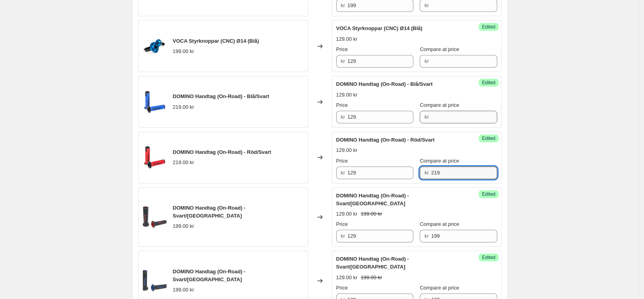
type input "219"
click at [450, 119] on input "Compare at price" at bounding box center [464, 117] width 66 height 13
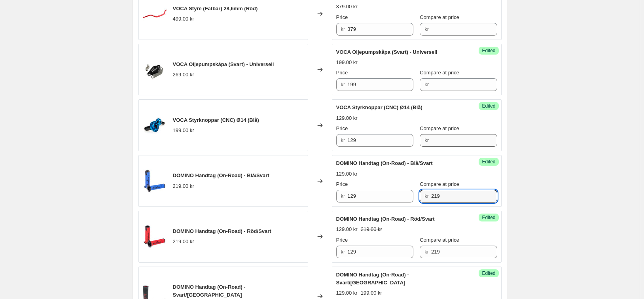
type input "219"
click at [450, 138] on input "Compare at price" at bounding box center [464, 140] width 66 height 13
paste input "199"
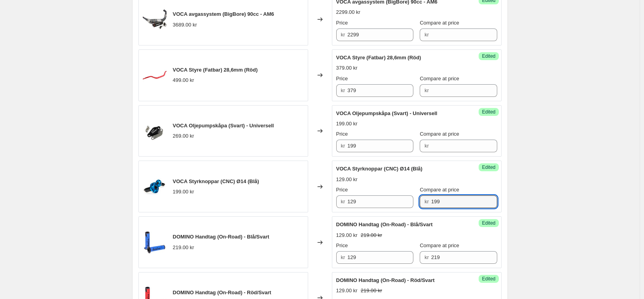
scroll to position [957, 0]
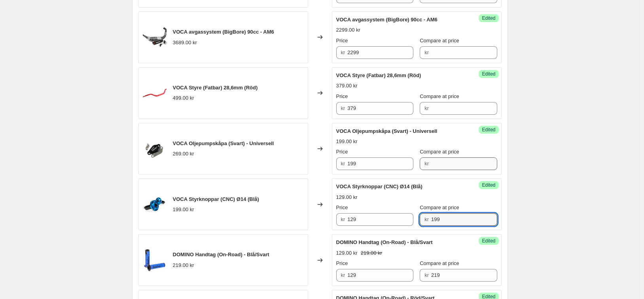
type input "199"
click at [448, 164] on input "Compare at price" at bounding box center [464, 163] width 66 height 13
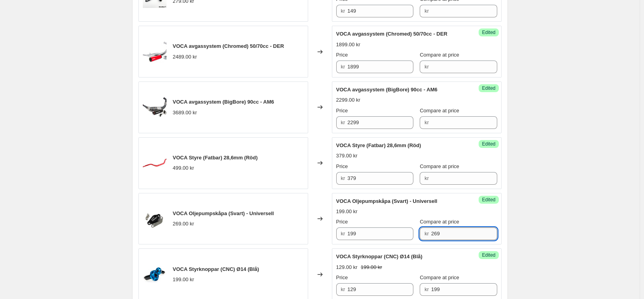
scroll to position [878, 0]
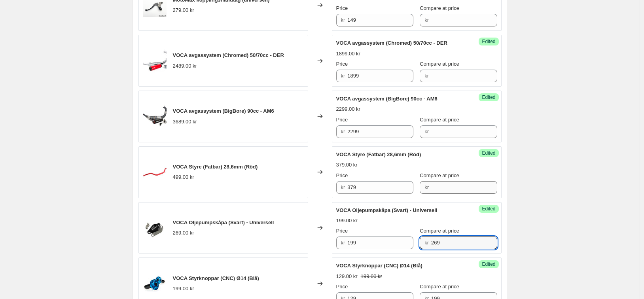
type input "269"
click at [448, 185] on input "Compare at price" at bounding box center [464, 187] width 66 height 13
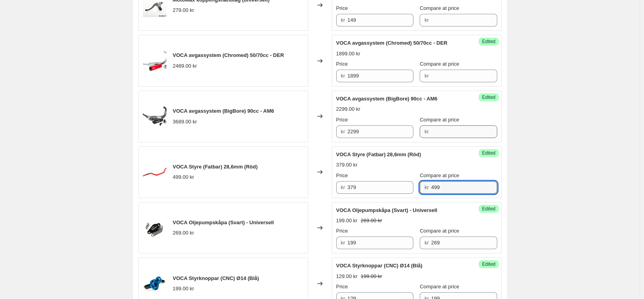
type input "499"
click at [442, 133] on input "Compare at price" at bounding box center [464, 131] width 66 height 13
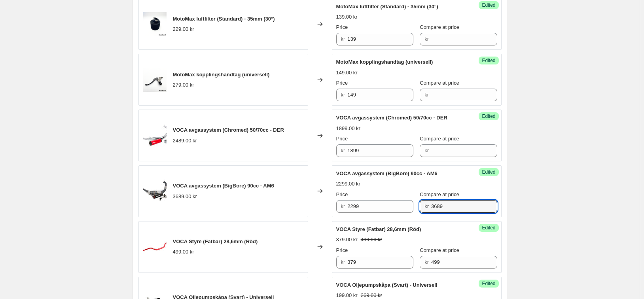
scroll to position [798, 0]
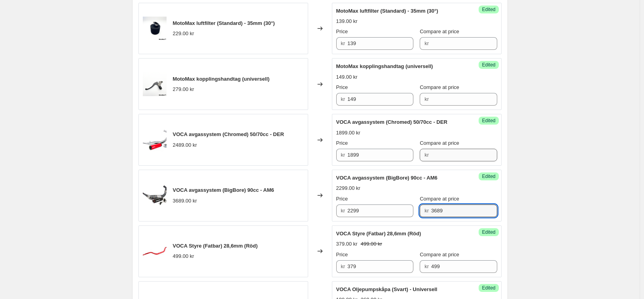
type input "3689"
click at [446, 156] on input "Compare at price" at bounding box center [464, 155] width 66 height 13
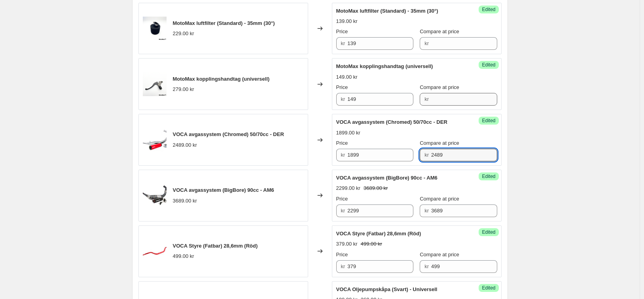
type input "2489"
click at [443, 102] on input "Compare at price" at bounding box center [464, 99] width 66 height 13
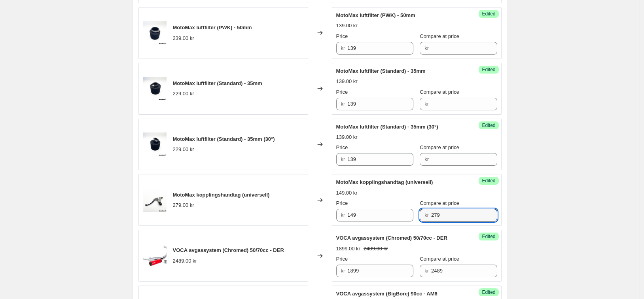
scroll to position [680, 0]
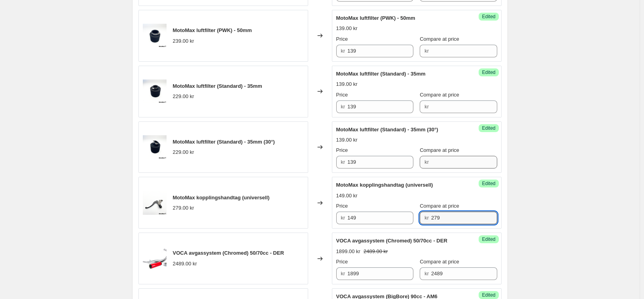
type input "279"
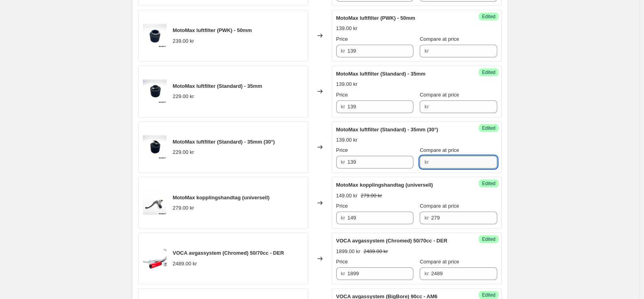
click at [452, 160] on input "Compare at price" at bounding box center [464, 162] width 66 height 13
drag, startPoint x: 447, startPoint y: 163, endPoint x: 419, endPoint y: 162, distance: 27.7
click at [419, 163] on div "Price kr 139 Compare at price kr 229" at bounding box center [416, 157] width 161 height 22
type input "229"
click at [454, 102] on input "Compare at price" at bounding box center [464, 107] width 66 height 13
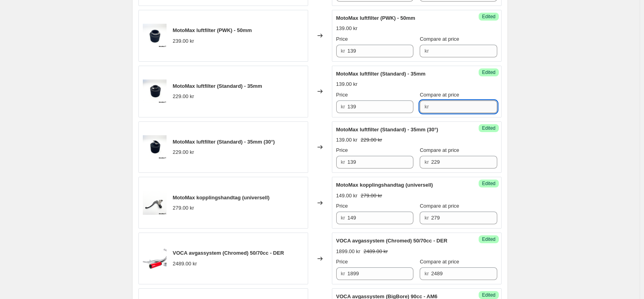
paste input "229"
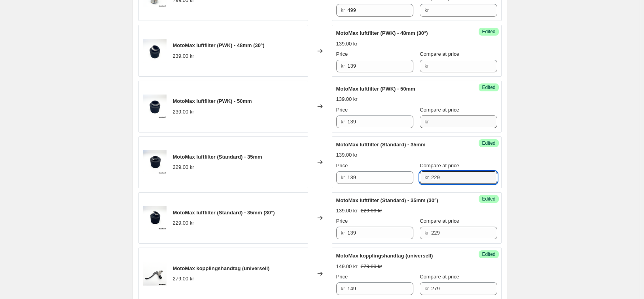
scroll to position [601, 0]
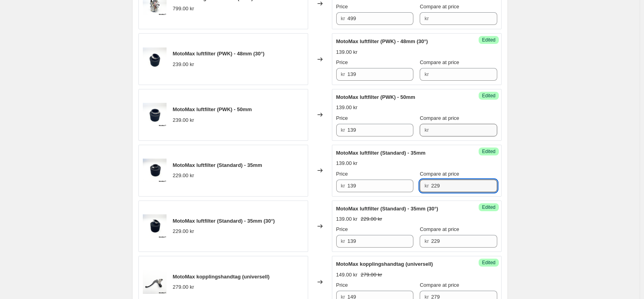
type input "229"
click at [453, 130] on input "Compare at price" at bounding box center [464, 130] width 66 height 13
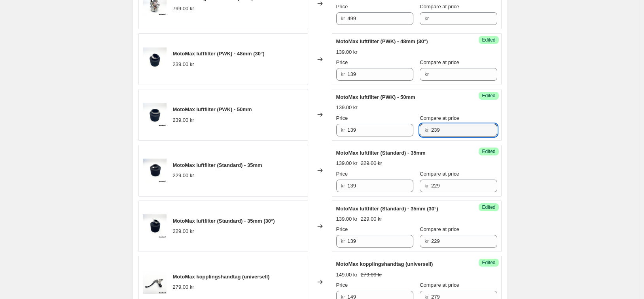
drag, startPoint x: 455, startPoint y: 129, endPoint x: 423, endPoint y: 122, distance: 32.1
click at [419, 128] on div "Price kr 139 Compare at price kr 239" at bounding box center [416, 125] width 161 height 22
type input "239"
click at [453, 72] on input "Compare at price" at bounding box center [464, 74] width 66 height 13
paste input "239"
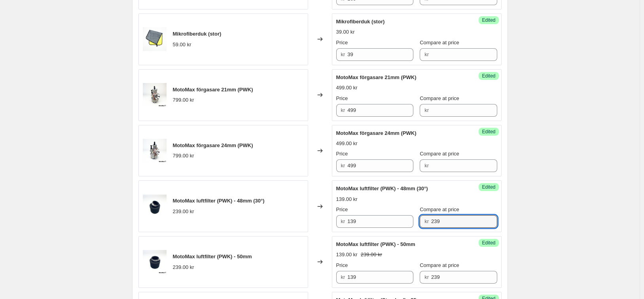
scroll to position [442, 0]
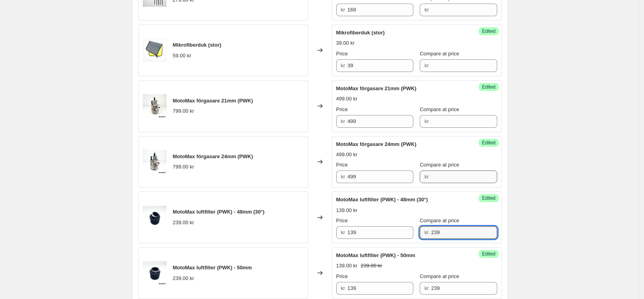
type input "239"
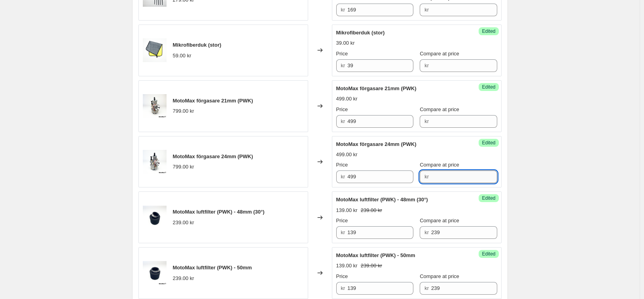
click at [454, 177] on input "Compare at price" at bounding box center [464, 177] width 66 height 13
type input "799"
click at [446, 114] on div "Compare at price kr" at bounding box center [458, 117] width 77 height 22
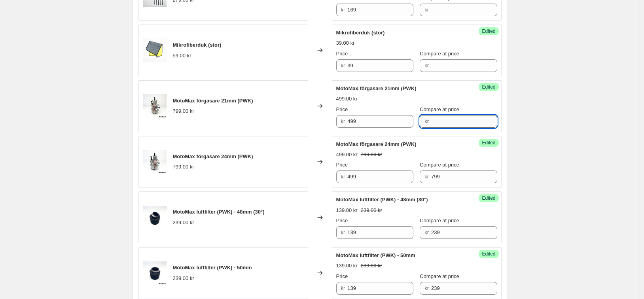
click at [451, 121] on input "Compare at price" at bounding box center [464, 121] width 66 height 13
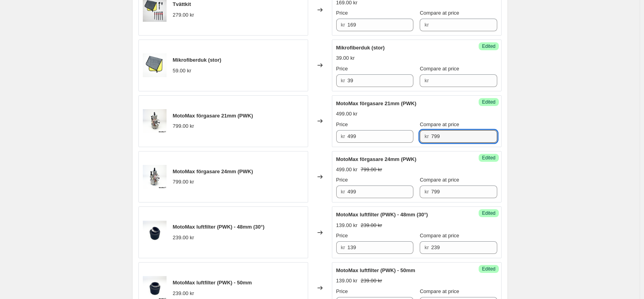
scroll to position [324, 0]
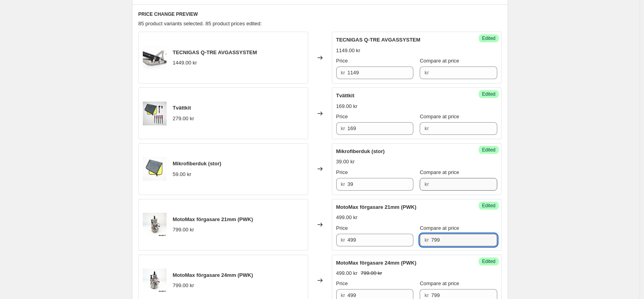
type input "799"
click at [440, 184] on input "Compare at price" at bounding box center [464, 184] width 66 height 13
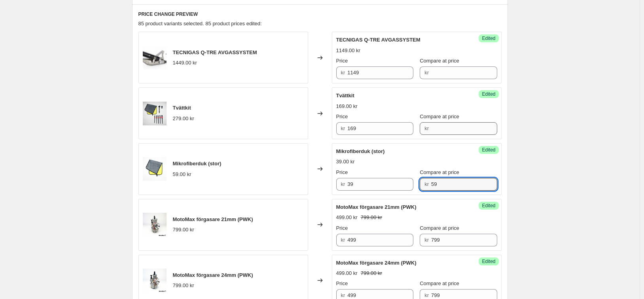
type input "59"
click at [455, 129] on input "Compare at price" at bounding box center [464, 128] width 66 height 13
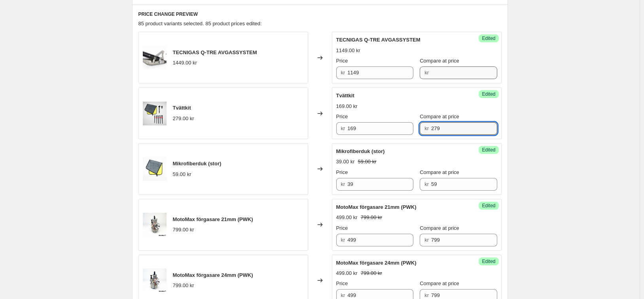
type input "279"
click at [455, 74] on input "Compare at price" at bounding box center [464, 72] width 66 height 13
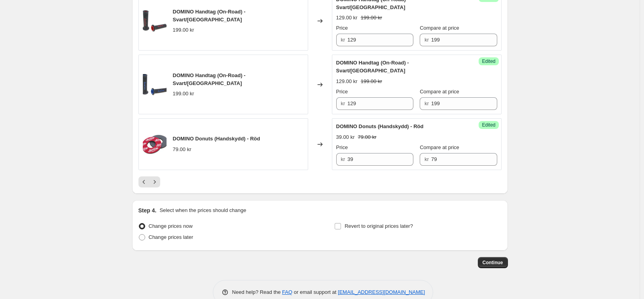
scroll to position [1313, 0]
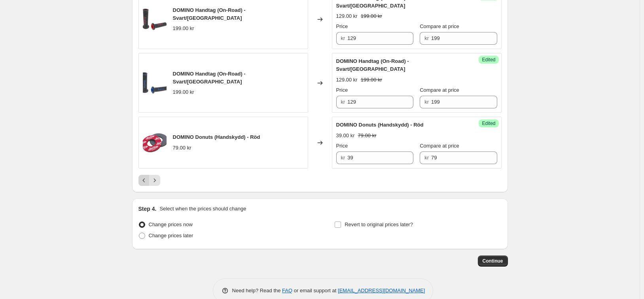
type input "1449"
click at [148, 176] on icon "Previous" at bounding box center [144, 180] width 8 height 8
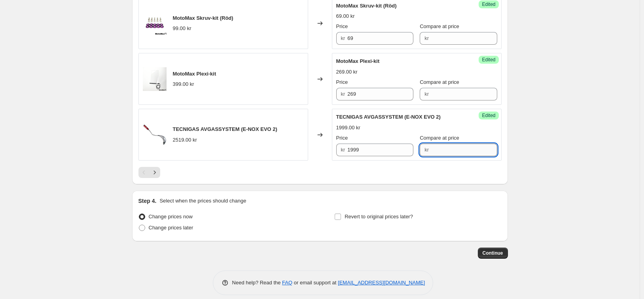
click at [448, 148] on input "Compare at price" at bounding box center [464, 150] width 66 height 13
drag, startPoint x: 454, startPoint y: 149, endPoint x: 438, endPoint y: 151, distance: 15.6
click at [438, 151] on input "2519" at bounding box center [464, 150] width 66 height 13
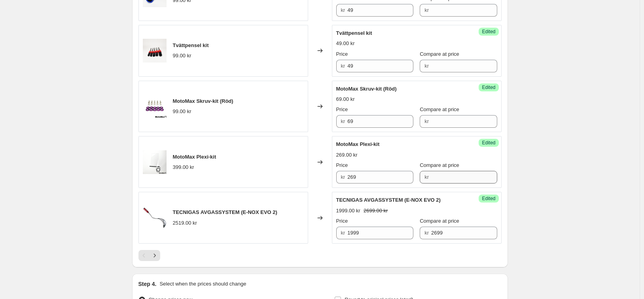
scroll to position [1234, 0]
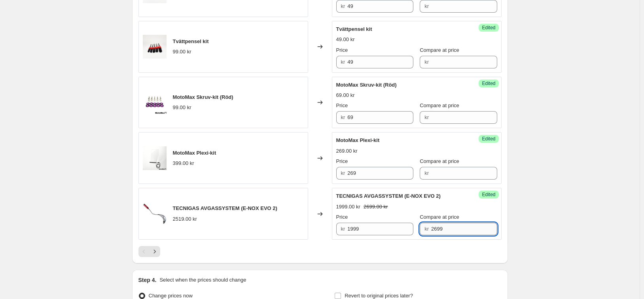
click at [440, 229] on input "2699" at bounding box center [464, 229] width 66 height 13
type input "2519"
click at [451, 174] on input "Compare at price" at bounding box center [464, 173] width 66 height 13
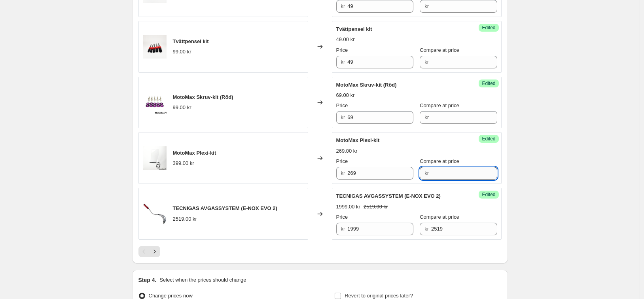
type input "2"
type input "399"
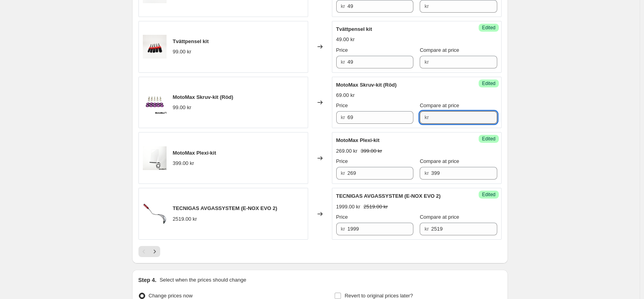
drag, startPoint x: 468, startPoint y: 117, endPoint x: 478, endPoint y: 128, distance: 14.6
click at [468, 117] on input "Compare at price" at bounding box center [464, 117] width 66 height 13
drag, startPoint x: 423, startPoint y: 116, endPoint x: 411, endPoint y: 117, distance: 12.7
click at [408, 117] on div "Price kr 69 Compare at price kr 99" at bounding box center [416, 113] width 161 height 22
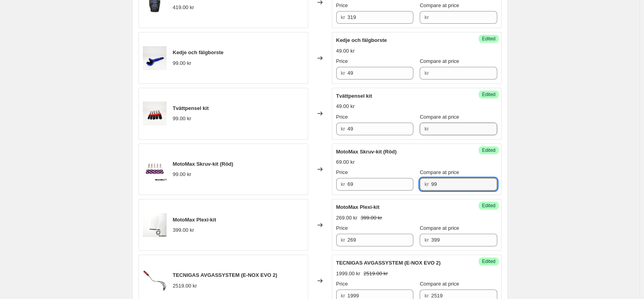
scroll to position [1155, 0]
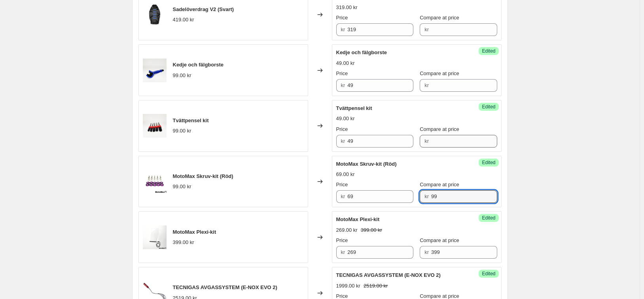
type input "99"
click at [441, 142] on input "Compare at price" at bounding box center [464, 141] width 66 height 13
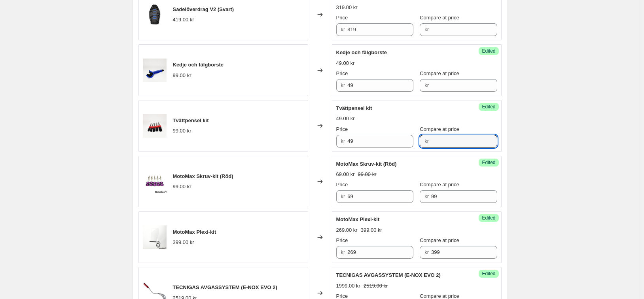
paste input "99"
type input "99"
click at [452, 85] on input "Compare at price" at bounding box center [464, 85] width 66 height 13
paste input "99"
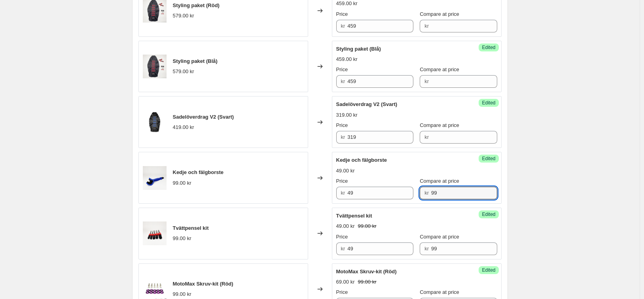
scroll to position [1036, 0]
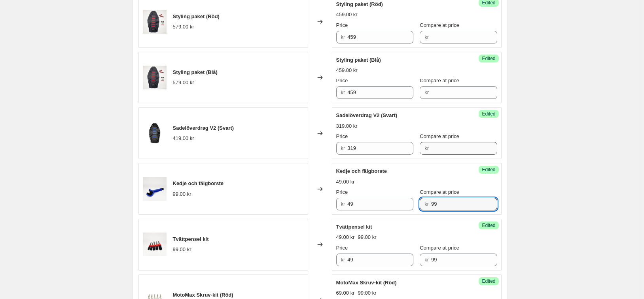
type input "99"
click at [453, 148] on input "Compare at price" at bounding box center [464, 148] width 66 height 13
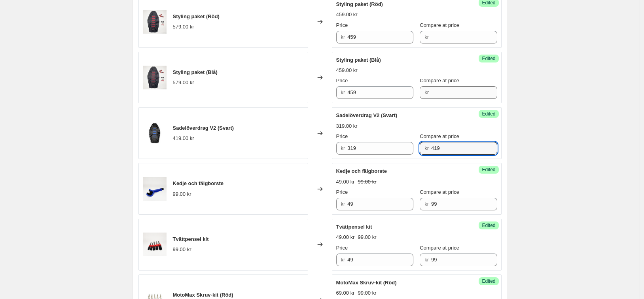
type input "419"
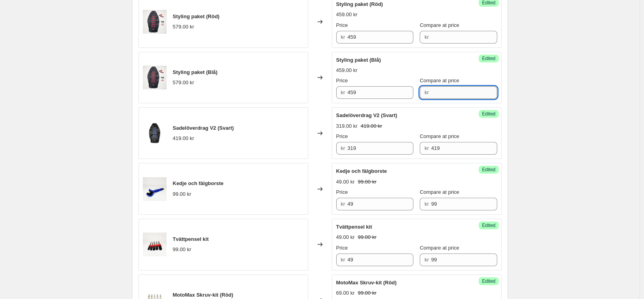
click at [451, 91] on input "Compare at price" at bounding box center [464, 92] width 66 height 13
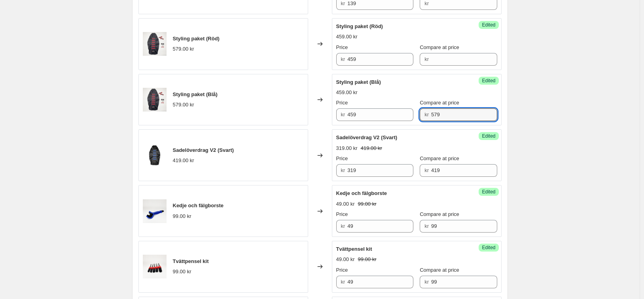
scroll to position [957, 0]
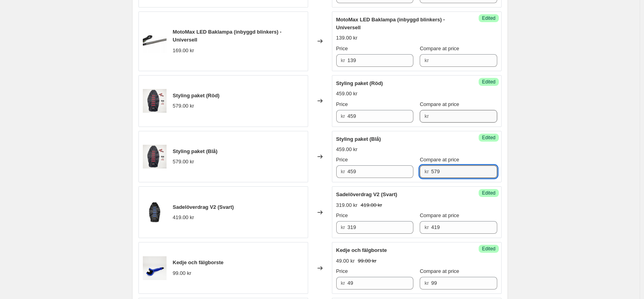
type input "579"
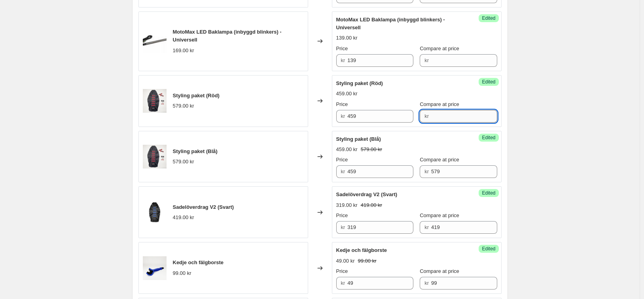
click at [455, 114] on input "Compare at price" at bounding box center [464, 116] width 66 height 13
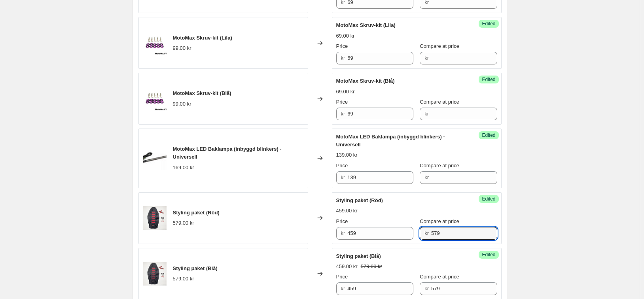
scroll to position [838, 0]
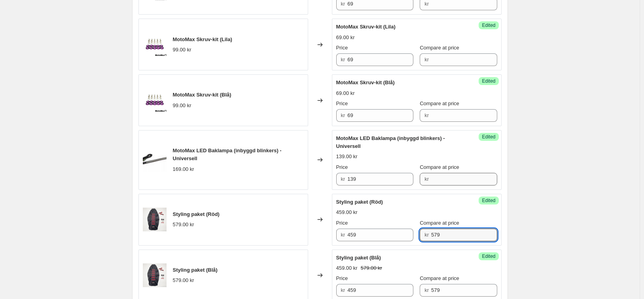
type input "579"
click at [442, 177] on input "Compare at price" at bounding box center [464, 179] width 66 height 13
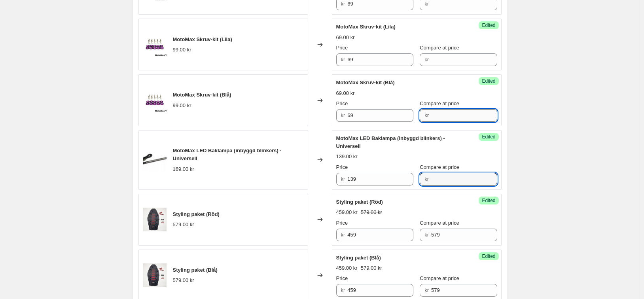
click at [459, 116] on input "Compare at price" at bounding box center [464, 115] width 66 height 13
paste input "99"
type input "99"
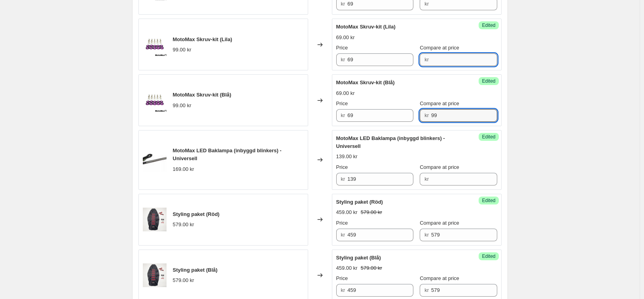
click at [455, 58] on input "Compare at price" at bounding box center [464, 59] width 66 height 13
paste input "99"
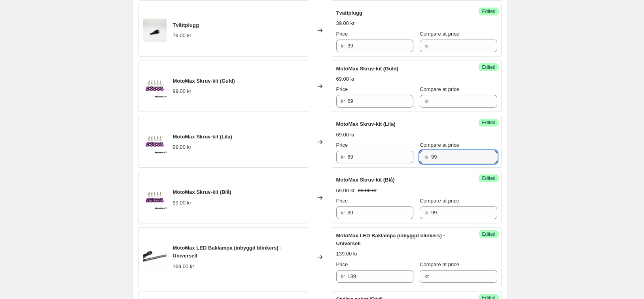
scroll to position [719, 0]
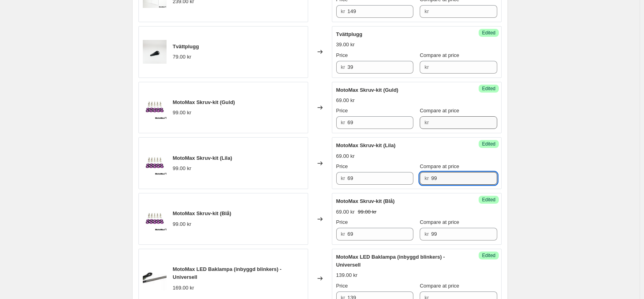
type input "99"
click at [447, 122] on input "Compare at price" at bounding box center [464, 122] width 66 height 13
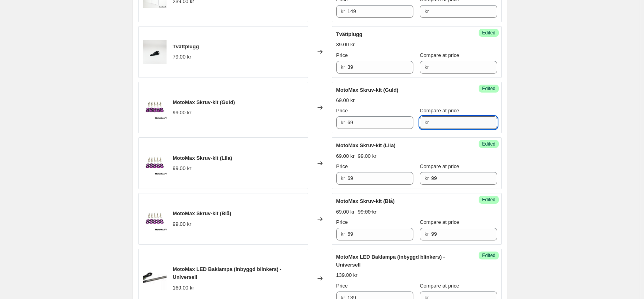
paste input "99"
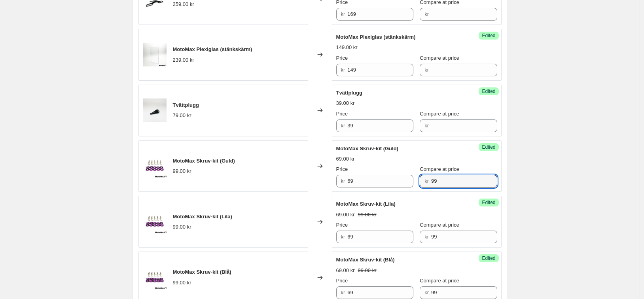
scroll to position [640, 0]
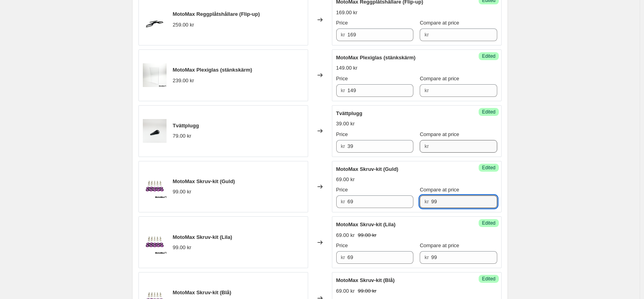
type input "99"
click at [448, 146] on input "Compare at price" at bounding box center [464, 146] width 66 height 13
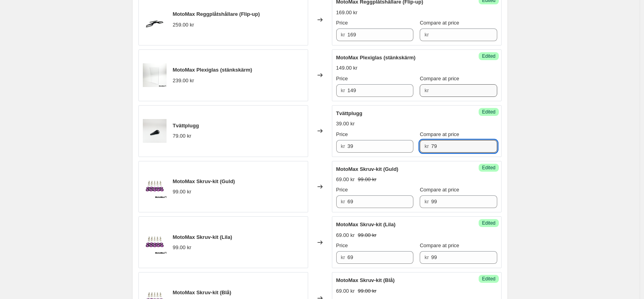
type input "79"
click at [442, 93] on input "Compare at price" at bounding box center [464, 90] width 66 height 13
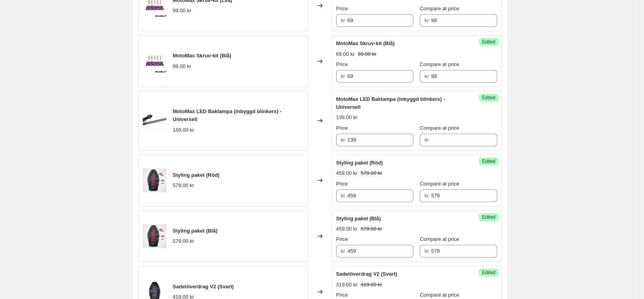
scroll to position [878, 0]
type input "239"
click at [453, 142] on input "Compare at price" at bounding box center [464, 139] width 66 height 13
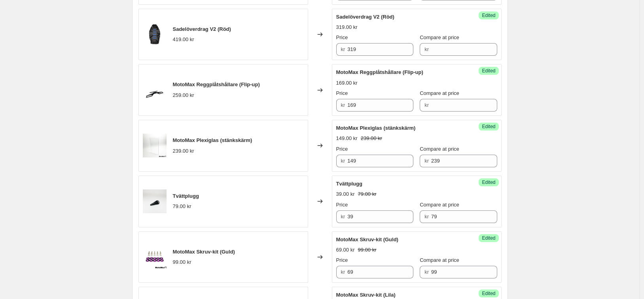
scroll to position [561, 0]
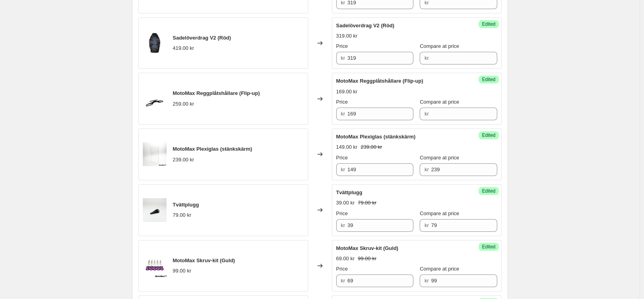
type input "169"
click at [449, 121] on div "Success Edited MotoMax Reggplåtshållare (Flip-up) 169.00 kr Price kr 169 Compar…" at bounding box center [417, 99] width 170 height 52
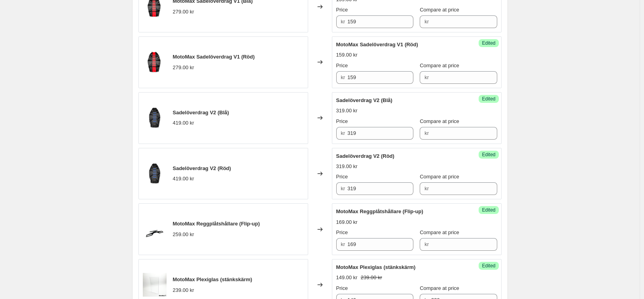
scroll to position [403, 0]
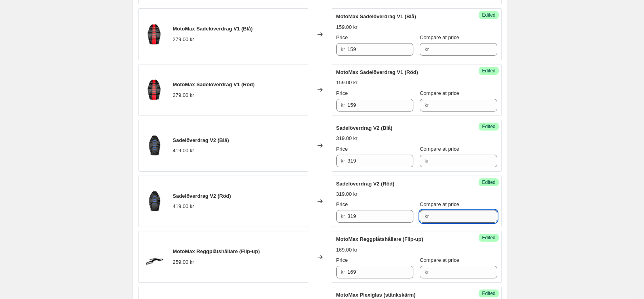
drag, startPoint x: 453, startPoint y: 214, endPoint x: 454, endPoint y: 219, distance: 5.3
click at [453, 214] on input "Compare at price" at bounding box center [464, 216] width 66 height 13
click at [419, 210] on div "Price kr 319 Compare at price kr 419" at bounding box center [416, 212] width 161 height 22
type input "419"
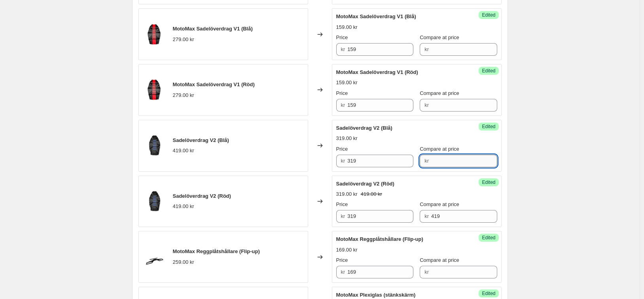
click at [444, 160] on input "Compare at price" at bounding box center [464, 161] width 66 height 13
paste input "419"
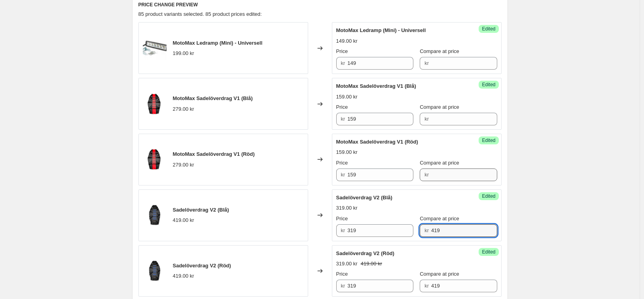
scroll to position [324, 0]
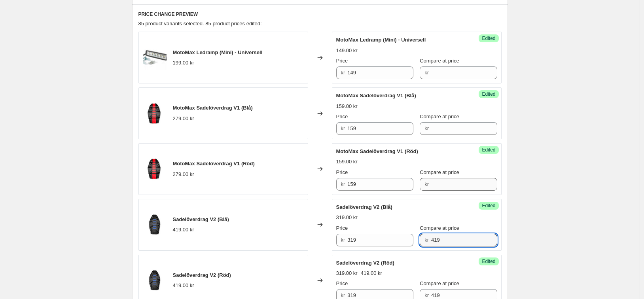
type input "419"
click at [450, 185] on input "Compare at price" at bounding box center [464, 184] width 66 height 13
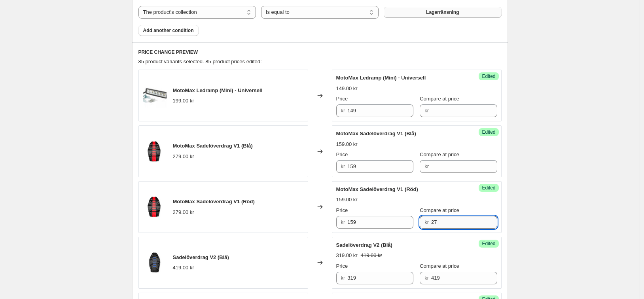
scroll to position [284, 0]
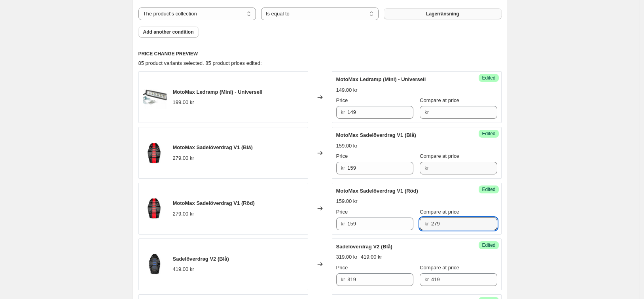
type input "279"
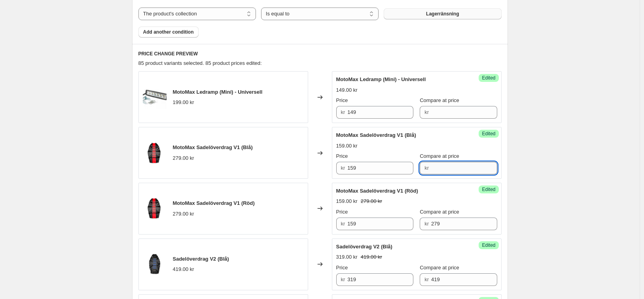
click at [455, 167] on input "Compare at price" at bounding box center [464, 168] width 66 height 13
type input "7"
type input "279"
click at [434, 111] on input "Compare at price" at bounding box center [464, 112] width 66 height 13
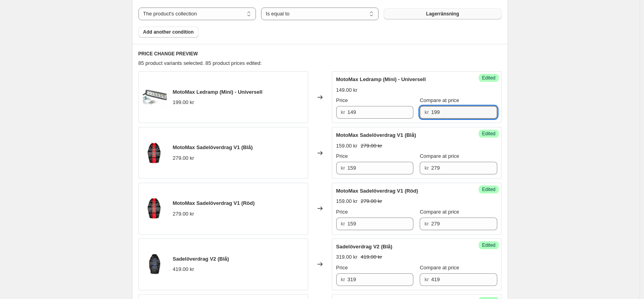
type input "199"
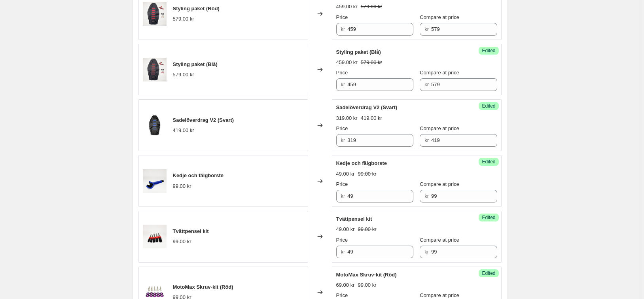
scroll to position [1321, 0]
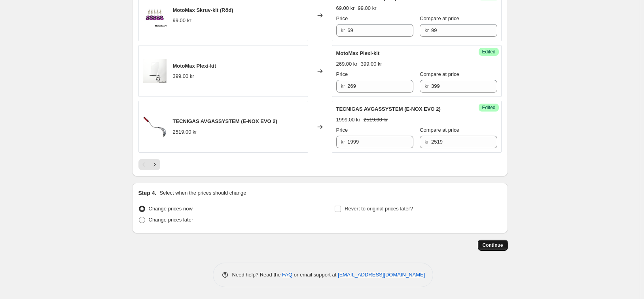
click at [485, 245] on span "Continue" at bounding box center [493, 245] width 21 height 6
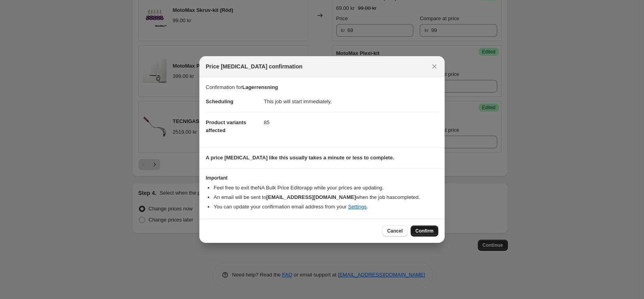
click at [421, 231] on span "Confirm" at bounding box center [424, 231] width 18 height 6
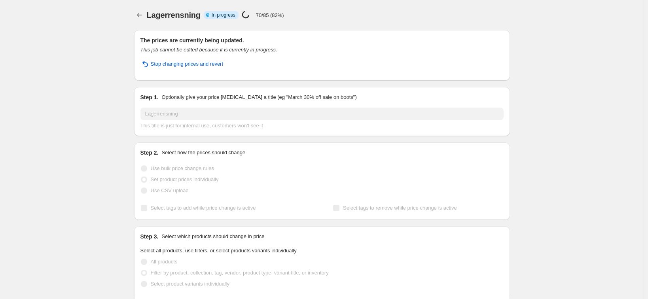
select select "collection"
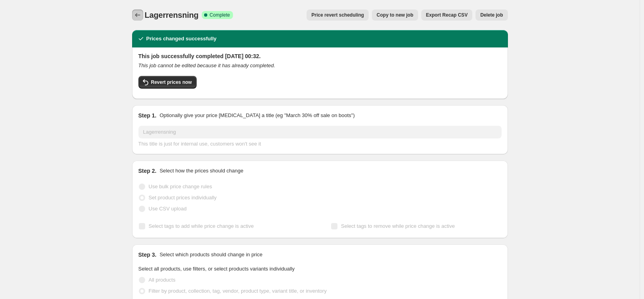
click at [136, 16] on icon "Price change jobs" at bounding box center [138, 15] width 8 height 8
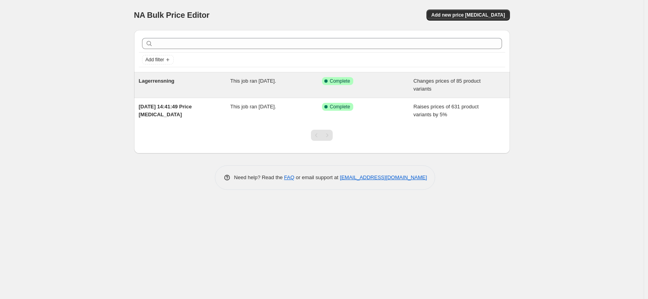
click at [276, 81] on span "This job ran [DATE]." at bounding box center [253, 81] width 46 height 6
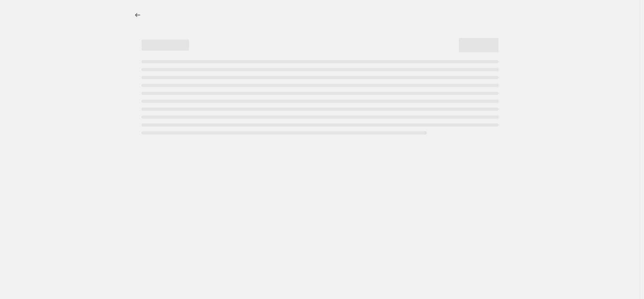
select select "collection"
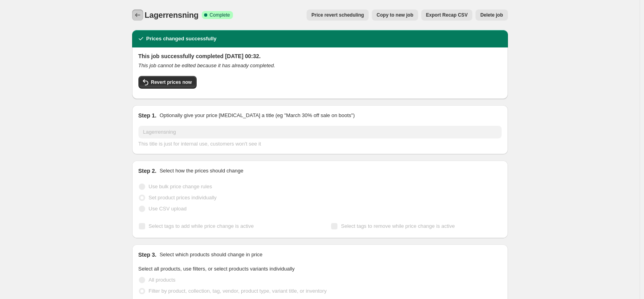
click at [141, 15] on icon "Price change jobs" at bounding box center [138, 15] width 8 height 8
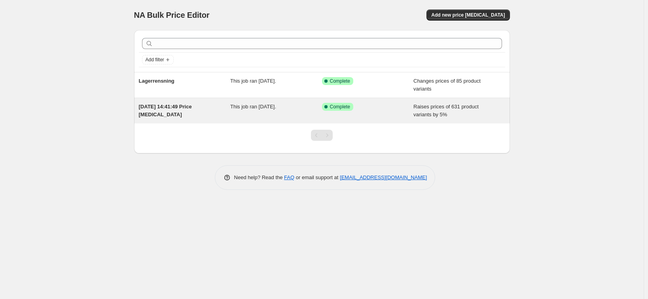
click at [269, 111] on div "This job ran [DATE]." at bounding box center [276, 111] width 92 height 16
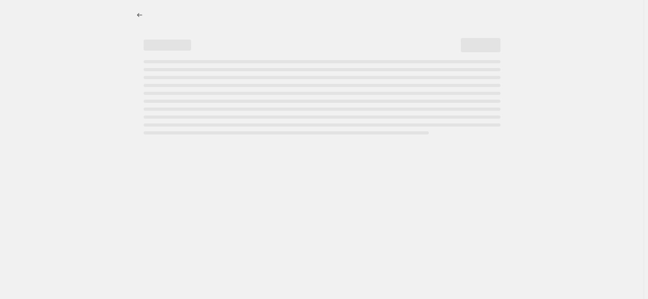
select select "percentage"
select select "remove"
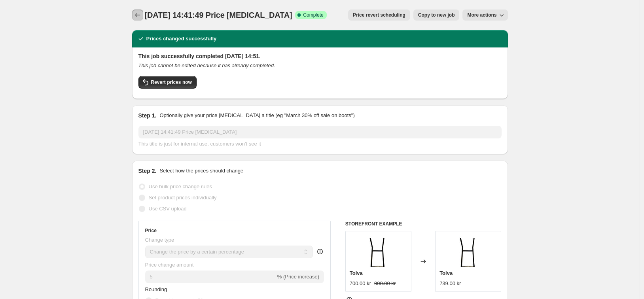
click at [140, 19] on icon "Price change jobs" at bounding box center [138, 15] width 8 height 8
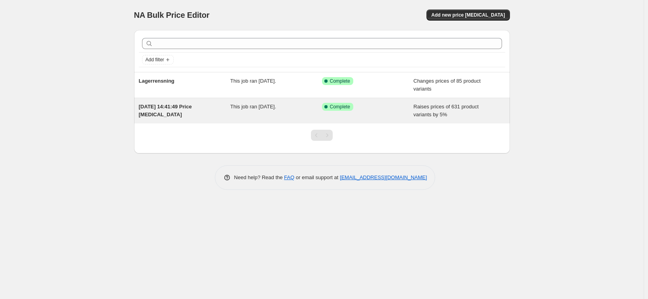
click at [273, 108] on span "This job ran [DATE]." at bounding box center [253, 107] width 46 height 6
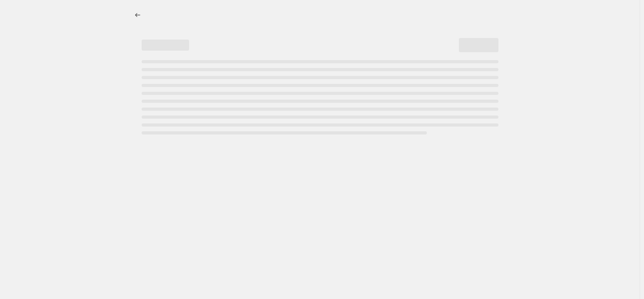
select select "percentage"
select select "remove"
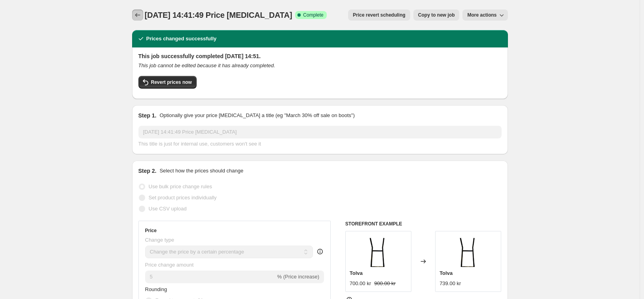
click at [142, 18] on icon "Price change jobs" at bounding box center [138, 15] width 8 height 8
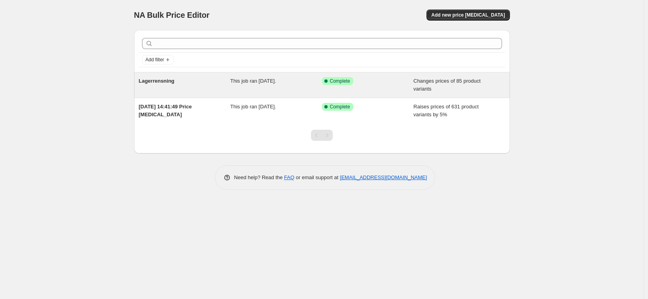
click at [231, 83] on span "This job ran [DATE]." at bounding box center [253, 81] width 46 height 6
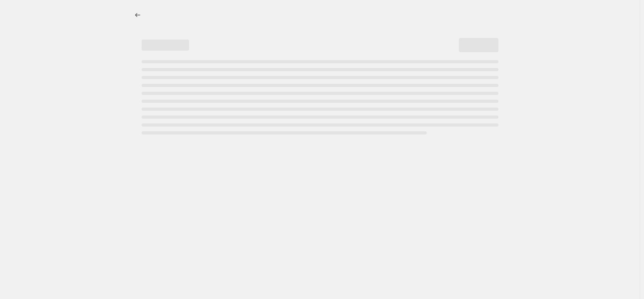
select select "collection"
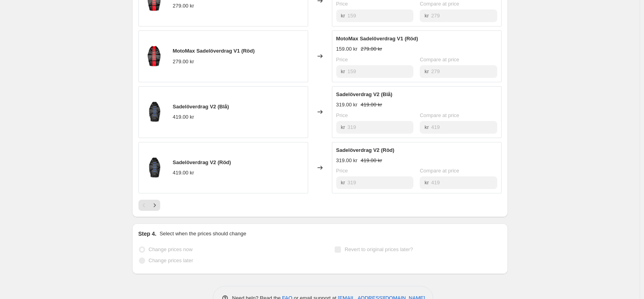
scroll to position [535, 0]
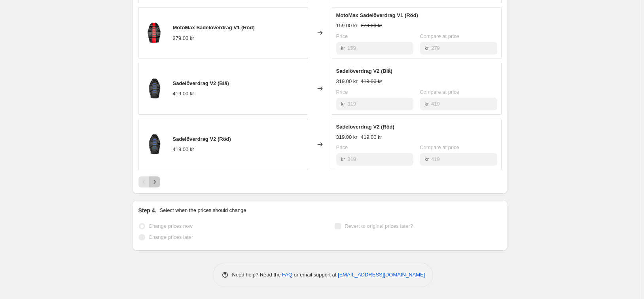
click at [159, 184] on icon "Next" at bounding box center [155, 182] width 8 height 8
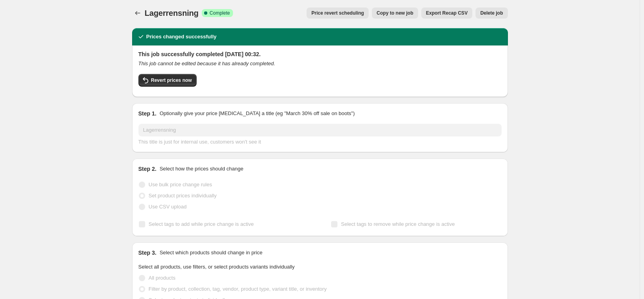
scroll to position [0, 0]
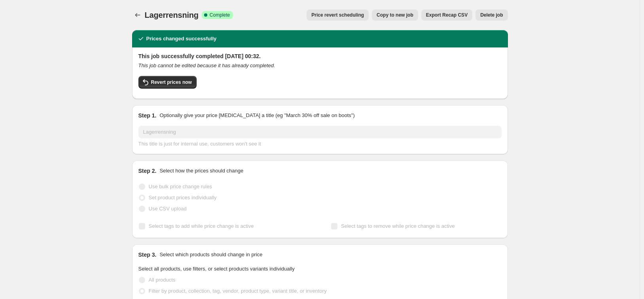
click at [407, 18] on span "Copy to new job" at bounding box center [395, 15] width 37 height 6
select select "collection"
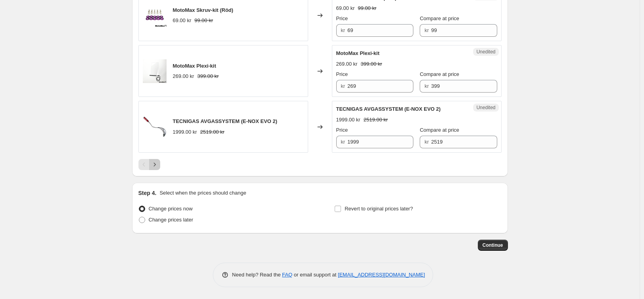
click at [153, 163] on icon "Next" at bounding box center [155, 165] width 8 height 8
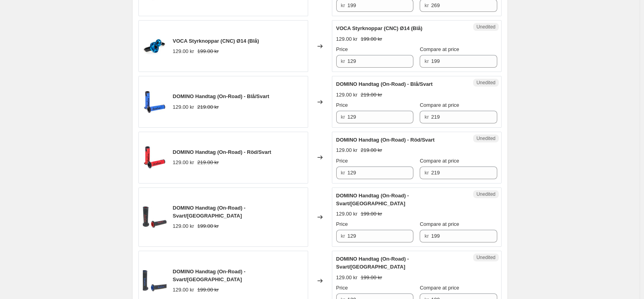
scroll to position [1313, 0]
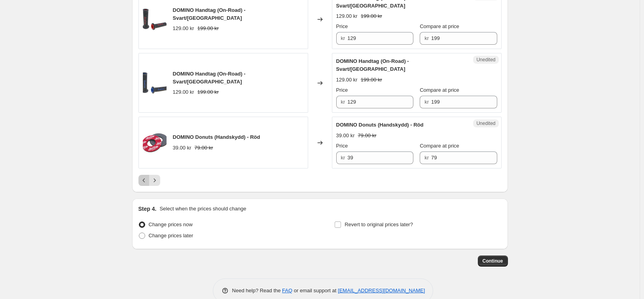
click at [148, 176] on icon "Previous" at bounding box center [144, 180] width 8 height 8
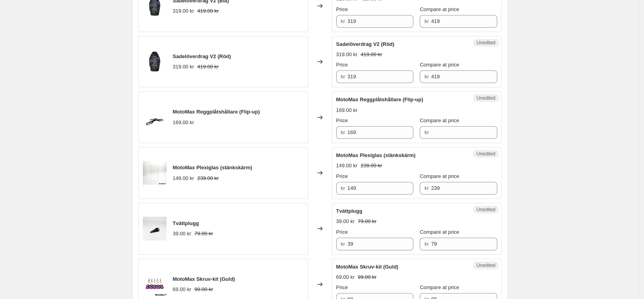
scroll to position [561, 0]
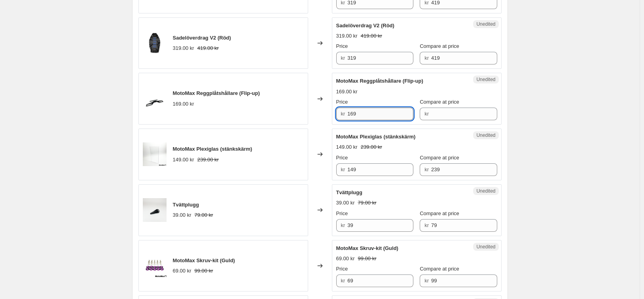
click at [374, 116] on input "169" at bounding box center [380, 114] width 66 height 13
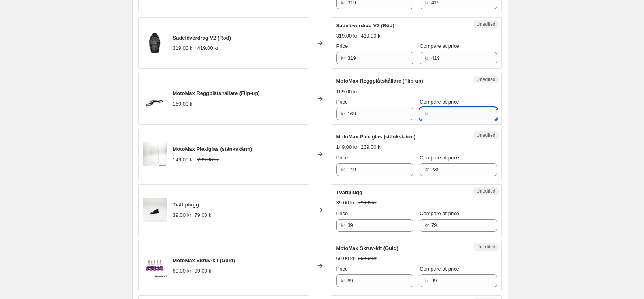
click at [440, 114] on input "Compare at price" at bounding box center [464, 114] width 66 height 13
type input "249"
click at [551, 105] on div "Create new price [MEDICAL_DATA]. This page is ready Create new price [MEDICAL_D…" at bounding box center [320, 249] width 640 height 1620
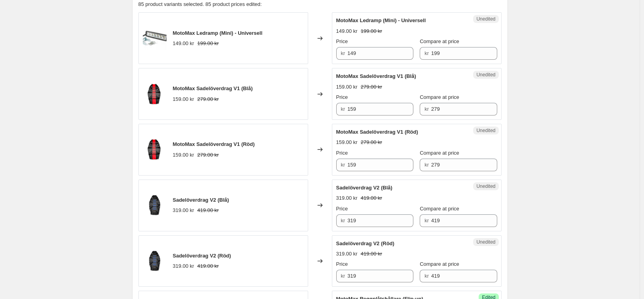
scroll to position [522, 0]
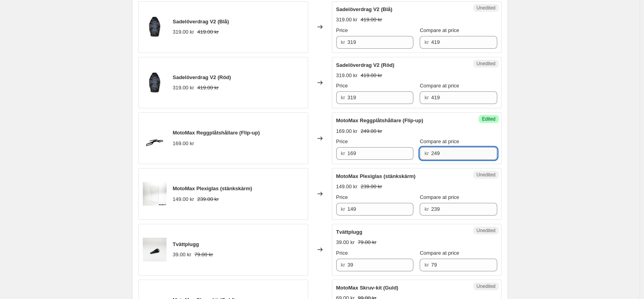
click at [442, 151] on input "249" at bounding box center [464, 153] width 66 height 13
click at [384, 152] on input "169" at bounding box center [380, 153] width 66 height 13
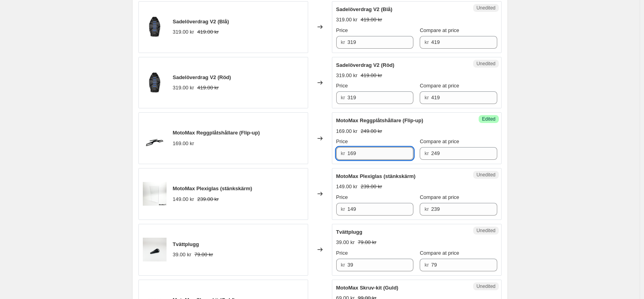
click at [384, 152] on input "169" at bounding box center [380, 153] width 66 height 13
type input "129"
click at [435, 157] on input "249" at bounding box center [464, 153] width 66 height 13
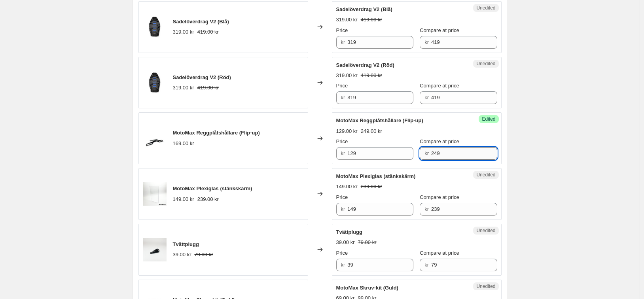
click at [435, 157] on input "249" at bounding box center [464, 153] width 66 height 13
type input "169"
click at [591, 135] on div "Create new price [MEDICAL_DATA]. This page is ready Create new price [MEDICAL_D…" at bounding box center [320, 288] width 640 height 1620
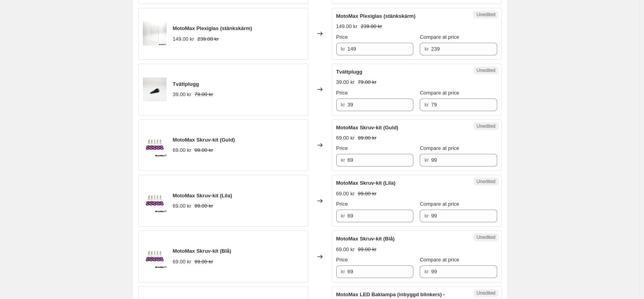
scroll to position [640, 0]
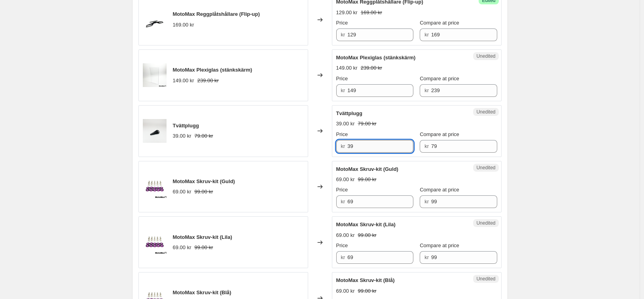
click at [367, 147] on input "39" at bounding box center [380, 146] width 66 height 13
type input "29"
click at [611, 167] on div "Create new price [MEDICAL_DATA]. This page is ready Create new price [MEDICAL_D…" at bounding box center [320, 170] width 640 height 1620
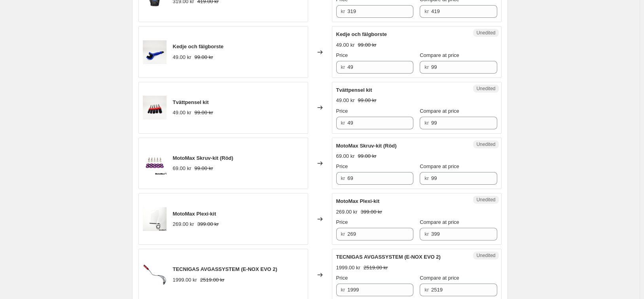
scroll to position [1194, 0]
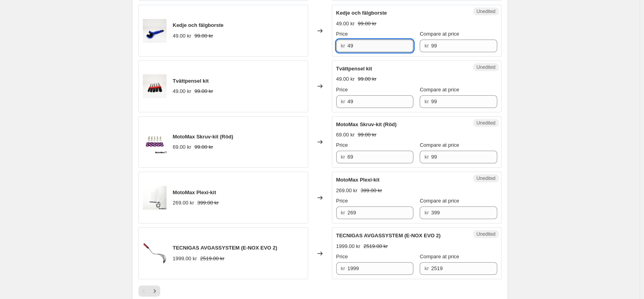
click at [385, 47] on input "49" at bounding box center [380, 46] width 66 height 13
type input "39"
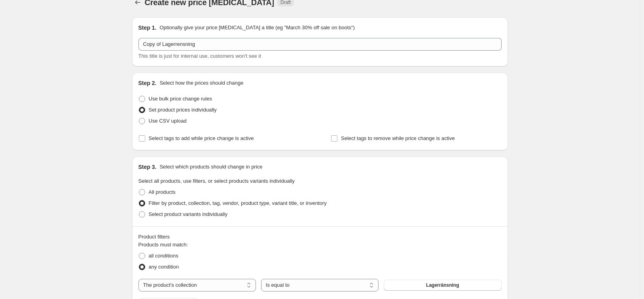
scroll to position [0, 0]
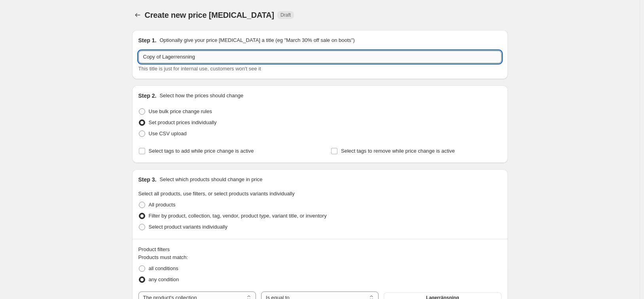
drag, startPoint x: 152, startPoint y: 58, endPoint x: 203, endPoint y: 61, distance: 51.1
click at [233, 56] on input "Lagerrensning" at bounding box center [319, 57] width 363 height 13
type input "Lagerrensning 2"
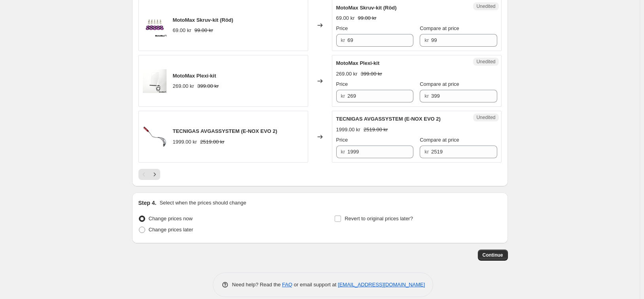
scroll to position [1321, 0]
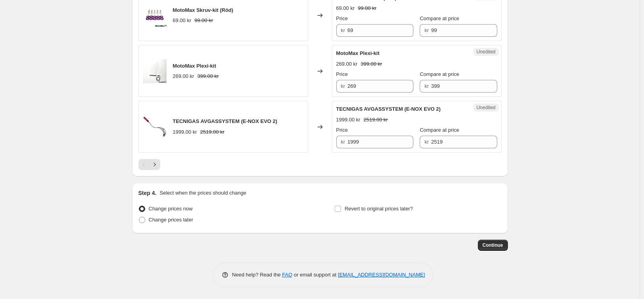
click at [487, 240] on button "Continue" at bounding box center [493, 245] width 30 height 11
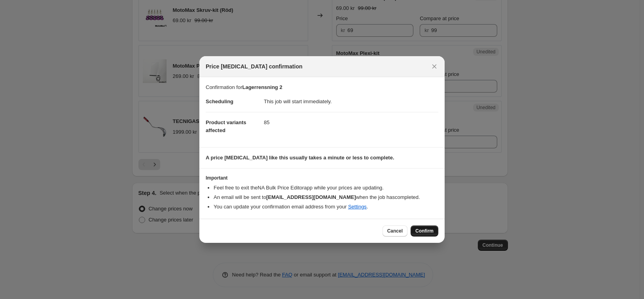
click at [427, 230] on span "Confirm" at bounding box center [424, 231] width 18 height 6
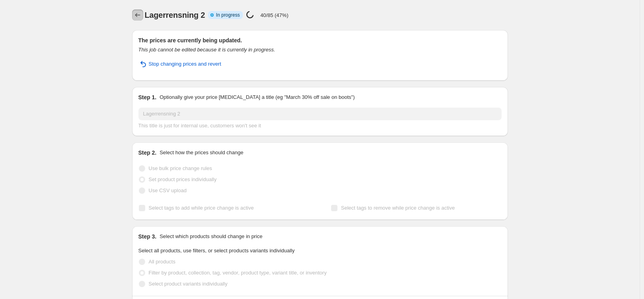
click at [142, 13] on icon "Price change jobs" at bounding box center [138, 15] width 8 height 8
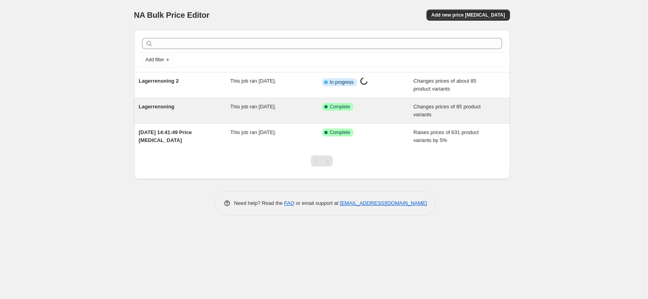
click at [299, 111] on div "This job ran [DATE]." at bounding box center [276, 111] width 92 height 16
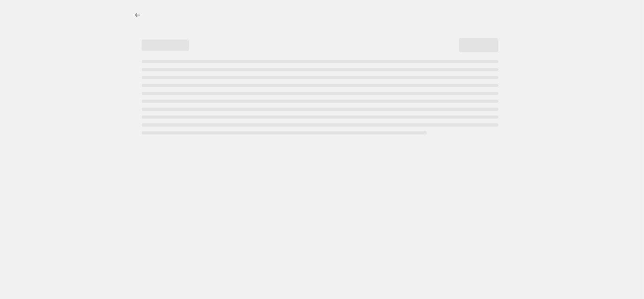
select select "collection"
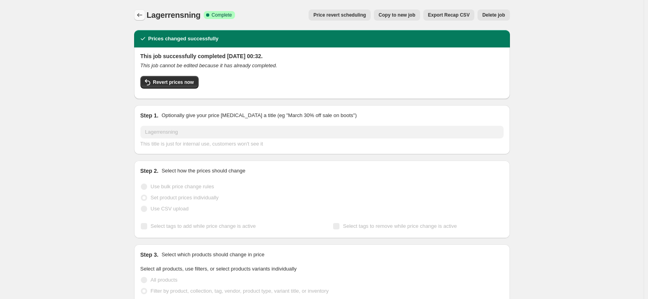
select select "collection"
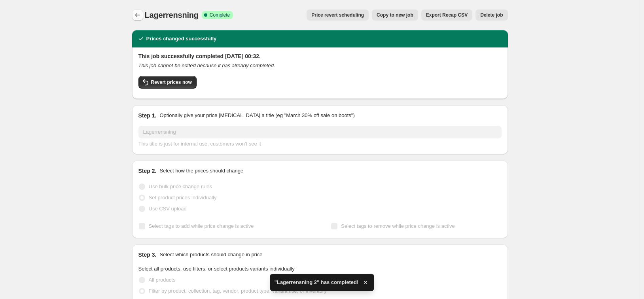
click at [139, 16] on icon "Price change jobs" at bounding box center [138, 15] width 8 height 8
